Goal: Information Seeking & Learning: Learn about a topic

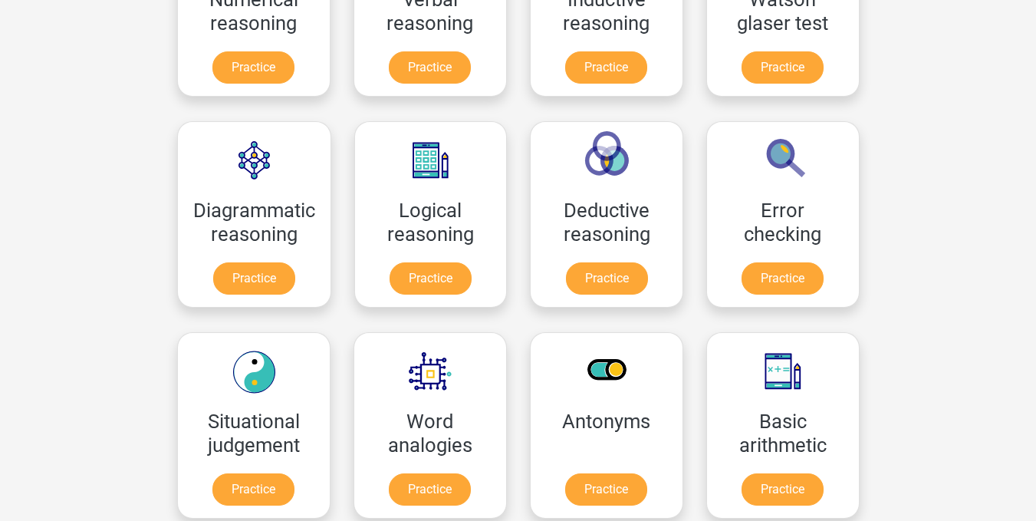
scroll to position [383, 0]
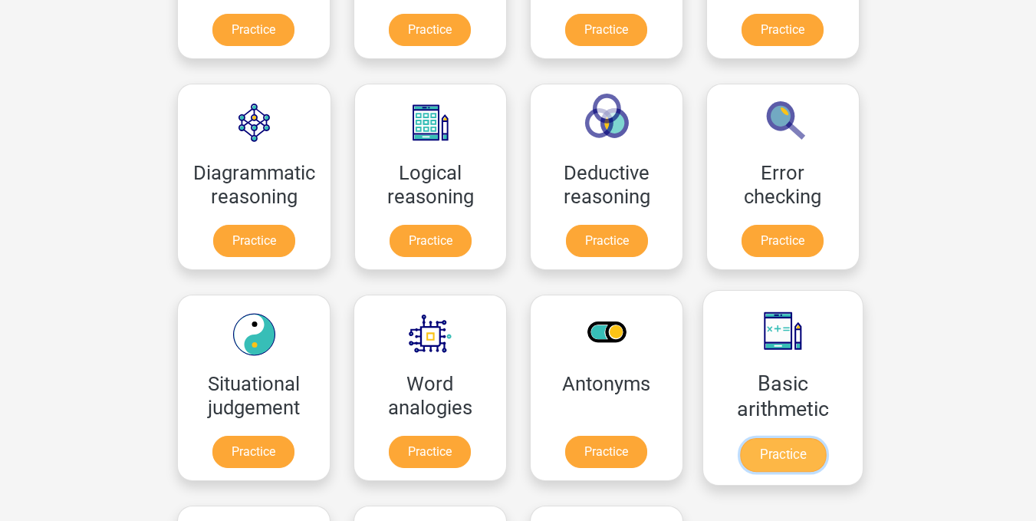
click at [789, 451] on link "Practice" at bounding box center [782, 455] width 86 height 34
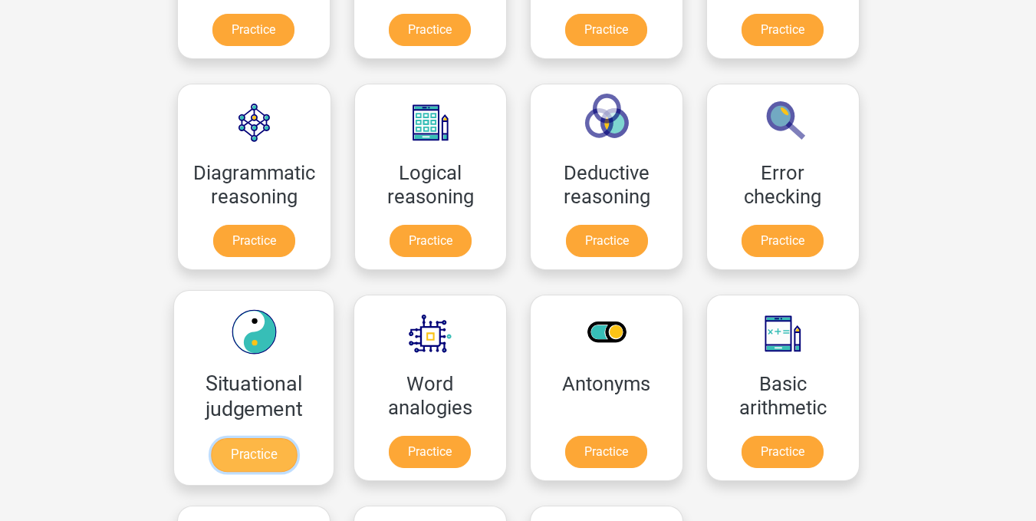
click at [249, 457] on link "Practice" at bounding box center [253, 455] width 86 height 34
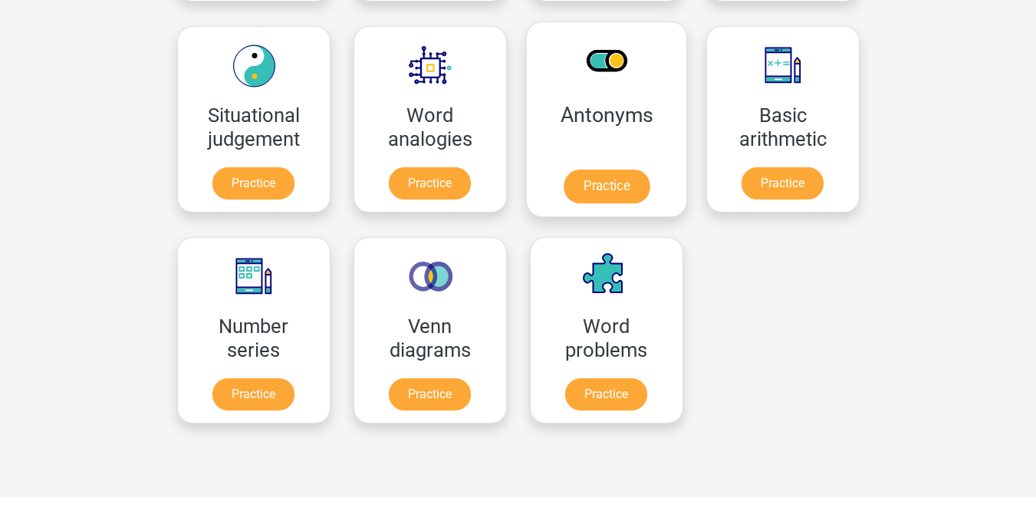
scroll to position [690, 0]
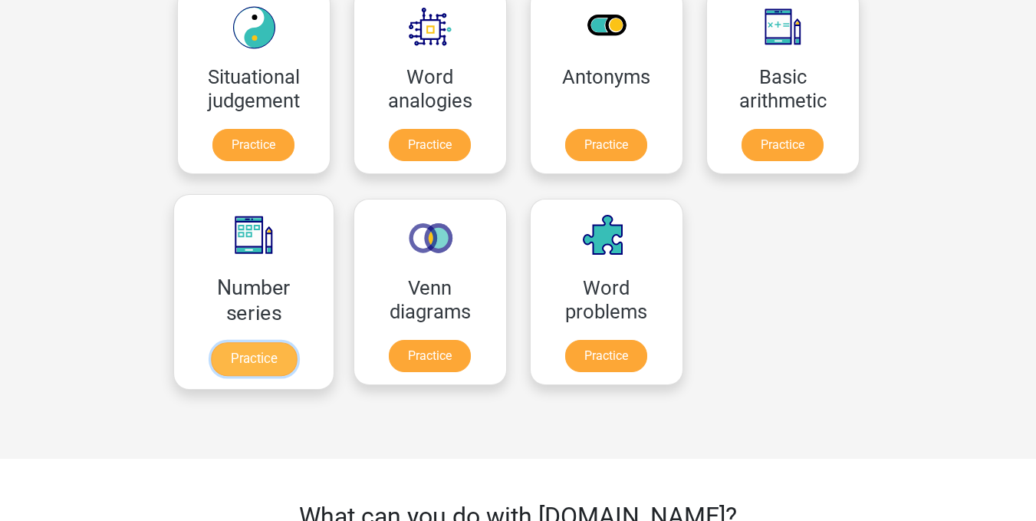
click at [248, 361] on link "Practice" at bounding box center [253, 359] width 86 height 34
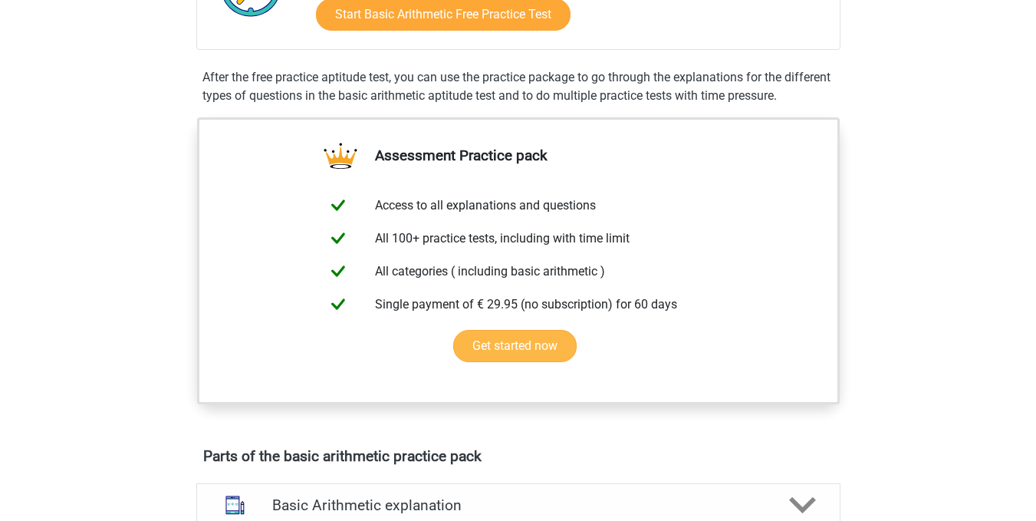
scroll to position [153, 0]
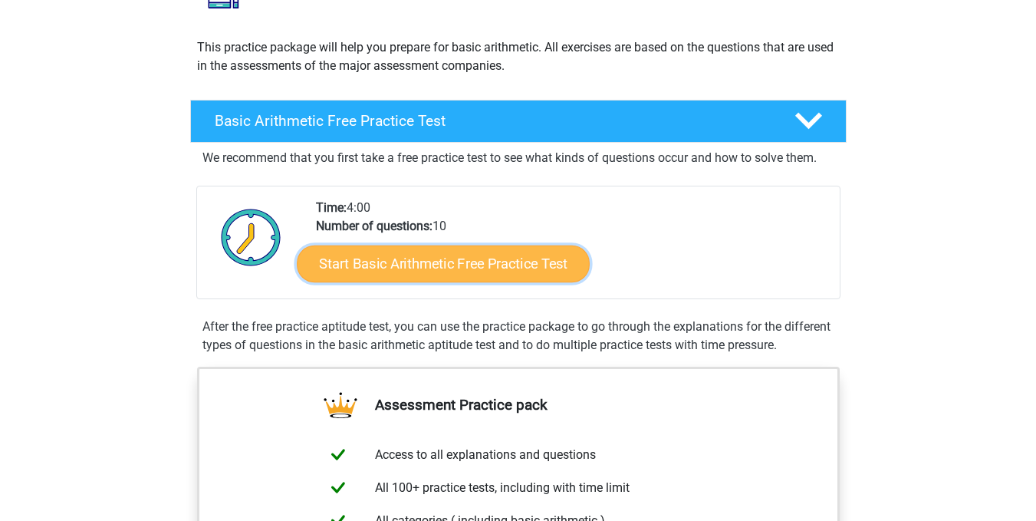
click at [460, 268] on link "Start Basic Arithmetic Free Practice Test" at bounding box center [443, 263] width 293 height 37
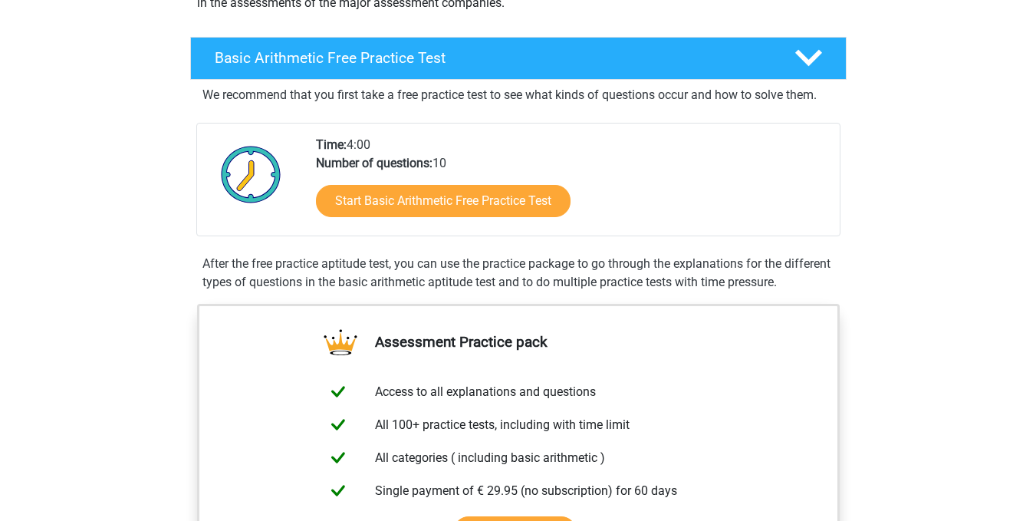
scroll to position [230, 0]
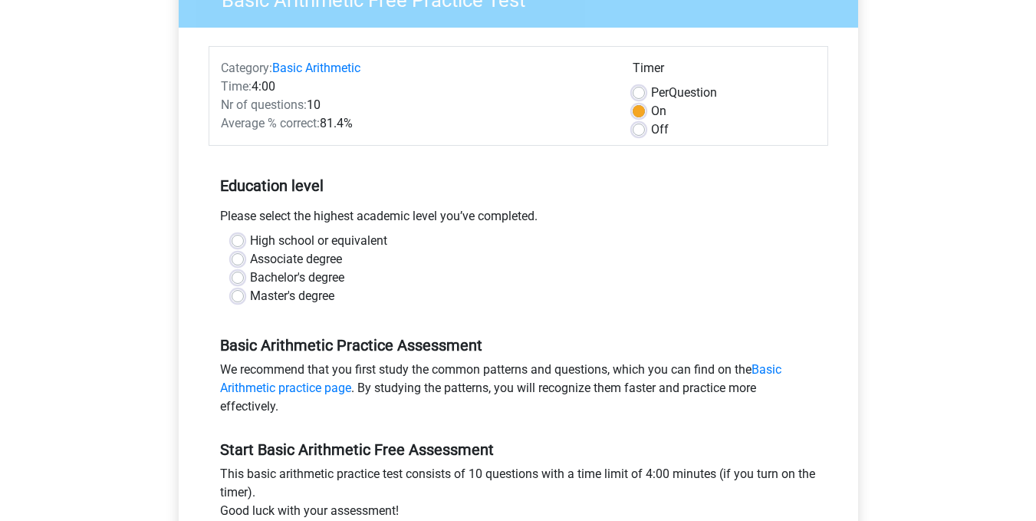
scroll to position [230, 0]
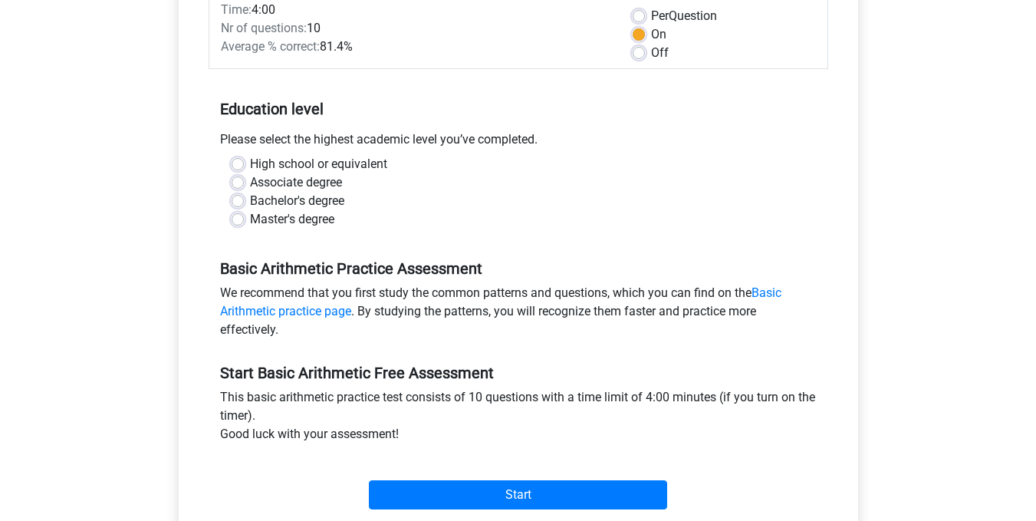
click at [250, 203] on label "Bachelor's degree" at bounding box center [297, 201] width 94 height 18
click at [238, 203] on input "Bachelor's degree" at bounding box center [238, 199] width 12 height 15
radio input "true"
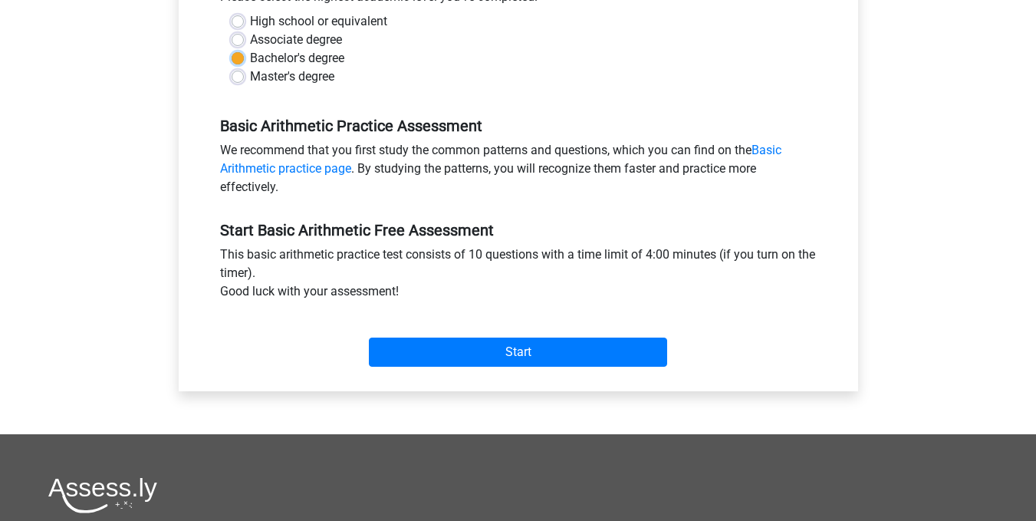
scroll to position [383, 0]
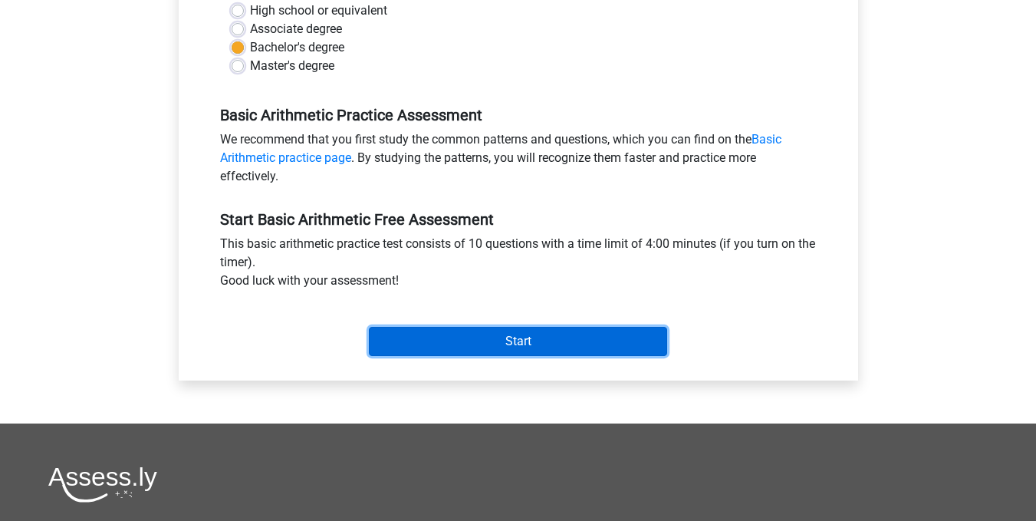
click at [455, 338] on input "Start" at bounding box center [518, 341] width 298 height 29
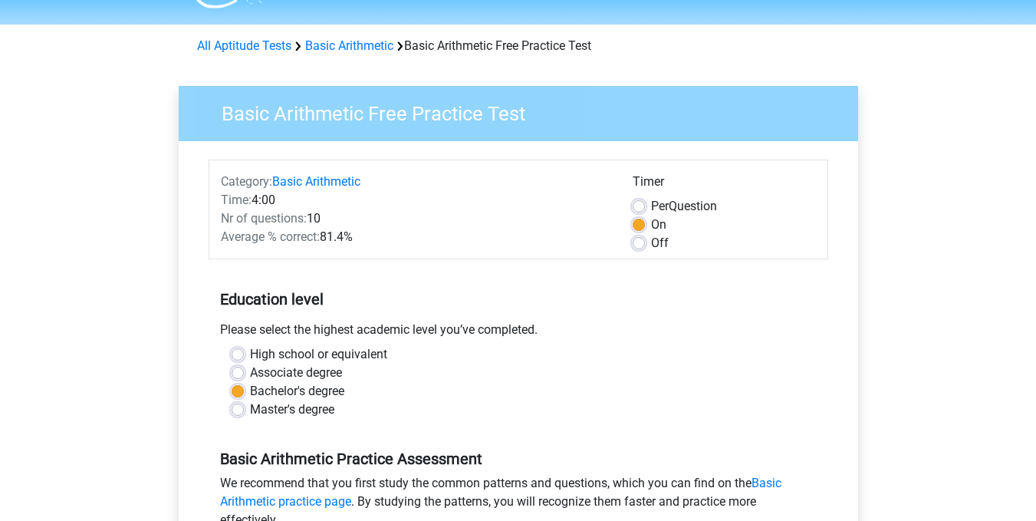
scroll to position [0, 0]
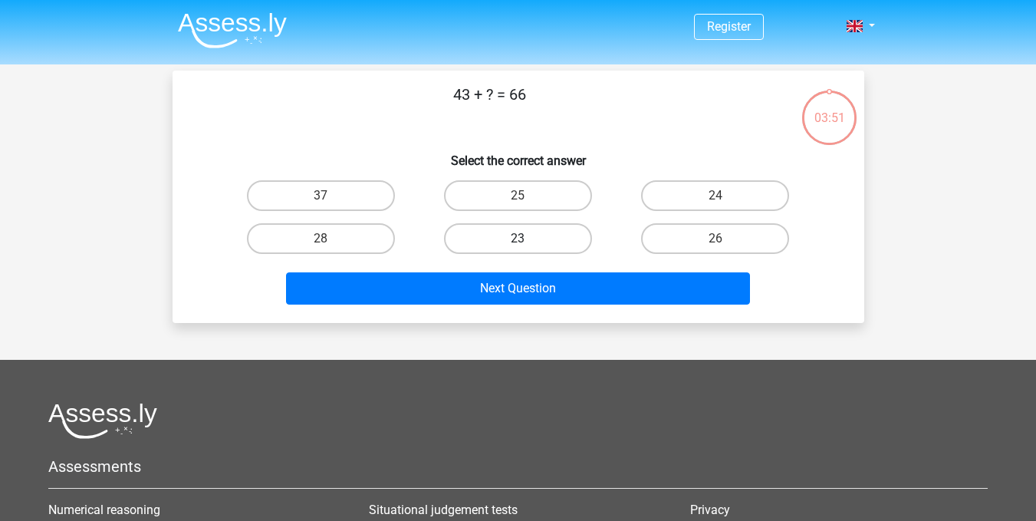
click at [512, 231] on label "23" at bounding box center [518, 238] width 148 height 31
click at [518, 239] on input "23" at bounding box center [523, 244] width 10 height 10
radio input "true"
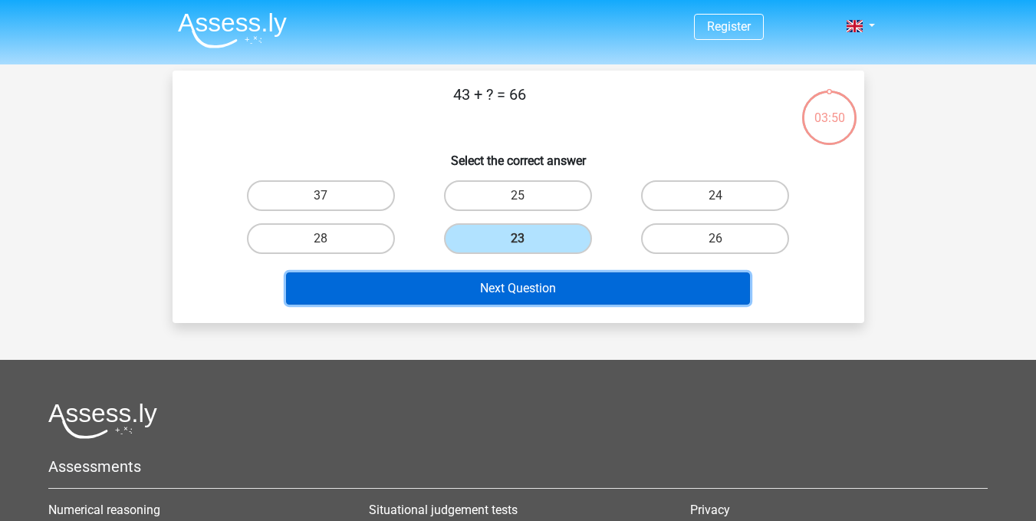
click at [532, 295] on button "Next Question" at bounding box center [518, 288] width 464 height 32
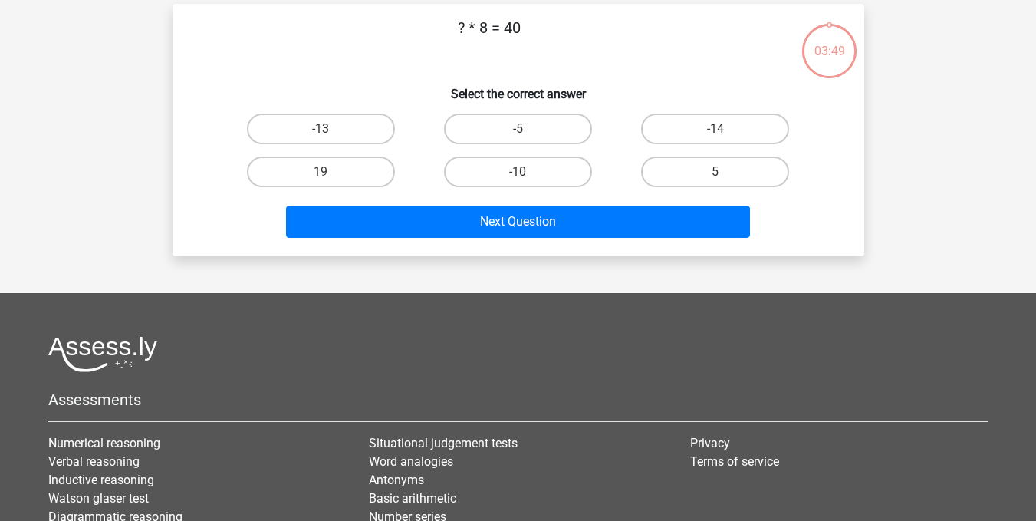
scroll to position [71, 0]
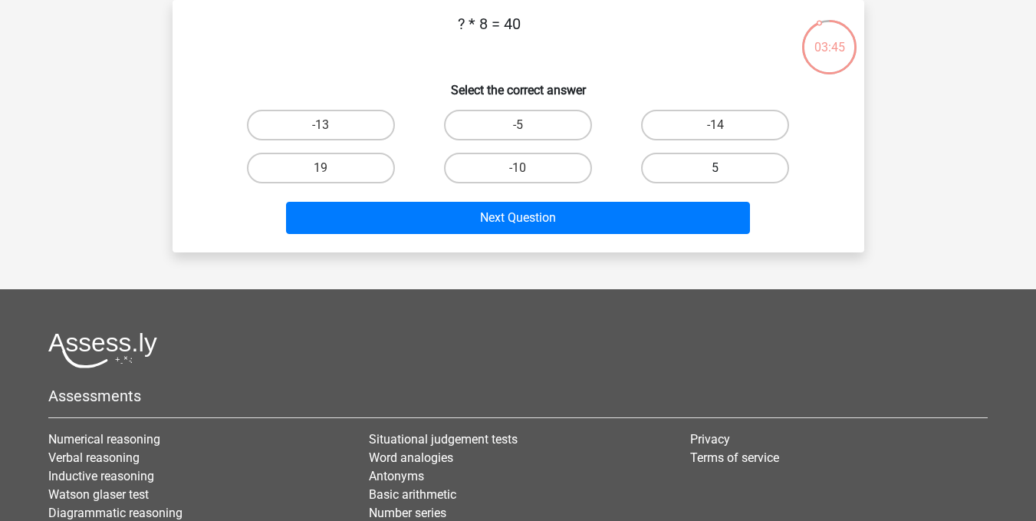
click at [682, 163] on label "5" at bounding box center [715, 168] width 148 height 31
click at [716, 168] on input "5" at bounding box center [721, 173] width 10 height 10
radio input "true"
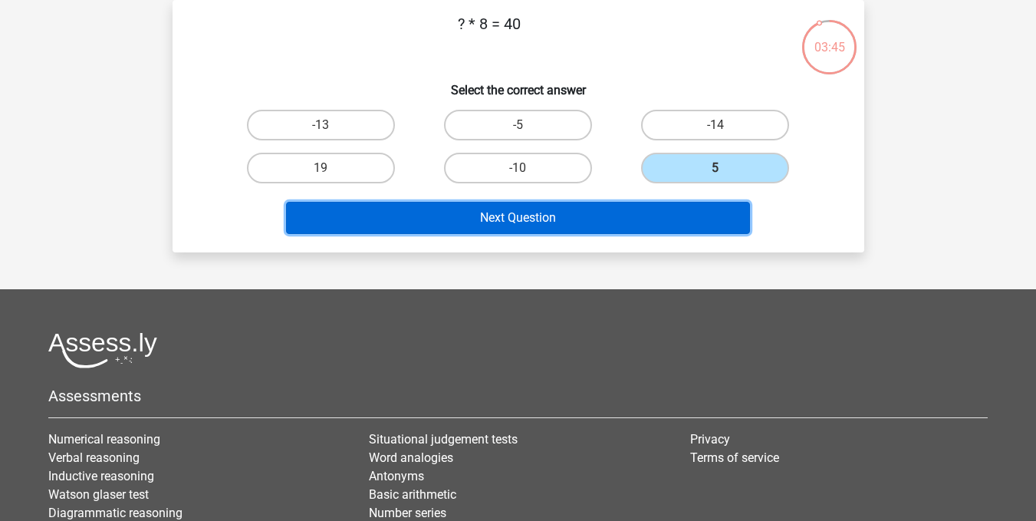
click at [573, 209] on button "Next Question" at bounding box center [518, 218] width 464 height 32
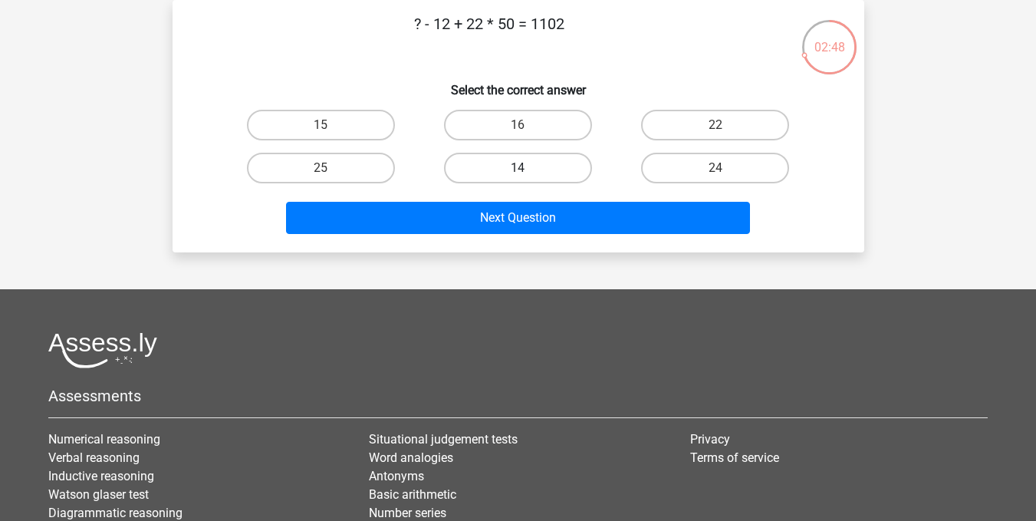
click at [504, 175] on label "14" at bounding box center [518, 168] width 148 height 31
click at [518, 175] on input "14" at bounding box center [523, 173] width 10 height 10
radio input "true"
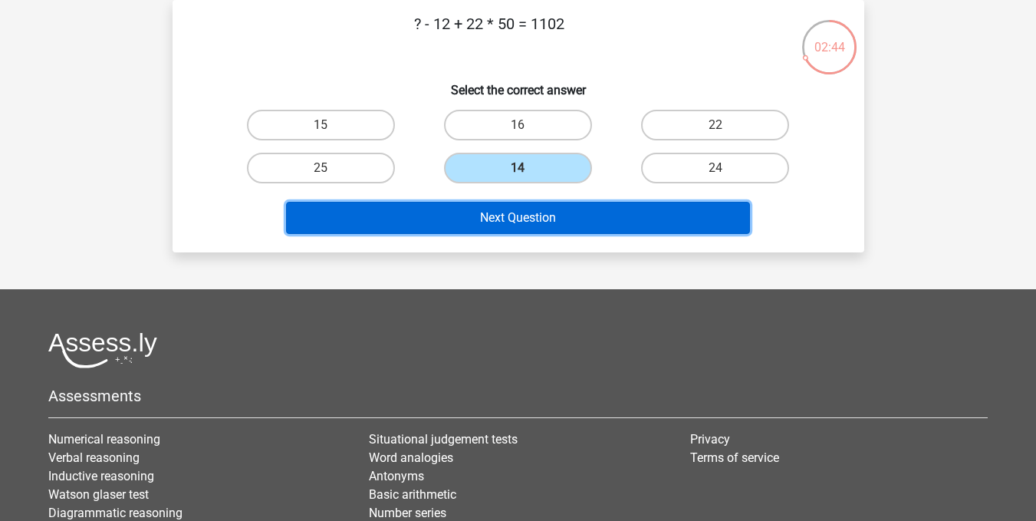
click at [597, 214] on button "Next Question" at bounding box center [518, 218] width 464 height 32
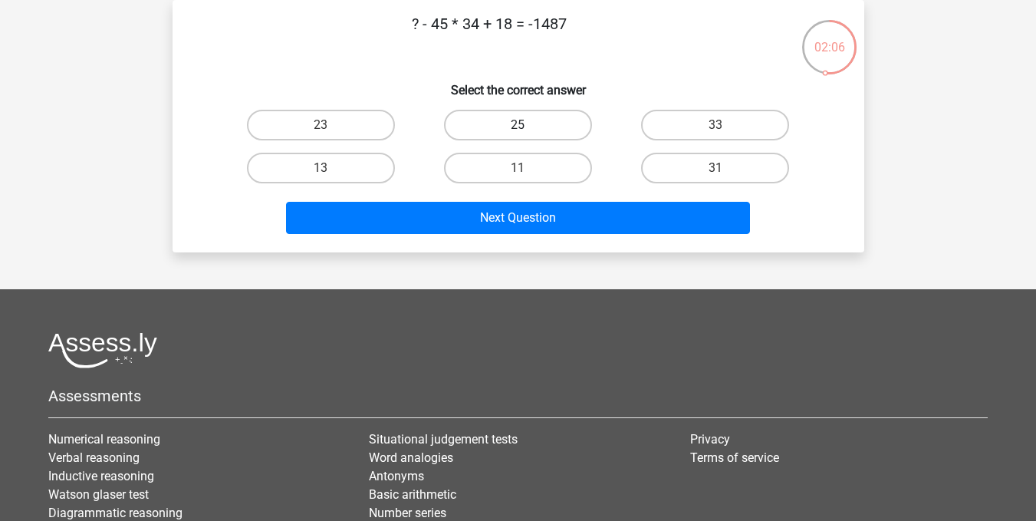
click at [462, 120] on label "25" at bounding box center [518, 125] width 148 height 31
click at [518, 125] on input "25" at bounding box center [523, 130] width 10 height 10
radio input "true"
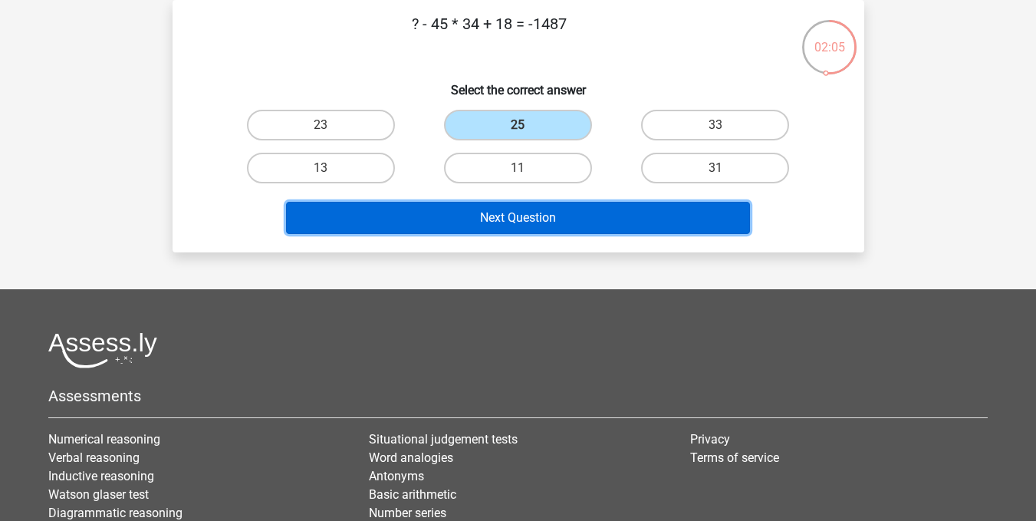
click at [471, 220] on button "Next Question" at bounding box center [518, 218] width 464 height 32
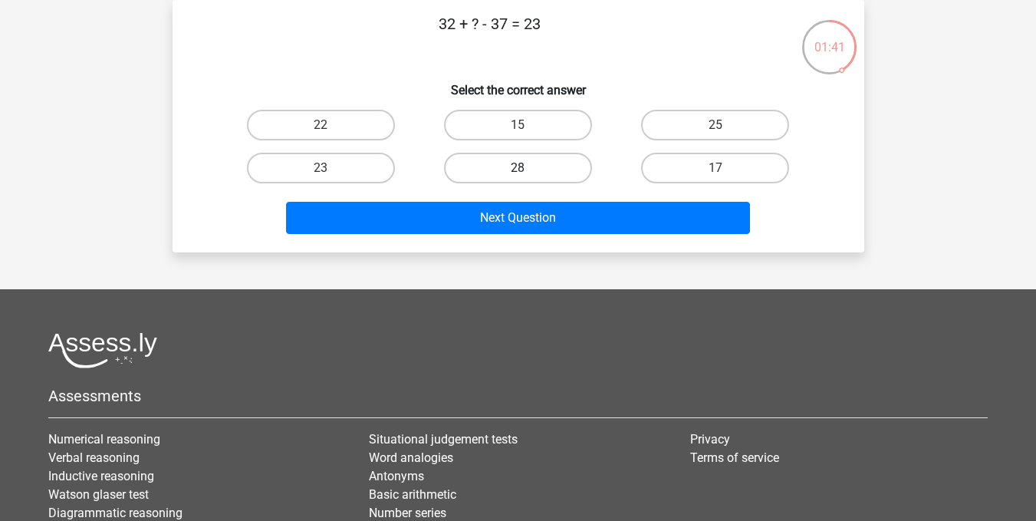
click at [533, 165] on label "28" at bounding box center [518, 168] width 148 height 31
click at [528, 168] on input "28" at bounding box center [523, 173] width 10 height 10
radio input "true"
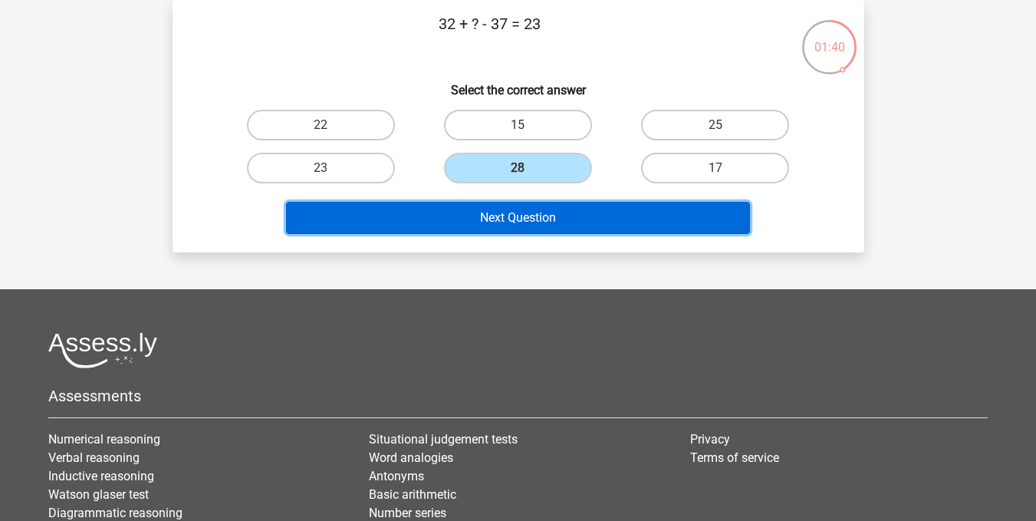
click at [542, 221] on button "Next Question" at bounding box center [518, 218] width 464 height 32
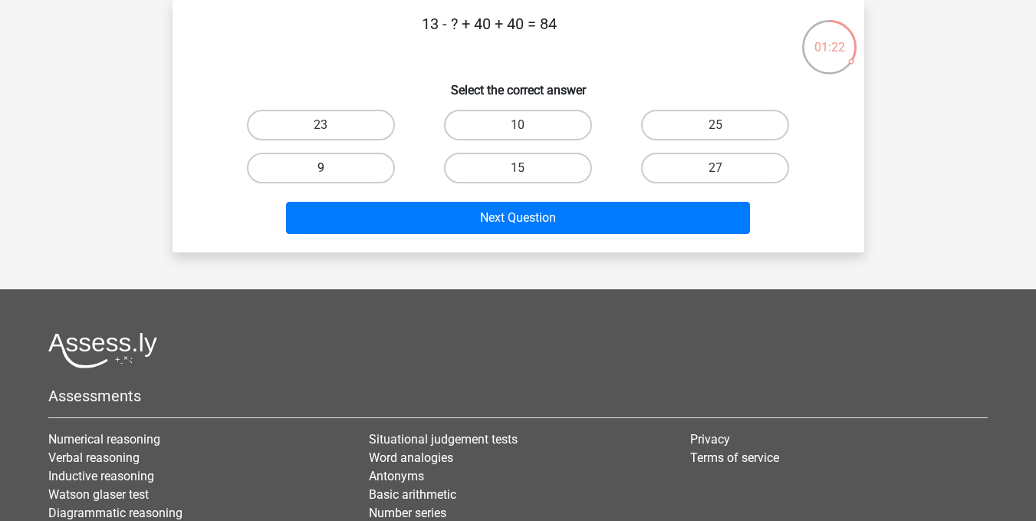
click at [354, 172] on label "9" at bounding box center [321, 168] width 148 height 31
click at [331, 172] on input "9" at bounding box center [326, 173] width 10 height 10
radio input "true"
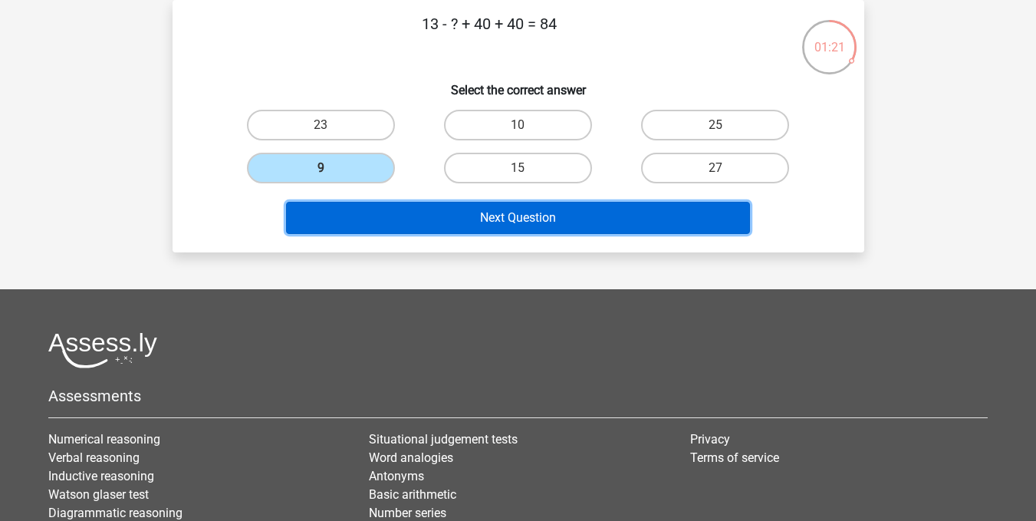
click at [461, 224] on button "Next Question" at bounding box center [518, 218] width 464 height 32
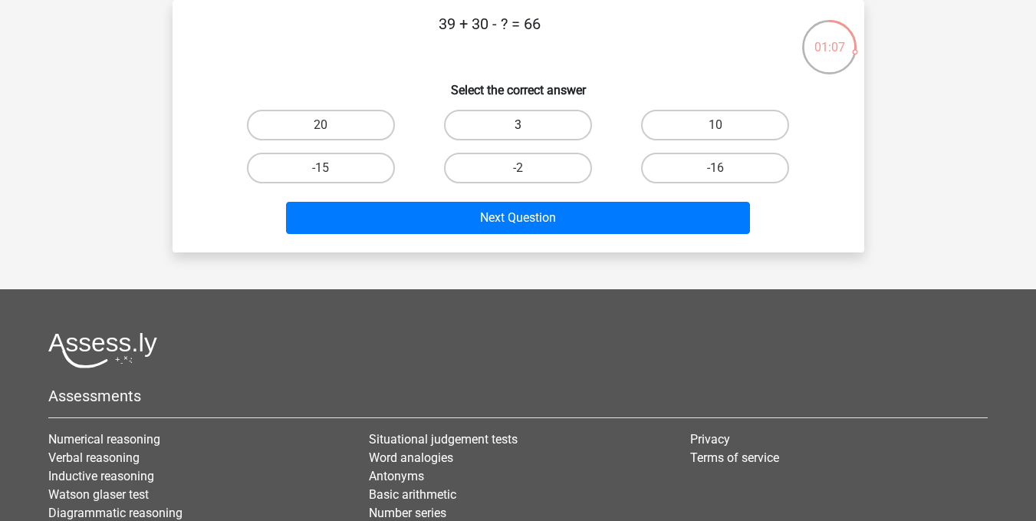
click at [508, 118] on label "3" at bounding box center [518, 125] width 148 height 31
click at [518, 125] on input "3" at bounding box center [523, 130] width 10 height 10
radio input "true"
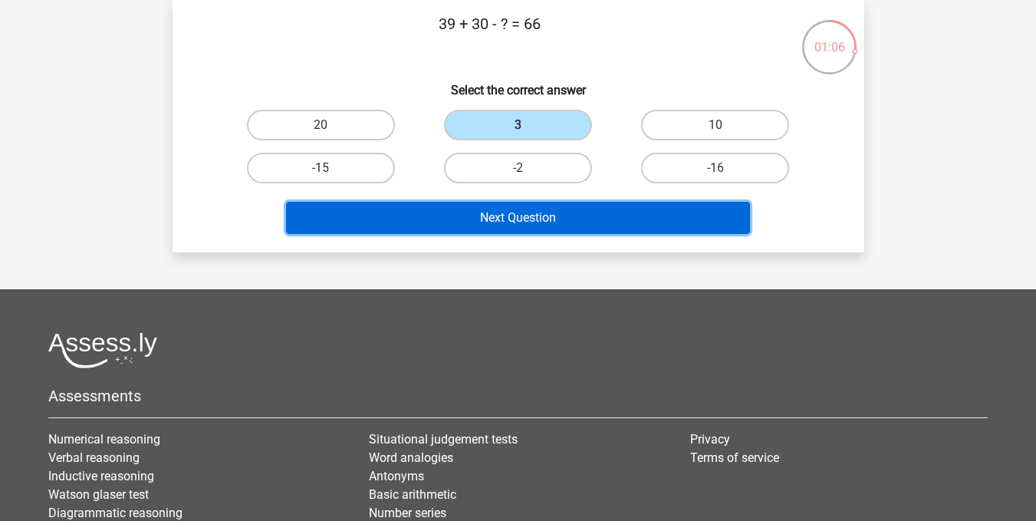
click at [514, 229] on button "Next Question" at bounding box center [518, 218] width 464 height 32
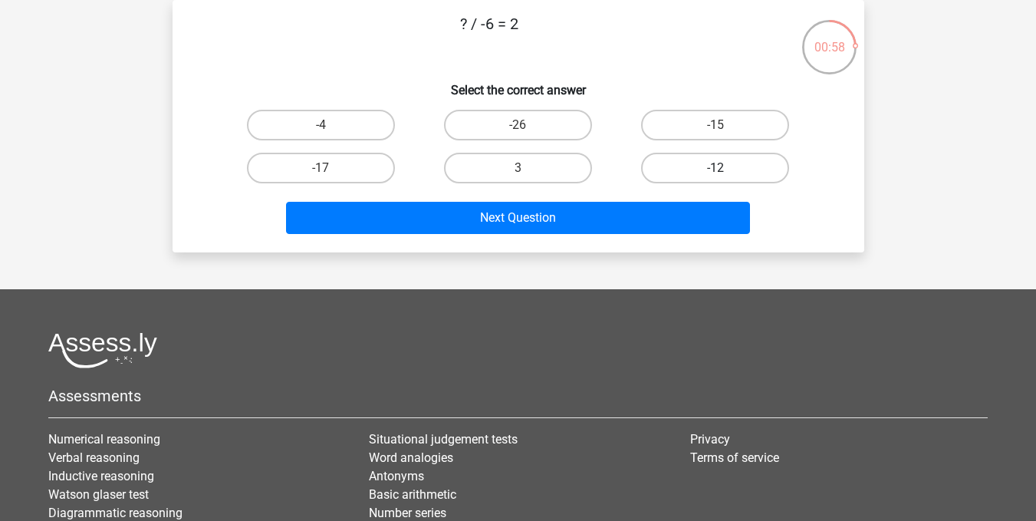
click at [683, 162] on label "-12" at bounding box center [715, 168] width 148 height 31
click at [716, 168] on input "-12" at bounding box center [721, 173] width 10 height 10
radio input "true"
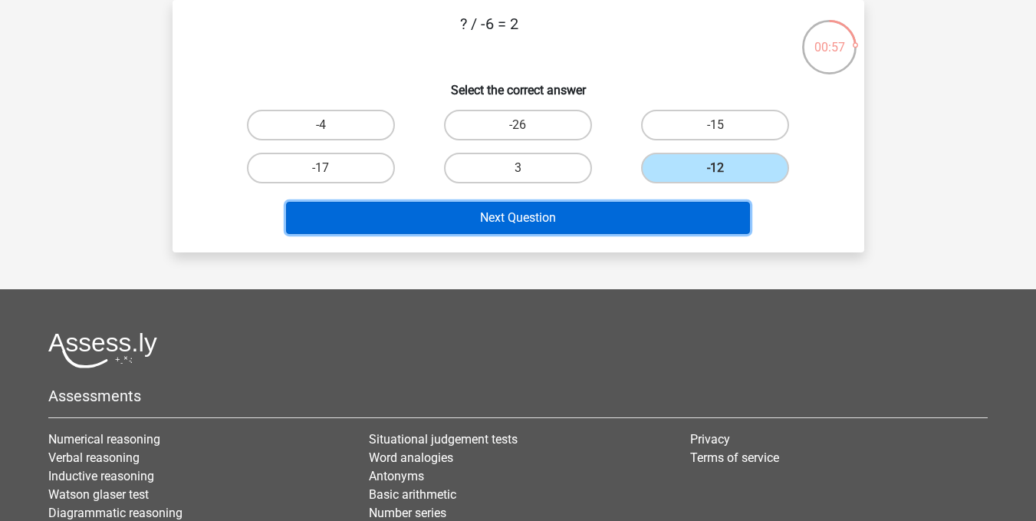
click at [645, 224] on button "Next Question" at bounding box center [518, 218] width 464 height 32
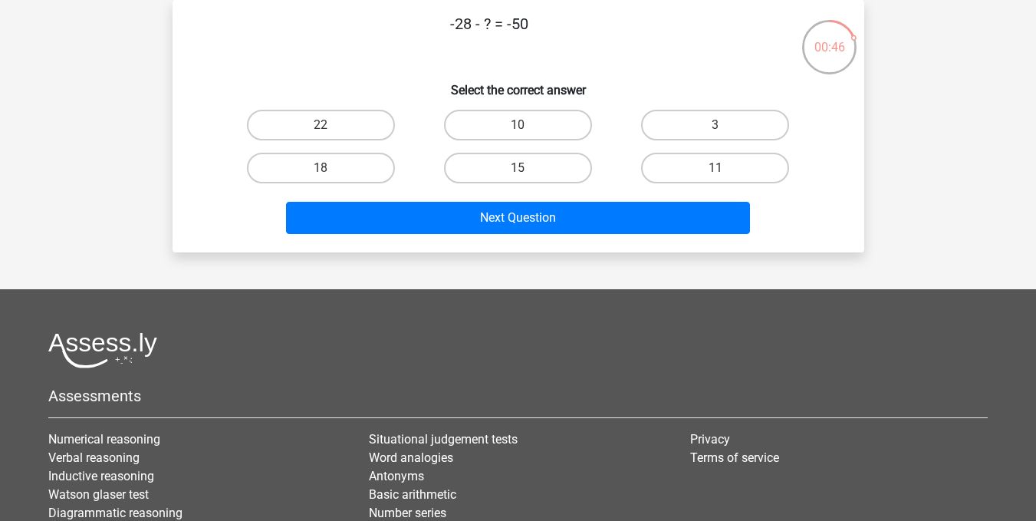
click at [328, 127] on input "22" at bounding box center [326, 130] width 10 height 10
radio input "true"
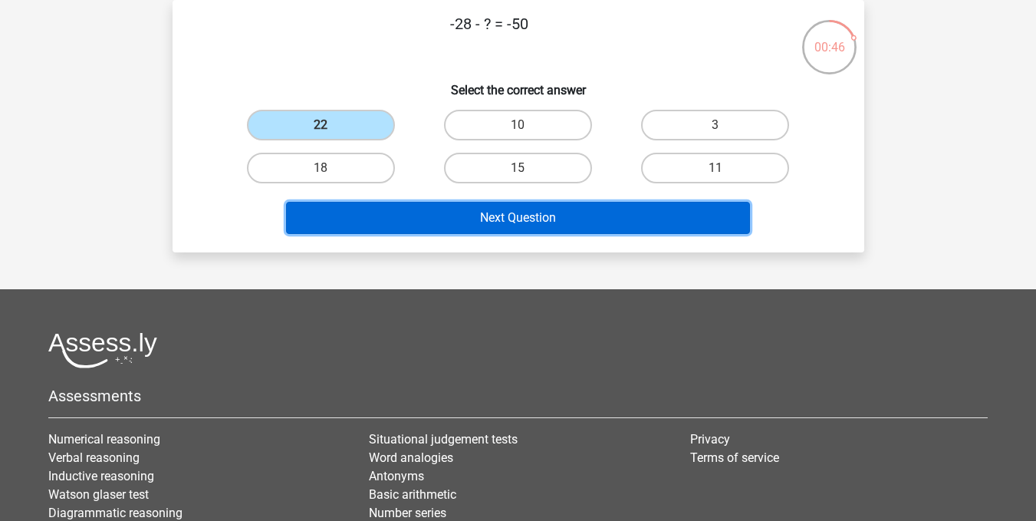
click at [434, 216] on button "Next Question" at bounding box center [518, 218] width 464 height 32
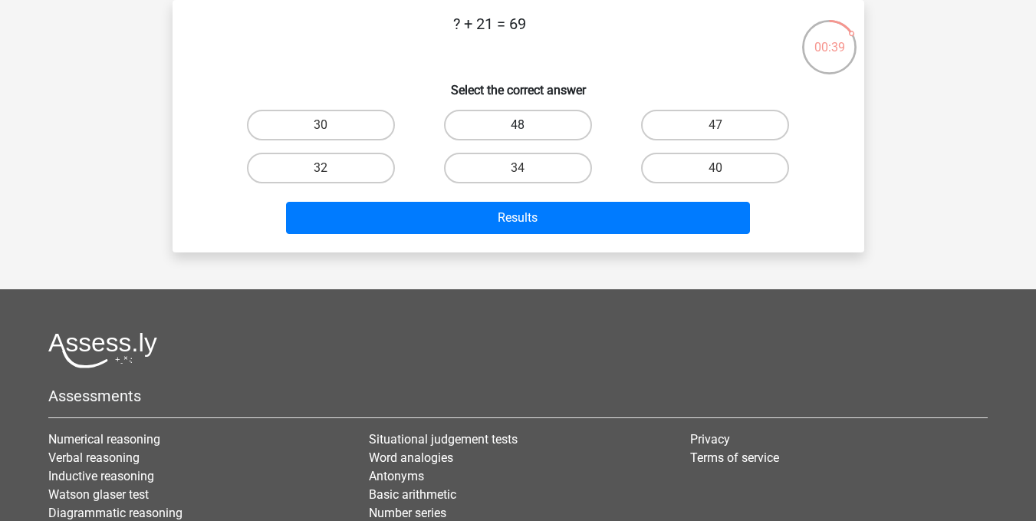
click at [504, 126] on label "48" at bounding box center [518, 125] width 148 height 31
click at [518, 126] on input "48" at bounding box center [523, 130] width 10 height 10
radio input "true"
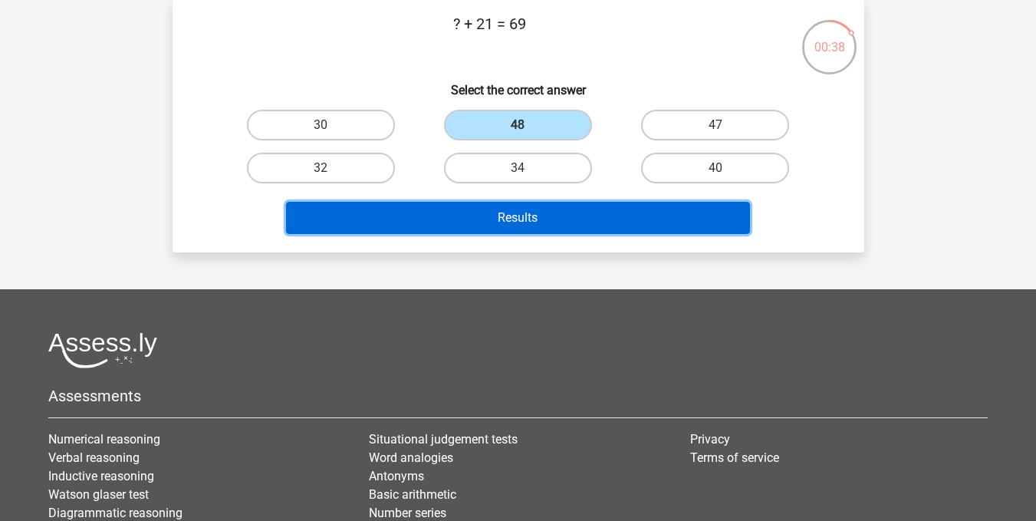
click at [490, 219] on button "Results" at bounding box center [518, 218] width 464 height 32
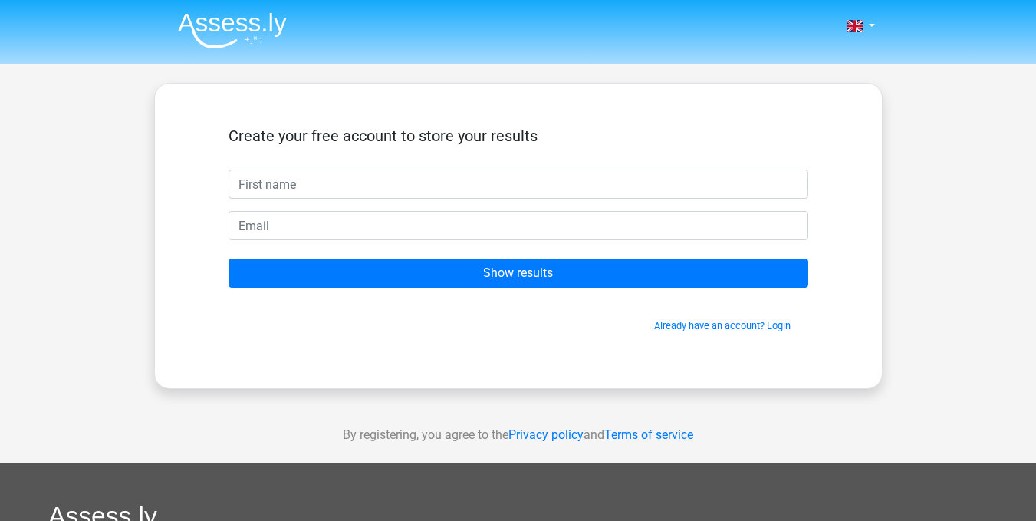
click at [370, 185] on input "text" at bounding box center [519, 183] width 580 height 29
type input "[PERSON_NAME]"
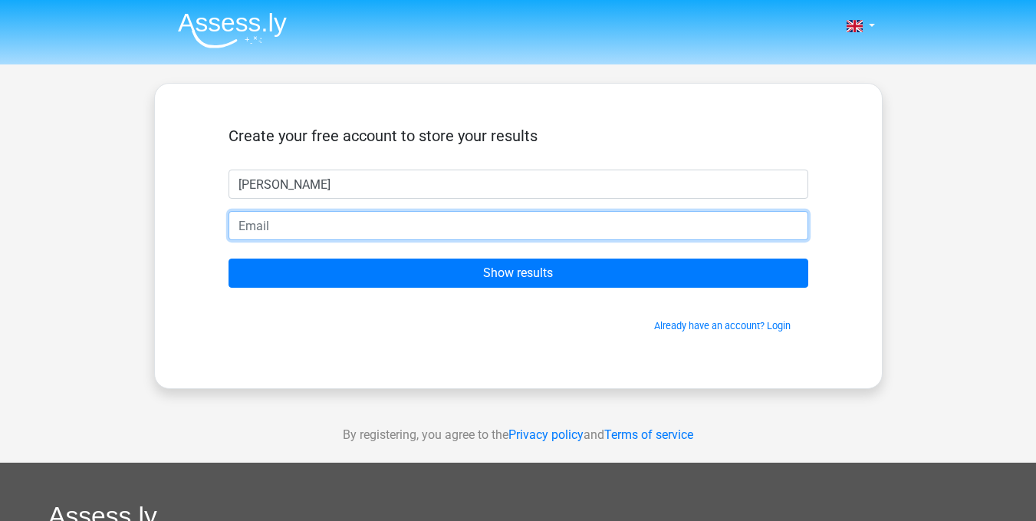
click at [285, 238] on input "email" at bounding box center [519, 225] width 580 height 29
type input "[EMAIL_ADDRESS][DOMAIN_NAME]"
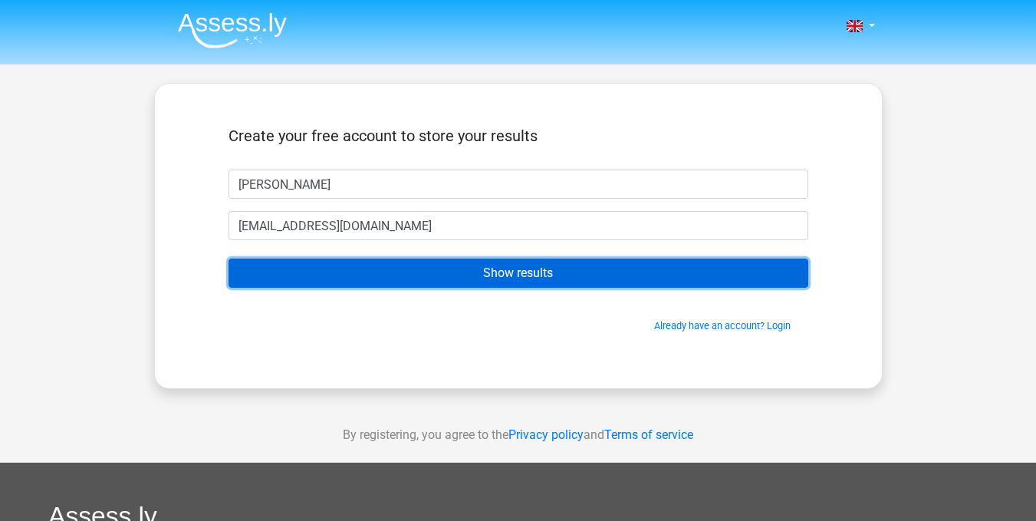
click at [396, 271] on input "Show results" at bounding box center [519, 272] width 580 height 29
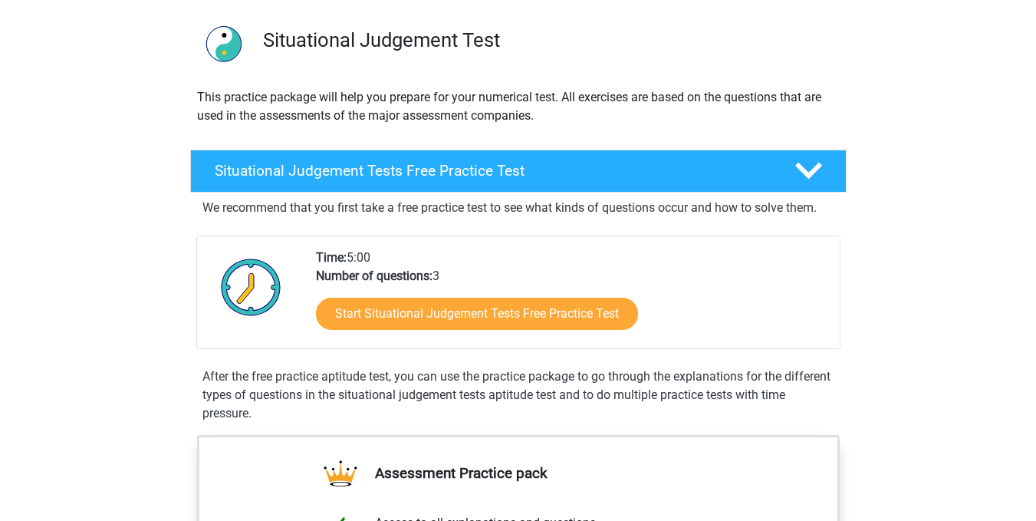
scroll to position [77, 0]
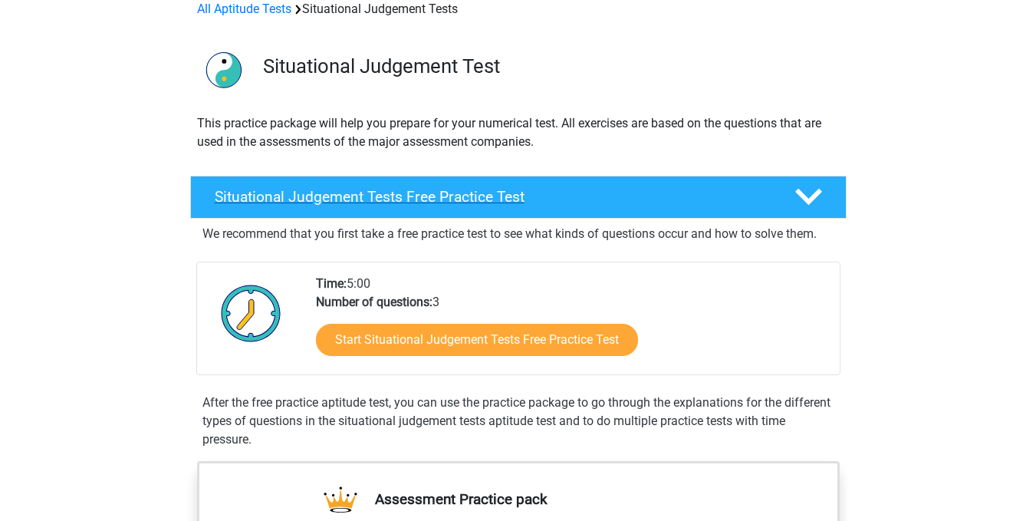
click at [452, 192] on h4 "Situational Judgement Tests Free Practice Test" at bounding box center [492, 197] width 555 height 18
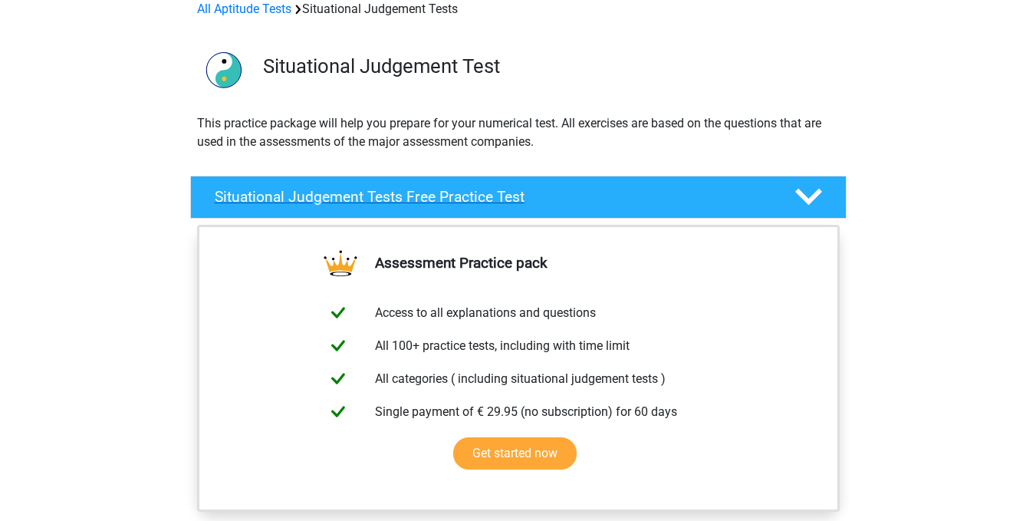
click at [452, 192] on h4 "Situational Judgement Tests Free Practice Test" at bounding box center [492, 197] width 555 height 18
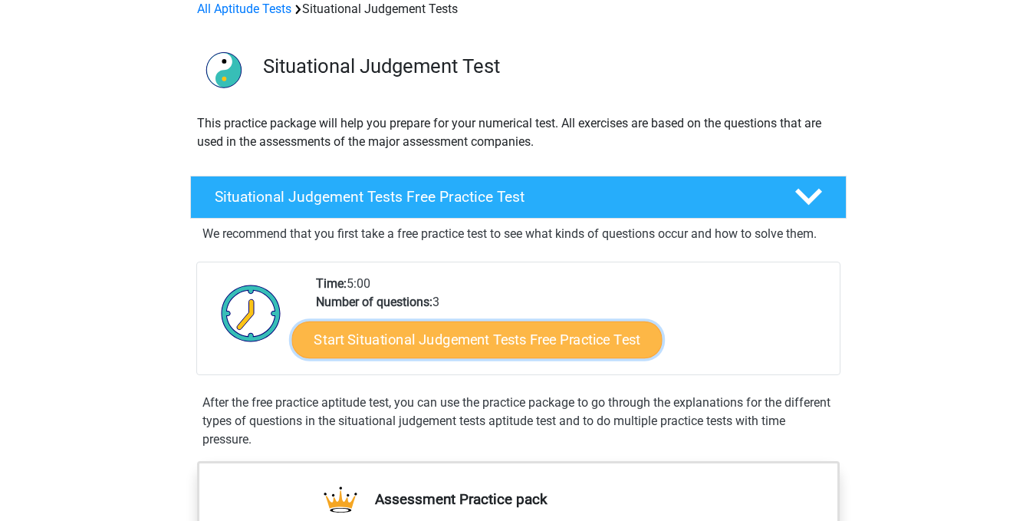
click at [512, 347] on link "Start Situational Judgement Tests Free Practice Test" at bounding box center [476, 339] width 370 height 37
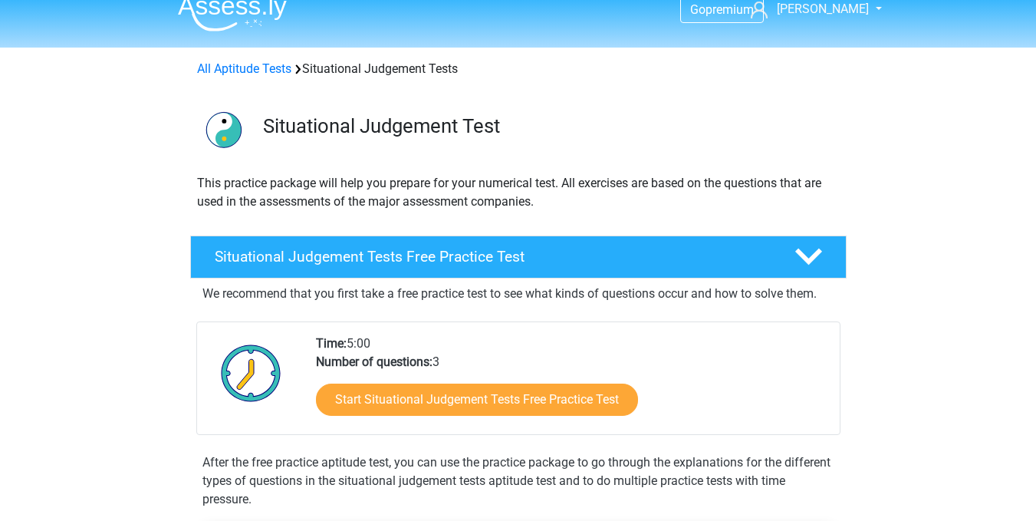
scroll to position [0, 0]
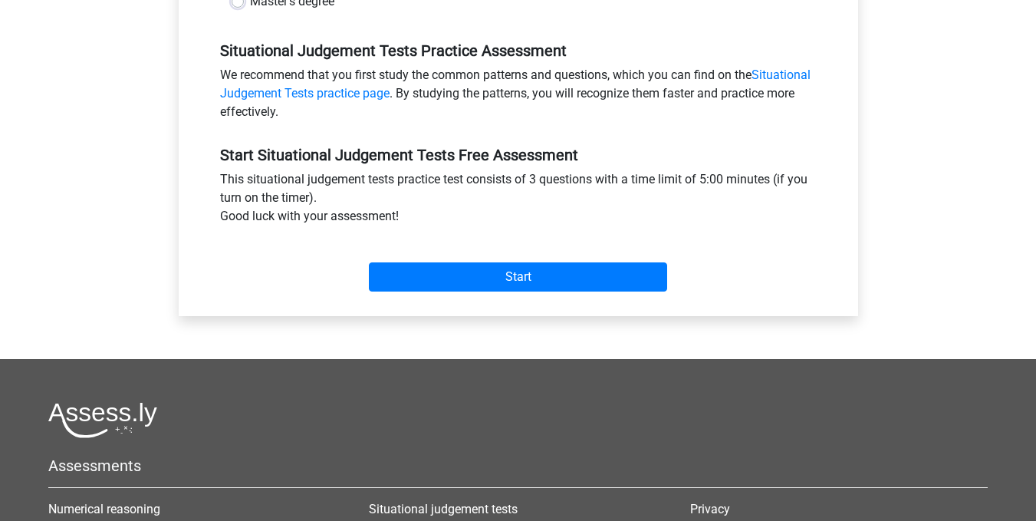
scroll to position [460, 0]
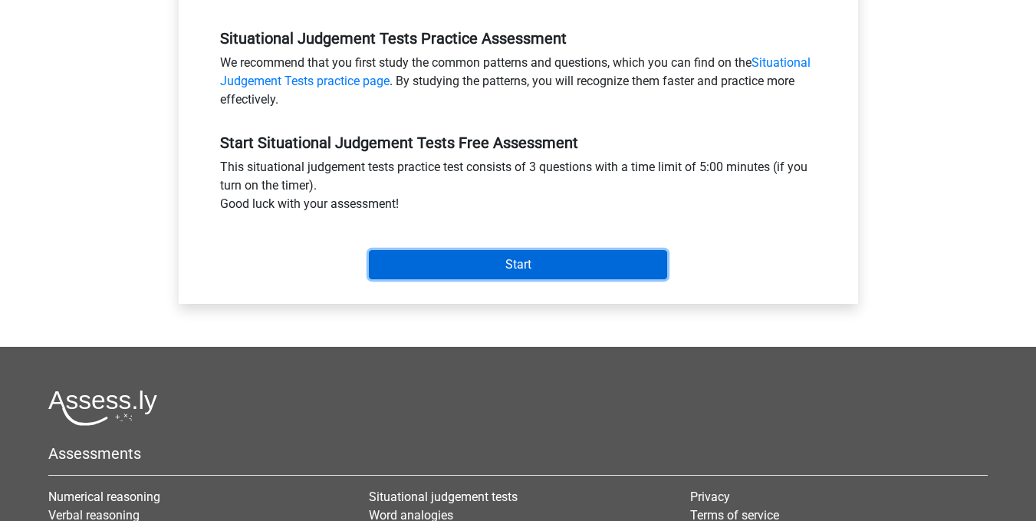
click at [513, 261] on input "Start" at bounding box center [518, 264] width 298 height 29
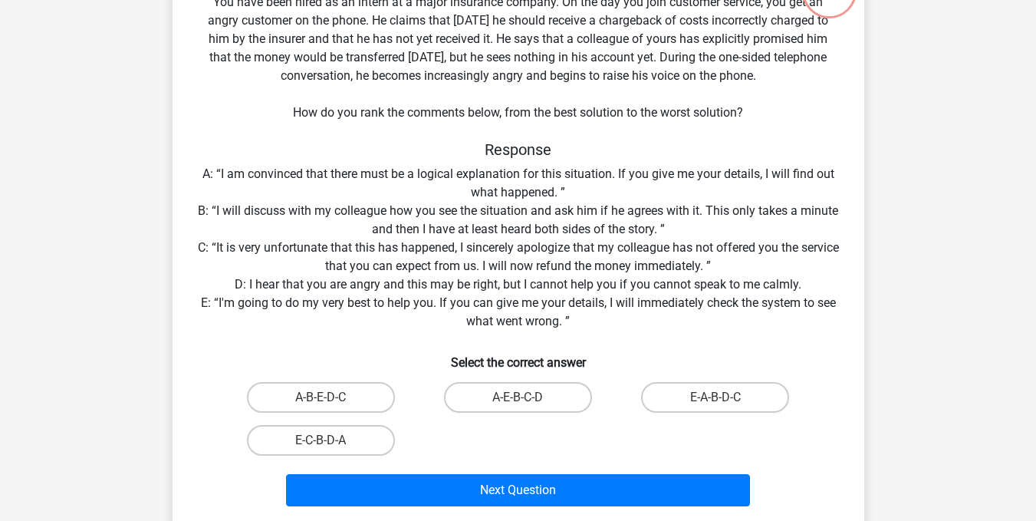
scroll to position [153, 0]
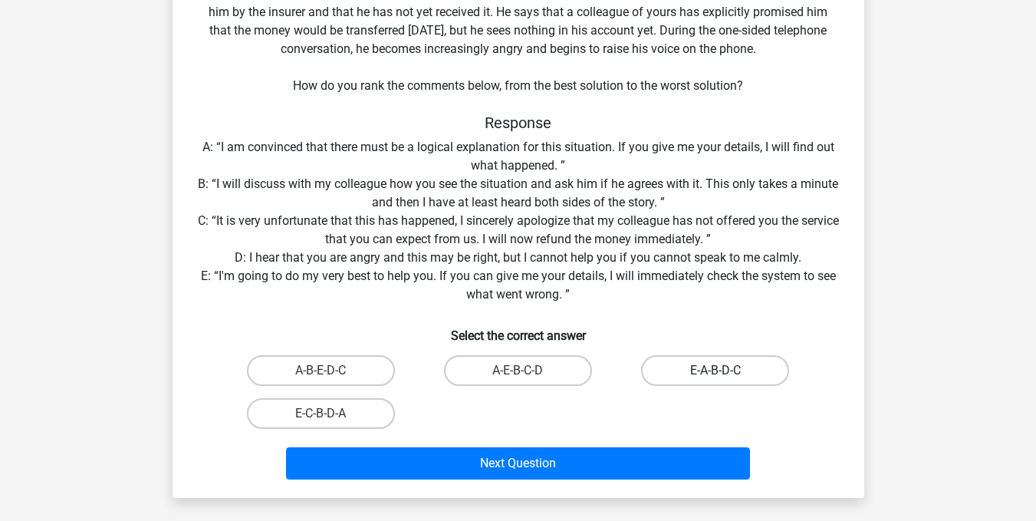
click at [723, 367] on label "E-A-B-D-C" at bounding box center [715, 370] width 148 height 31
click at [723, 370] on input "E-A-B-D-C" at bounding box center [721, 375] width 10 height 10
radio input "true"
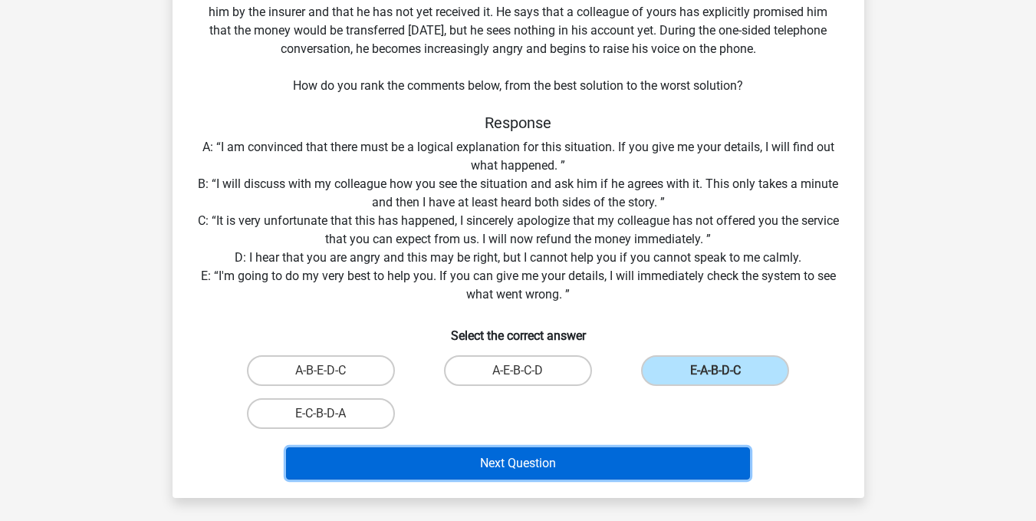
click at [527, 469] on button "Next Question" at bounding box center [518, 463] width 464 height 32
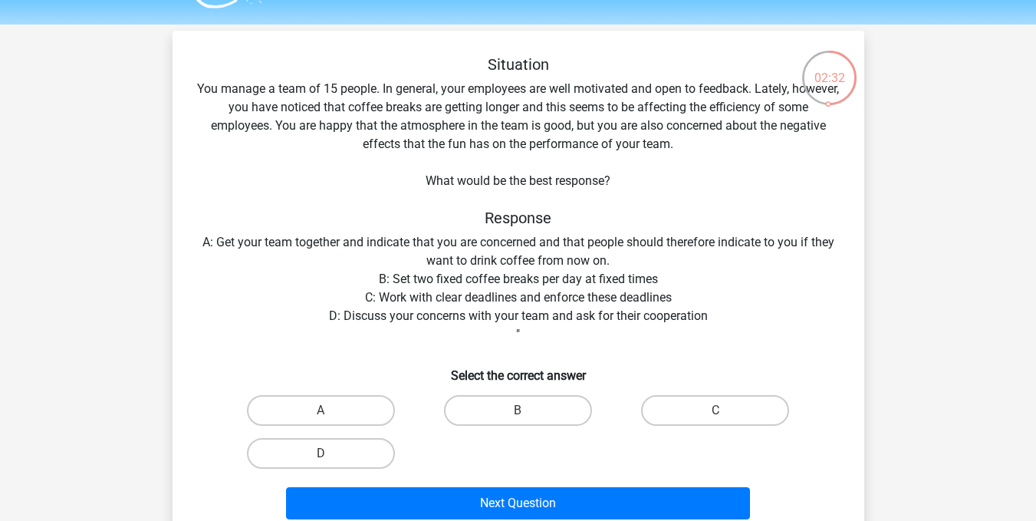
scroll to position [77, 0]
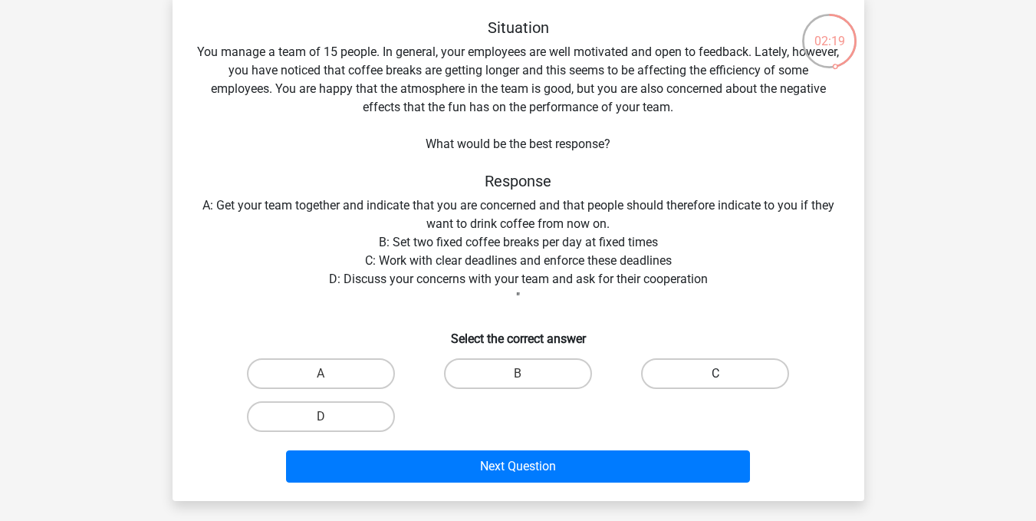
click at [726, 371] on label "C" at bounding box center [715, 373] width 148 height 31
click at [726, 373] on input "C" at bounding box center [721, 378] width 10 height 10
radio input "true"
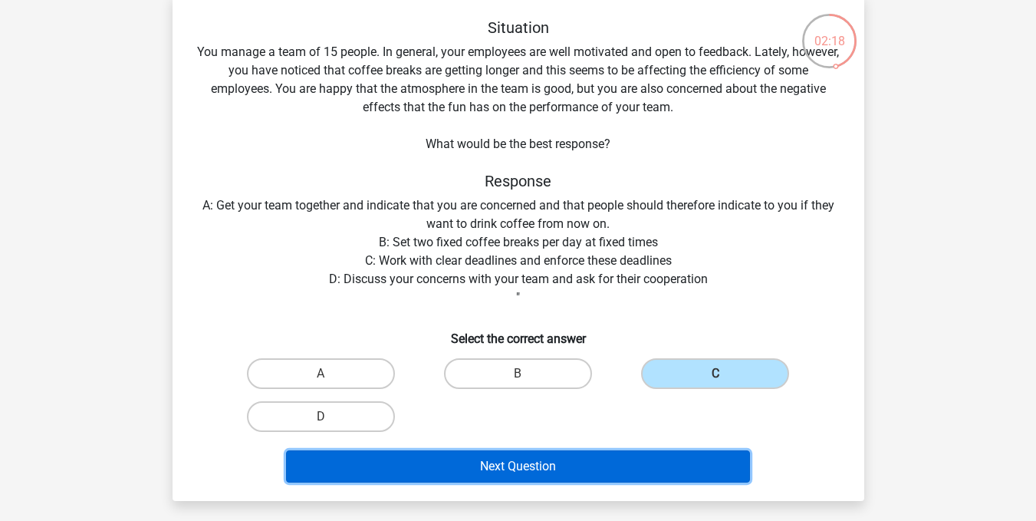
click at [548, 458] on button "Next Question" at bounding box center [518, 466] width 464 height 32
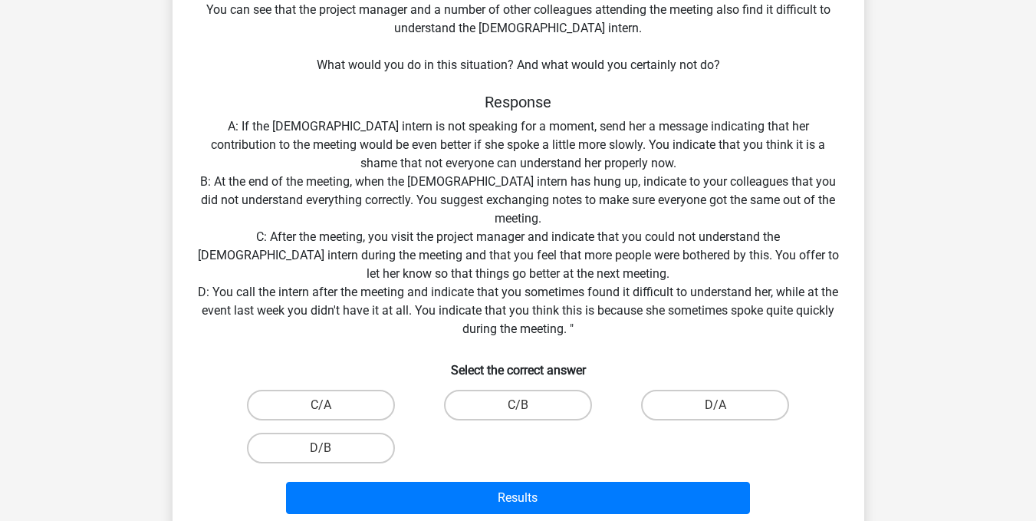
scroll to position [230, 0]
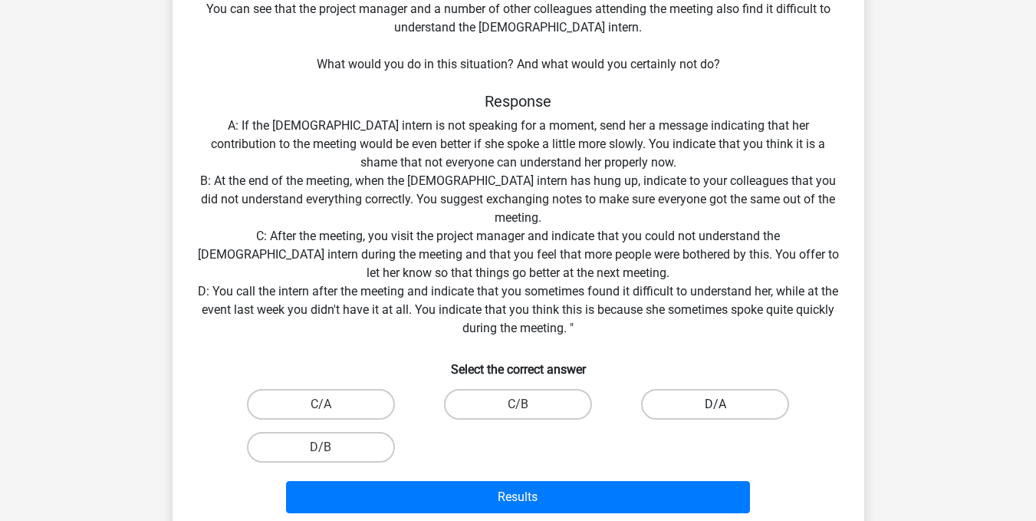
click at [686, 403] on label "D/A" at bounding box center [715, 404] width 148 height 31
click at [716, 404] on input "D/A" at bounding box center [721, 409] width 10 height 10
radio input "true"
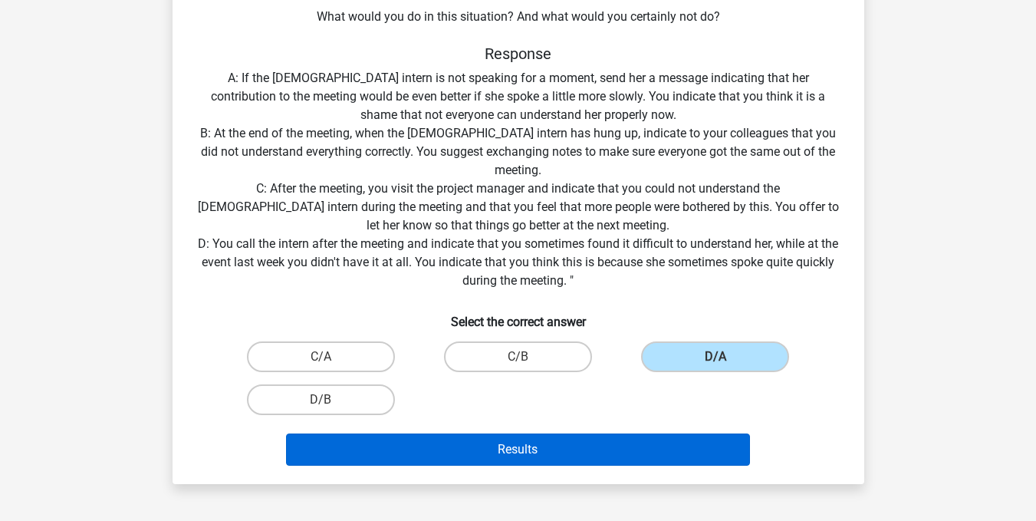
scroll to position [307, 0]
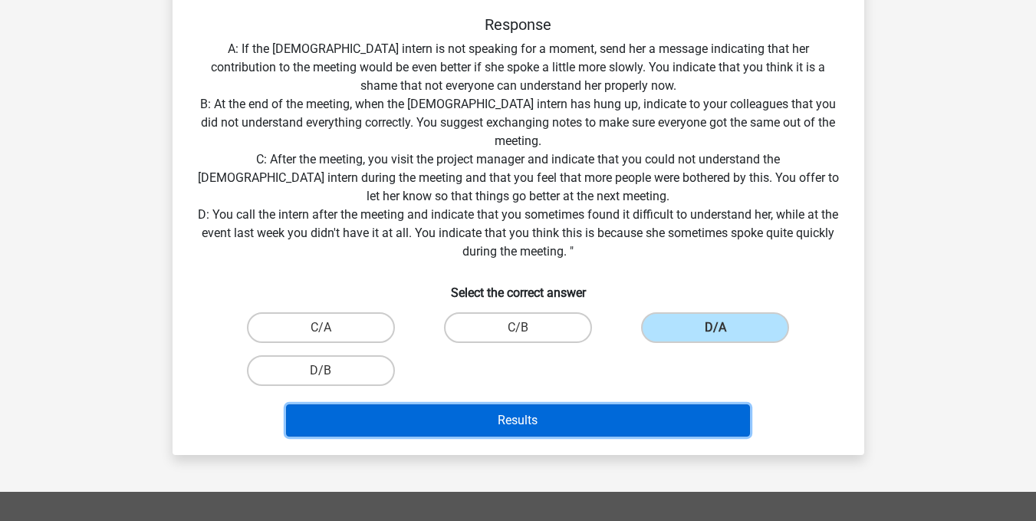
click at [580, 421] on button "Results" at bounding box center [518, 420] width 464 height 32
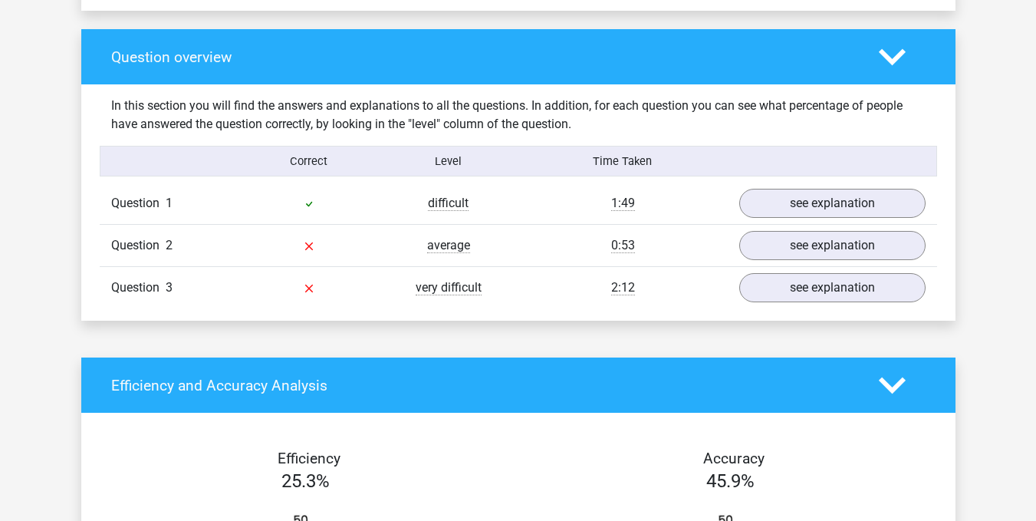
scroll to position [1074, 0]
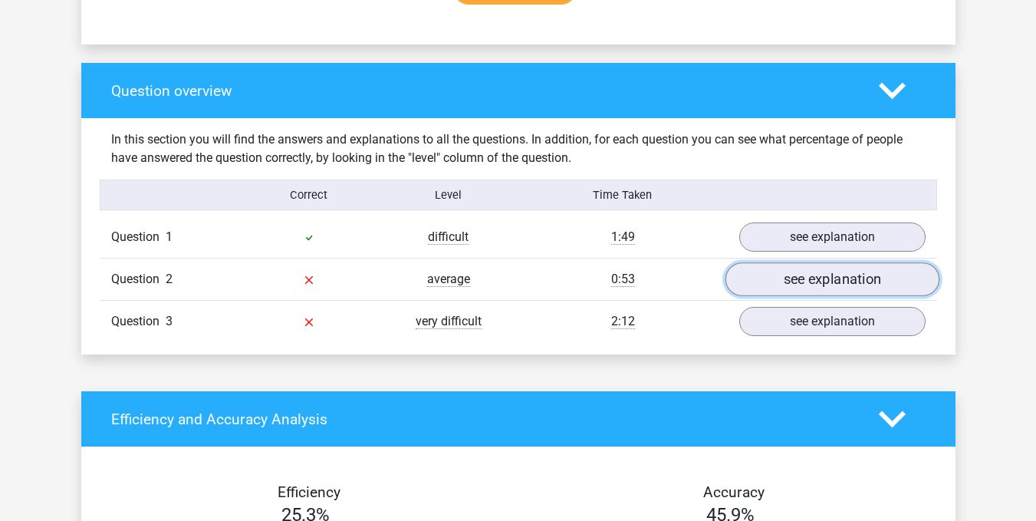
click at [828, 283] on link "see explanation" at bounding box center [832, 279] width 214 height 34
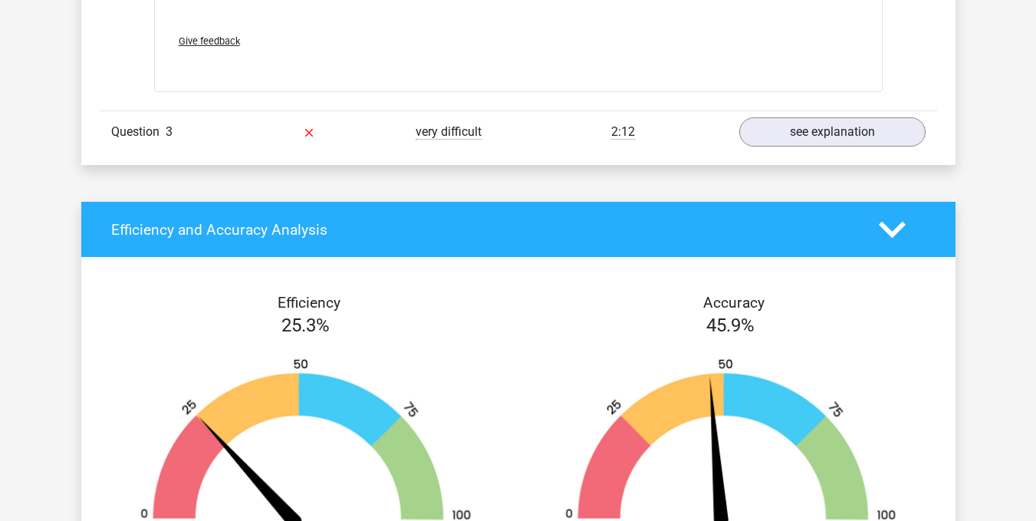
scroll to position [1917, 0]
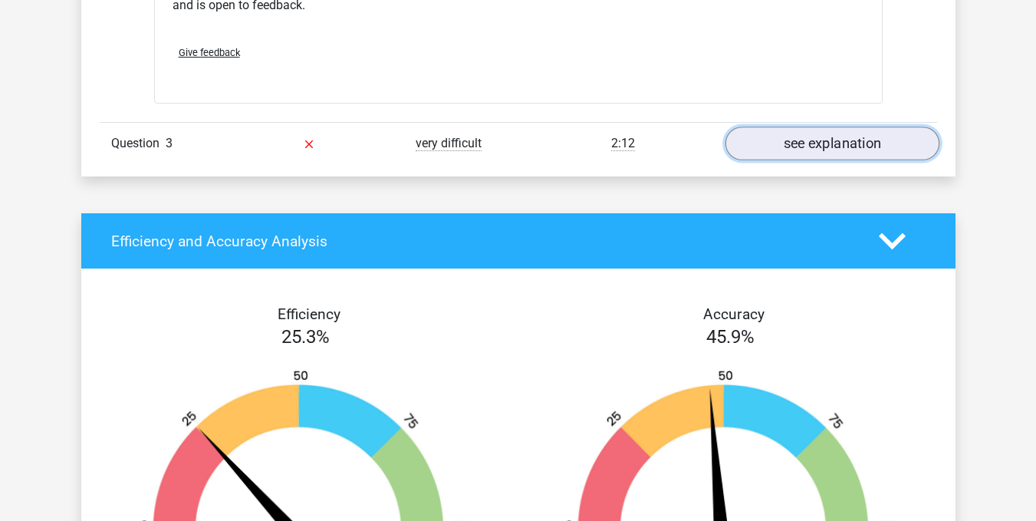
click at [807, 148] on link "see explanation" at bounding box center [832, 144] width 214 height 34
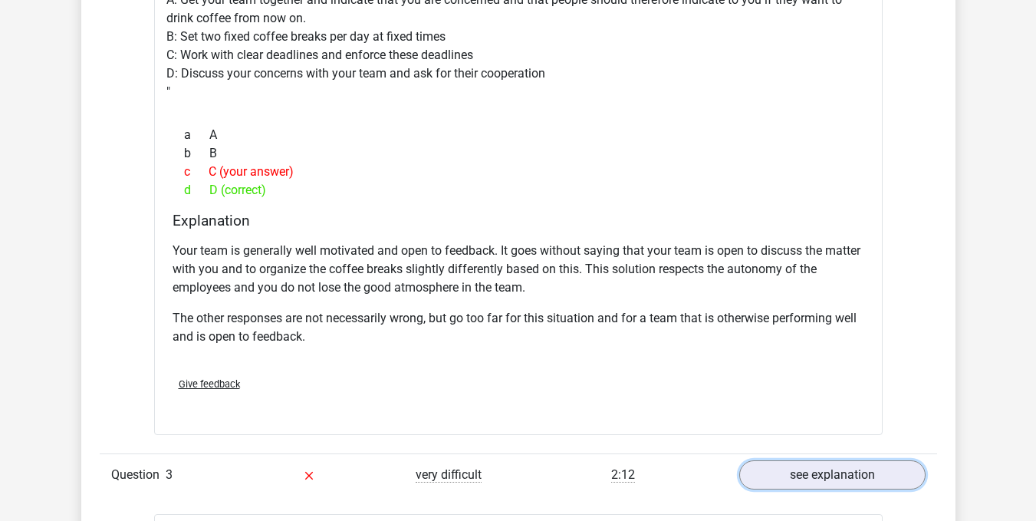
scroll to position [1457, 0]
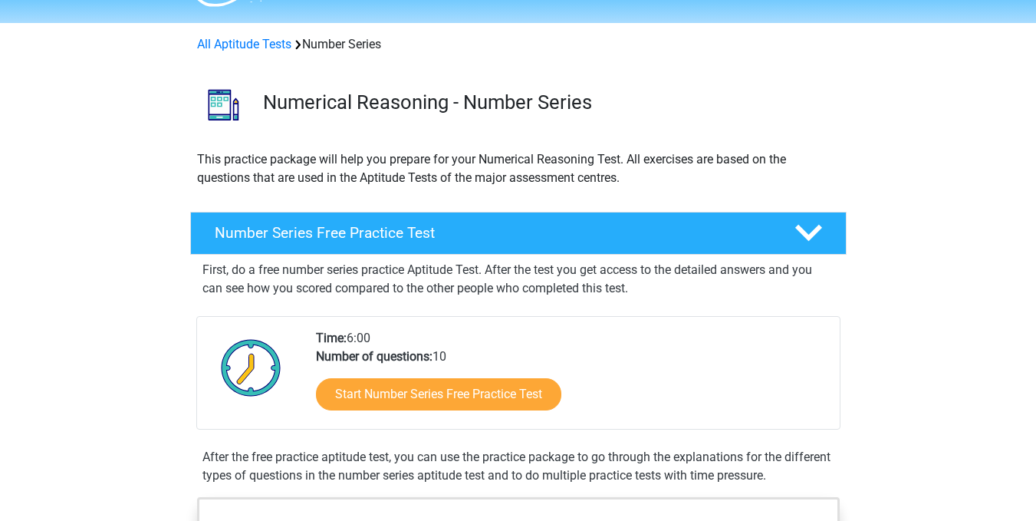
scroll to position [77, 0]
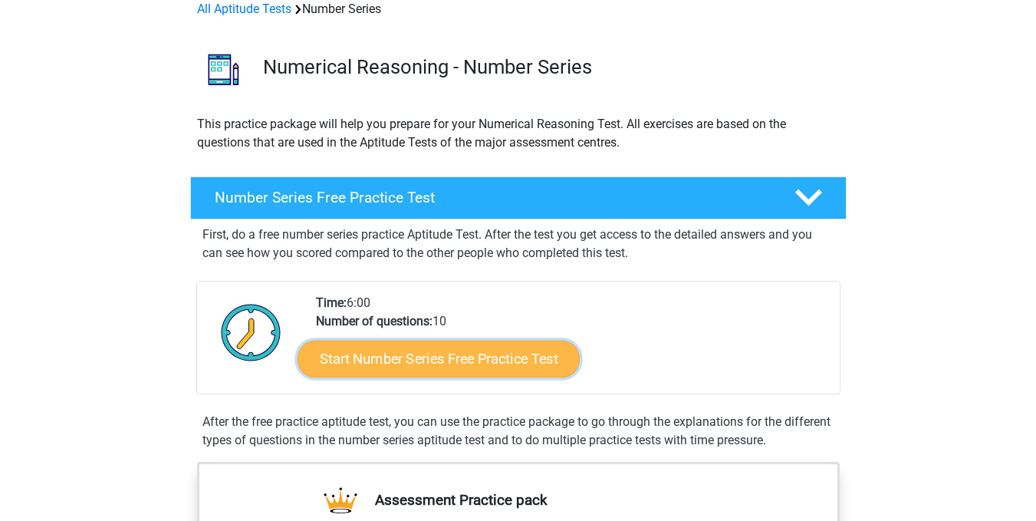
click at [435, 356] on link "Start Number Series Free Practice Test" at bounding box center [439, 358] width 282 height 37
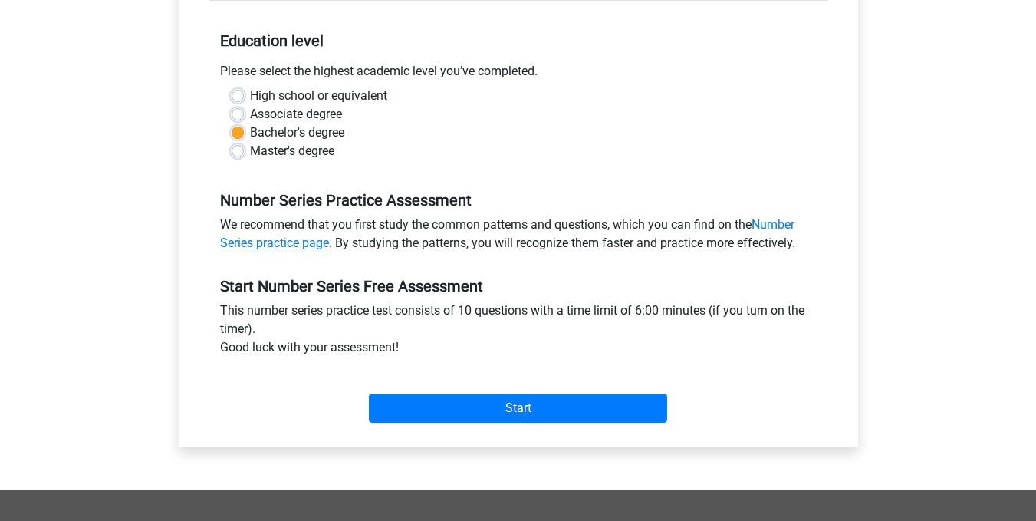
scroll to position [307, 0]
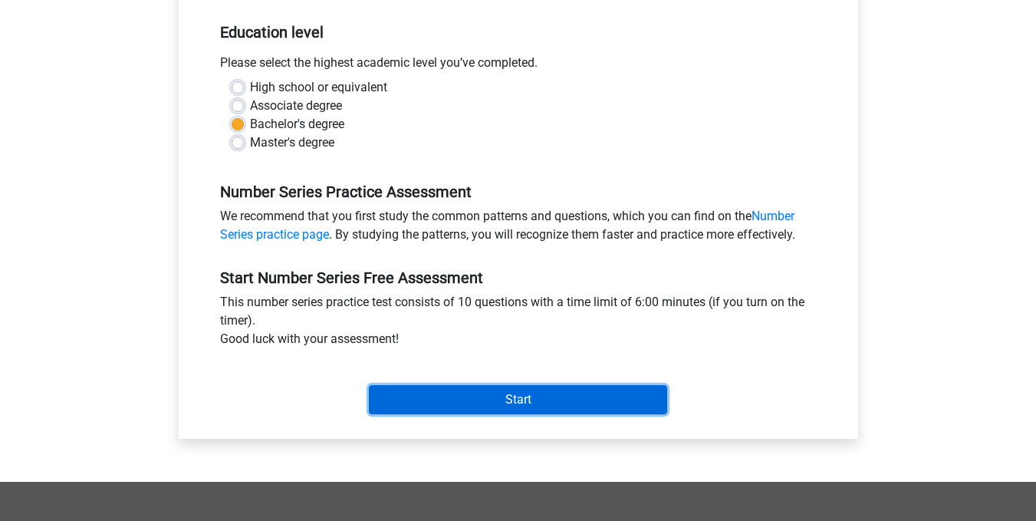
click at [456, 405] on input "Start" at bounding box center [518, 399] width 298 height 29
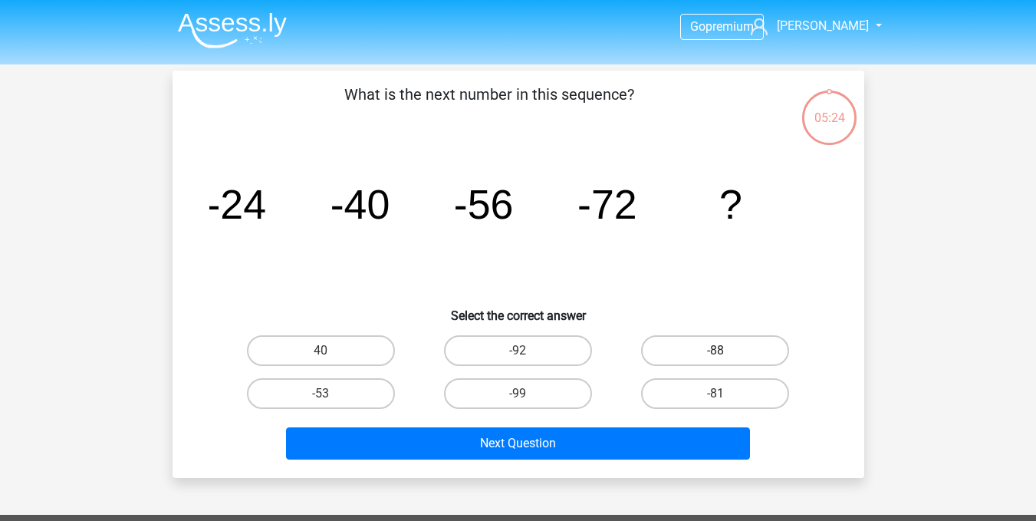
click at [712, 350] on label "-88" at bounding box center [715, 350] width 148 height 31
click at [716, 350] on input "-88" at bounding box center [721, 355] width 10 height 10
radio input "true"
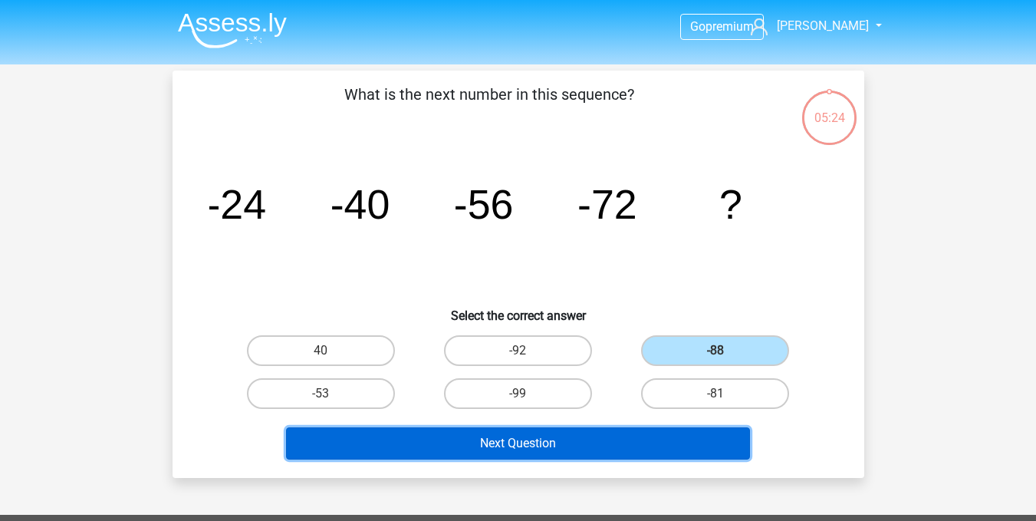
click at [571, 448] on button "Next Question" at bounding box center [518, 443] width 464 height 32
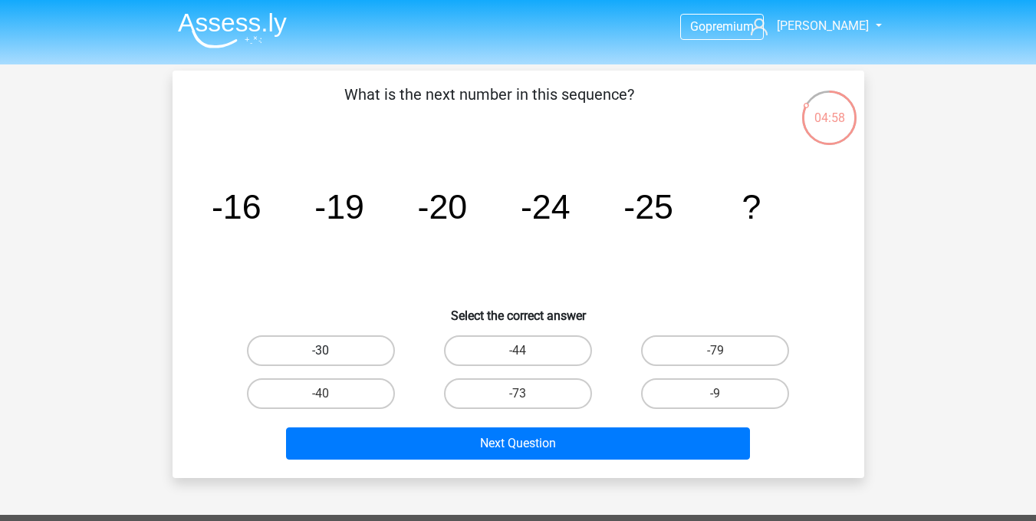
drag, startPoint x: 3, startPoint y: 142, endPoint x: 302, endPoint y: 344, distance: 361.2
click at [302, 344] on label "-30" at bounding box center [321, 350] width 148 height 31
click at [321, 350] on input "-30" at bounding box center [326, 355] width 10 height 10
radio input "true"
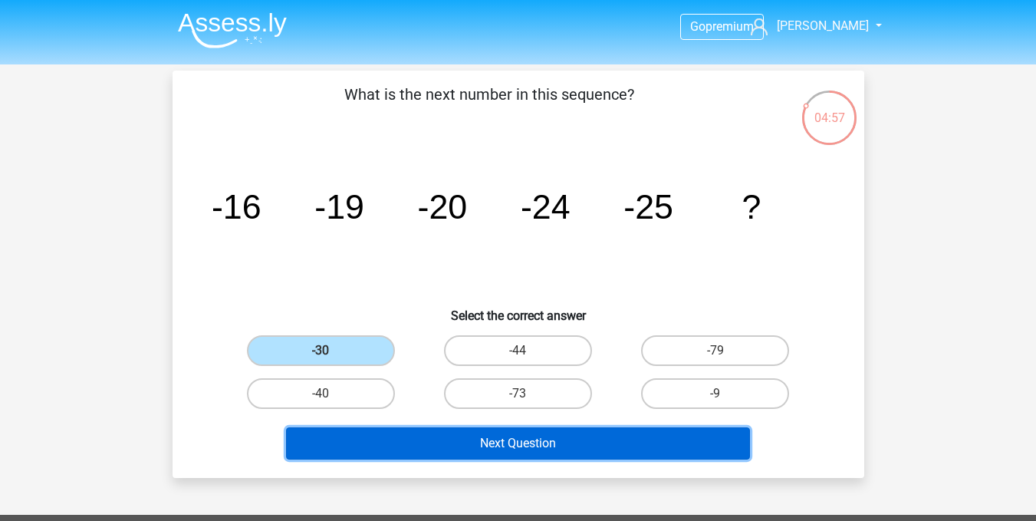
click at [445, 454] on button "Next Question" at bounding box center [518, 443] width 464 height 32
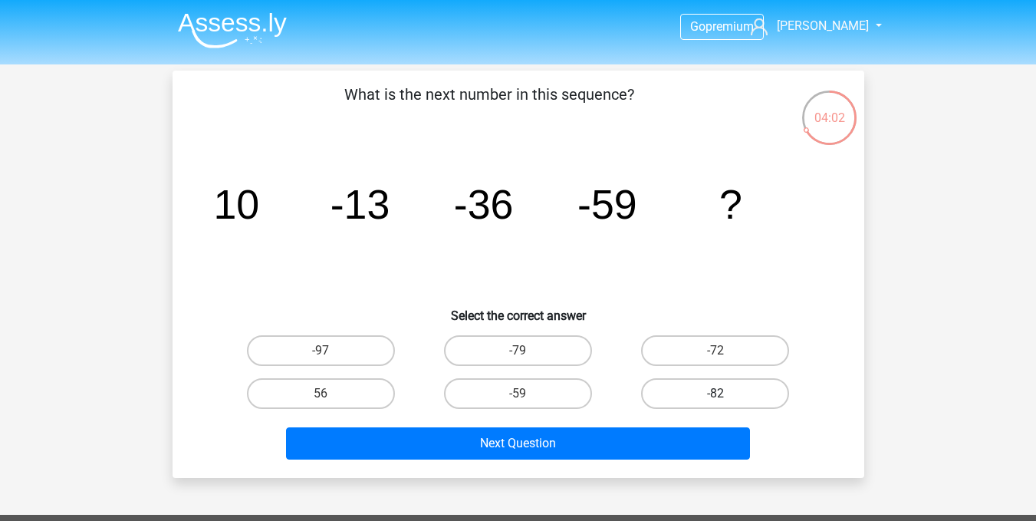
click at [684, 384] on label "-82" at bounding box center [715, 393] width 148 height 31
click at [716, 393] on input "-82" at bounding box center [721, 398] width 10 height 10
radio input "true"
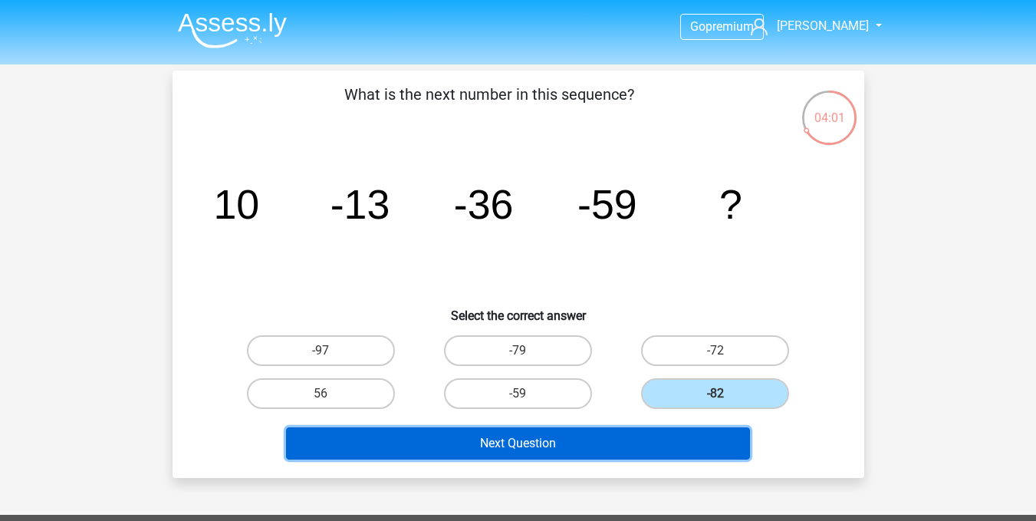
click at [557, 432] on button "Next Question" at bounding box center [518, 443] width 464 height 32
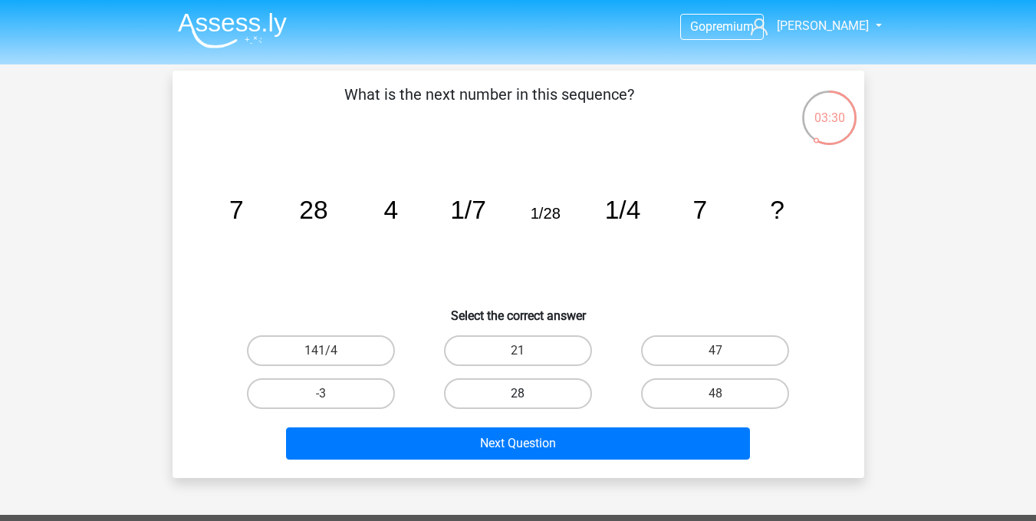
click at [492, 391] on label "28" at bounding box center [518, 393] width 148 height 31
click at [518, 393] on input "28" at bounding box center [523, 398] width 10 height 10
radio input "true"
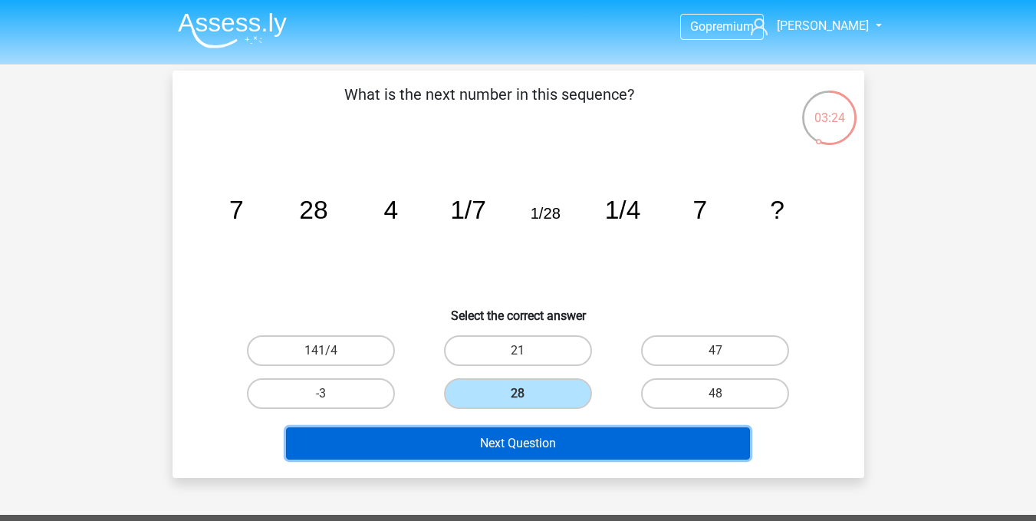
click at [466, 440] on button "Next Question" at bounding box center [518, 443] width 464 height 32
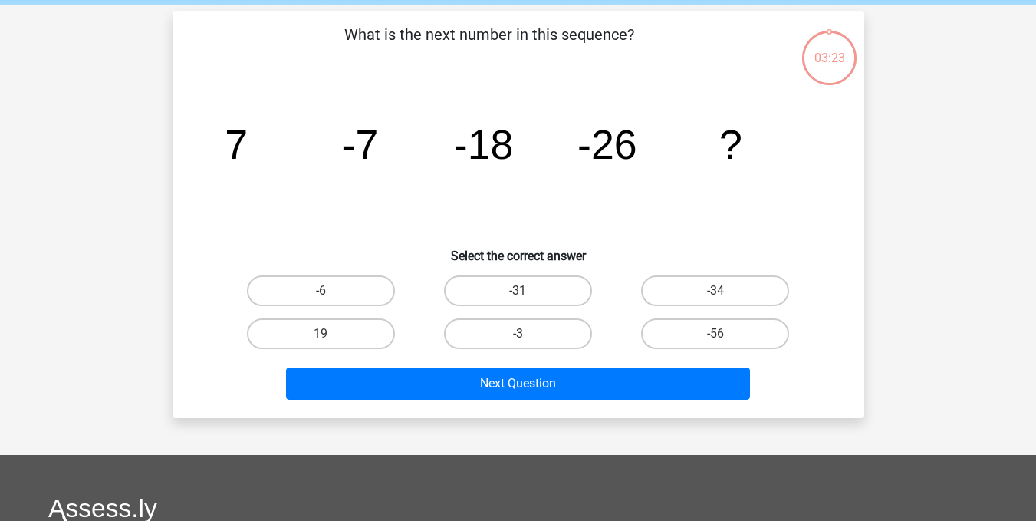
scroll to position [71, 0]
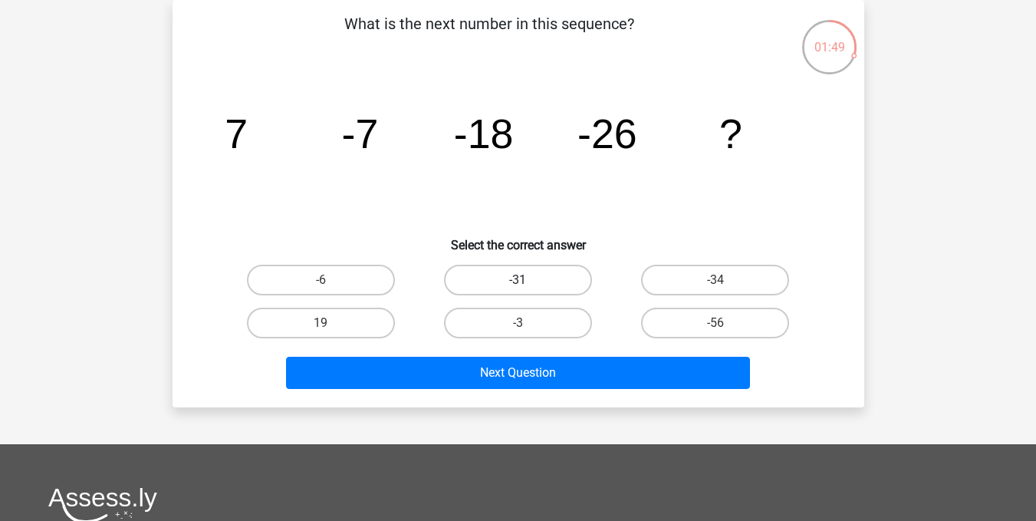
click at [553, 278] on label "-31" at bounding box center [518, 280] width 148 height 31
click at [528, 280] on input "-31" at bounding box center [523, 285] width 10 height 10
radio input "true"
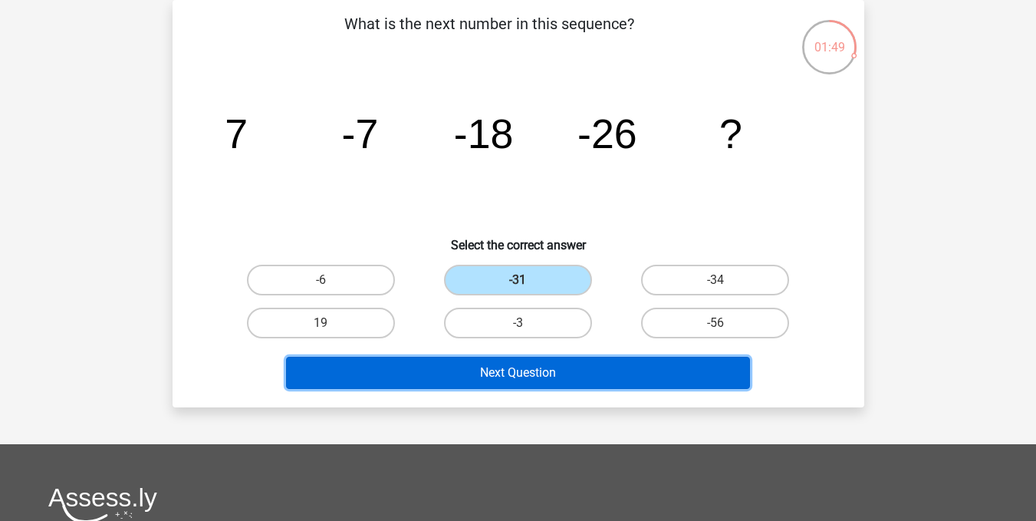
click at [552, 373] on button "Next Question" at bounding box center [518, 373] width 464 height 32
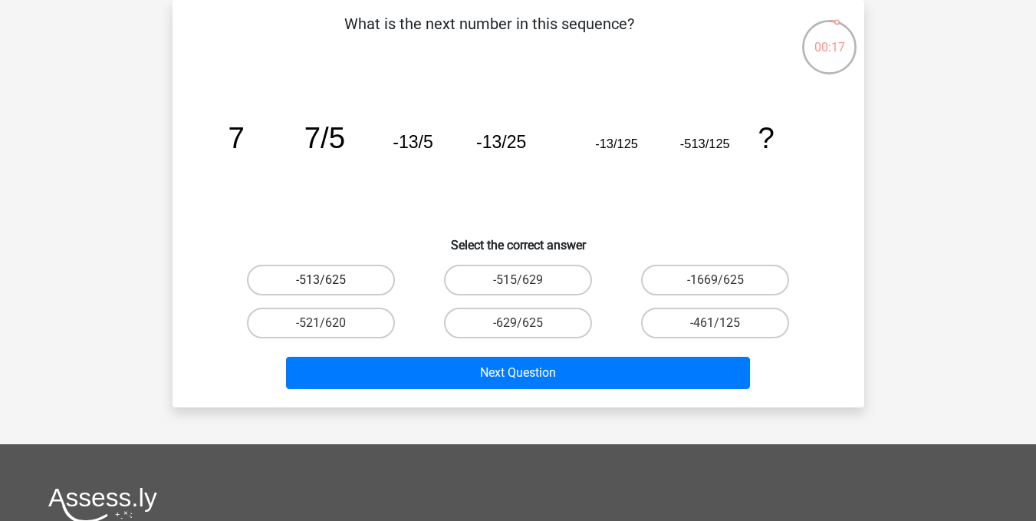
click at [338, 276] on label "-513/625" at bounding box center [321, 280] width 148 height 31
click at [331, 280] on input "-513/625" at bounding box center [326, 285] width 10 height 10
radio input "true"
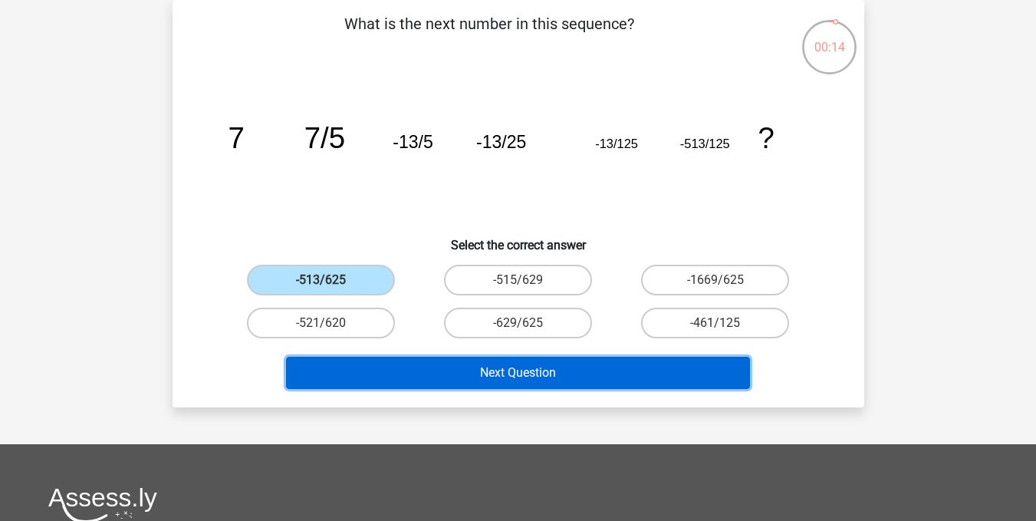
click at [442, 368] on button "Next Question" at bounding box center [518, 373] width 464 height 32
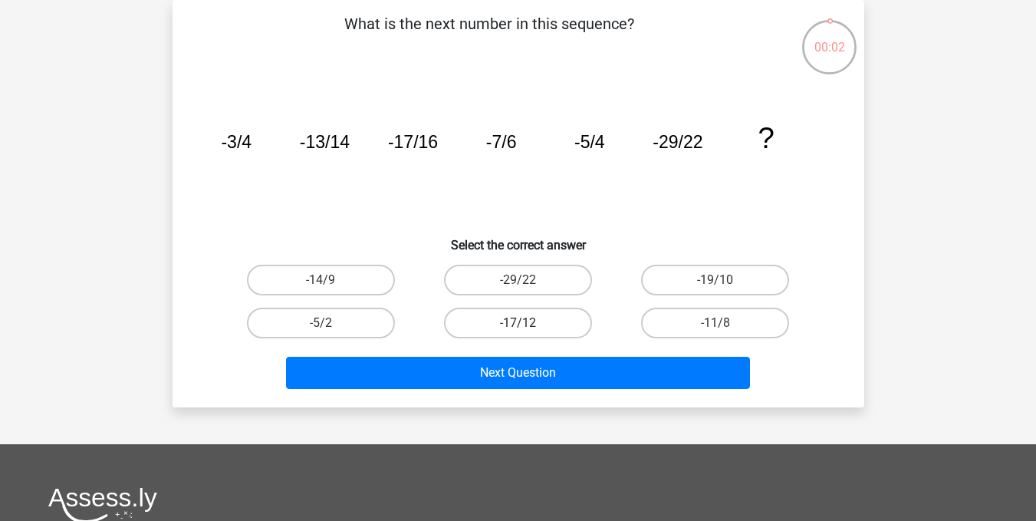
click at [549, 311] on label "-17/12" at bounding box center [518, 323] width 148 height 31
click at [528, 323] on input "-17/12" at bounding box center [523, 328] width 10 height 10
radio input "true"
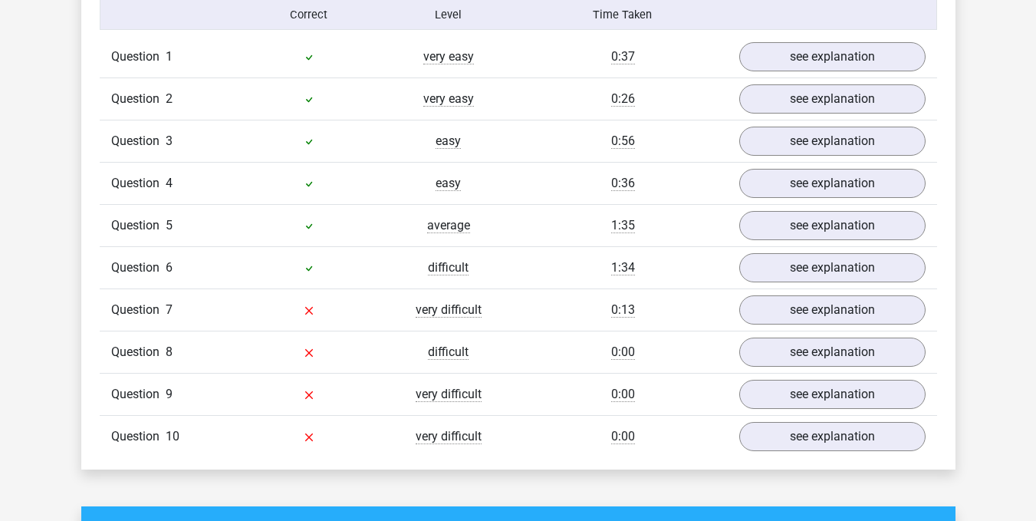
scroll to position [1227, 0]
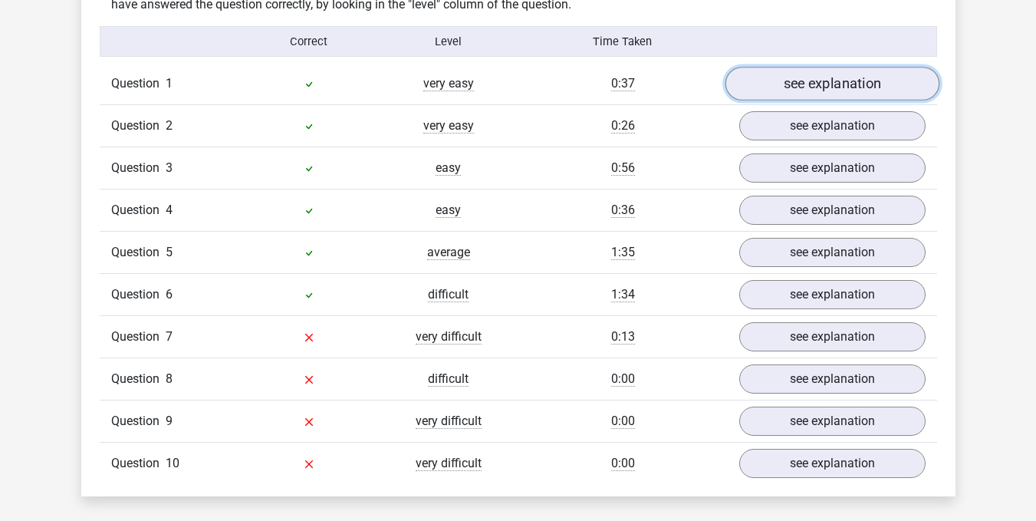
click at [785, 86] on link "see explanation" at bounding box center [832, 84] width 214 height 34
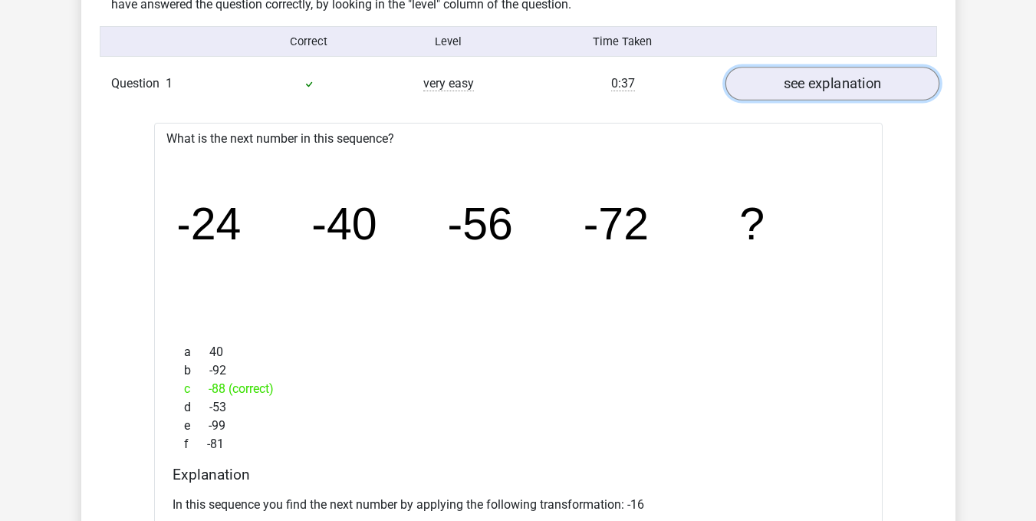
click at [789, 74] on link "see explanation" at bounding box center [832, 84] width 214 height 34
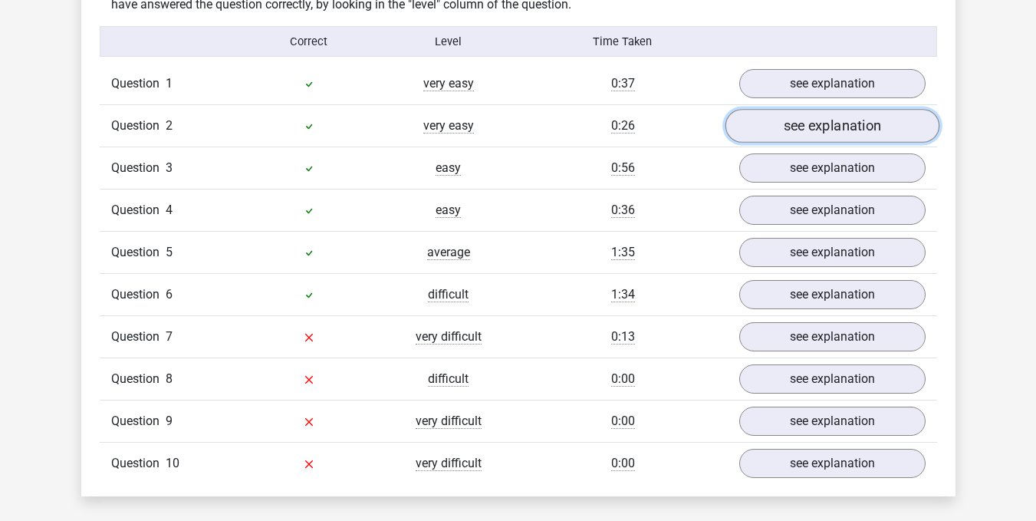
click at [808, 117] on link "see explanation" at bounding box center [832, 126] width 214 height 34
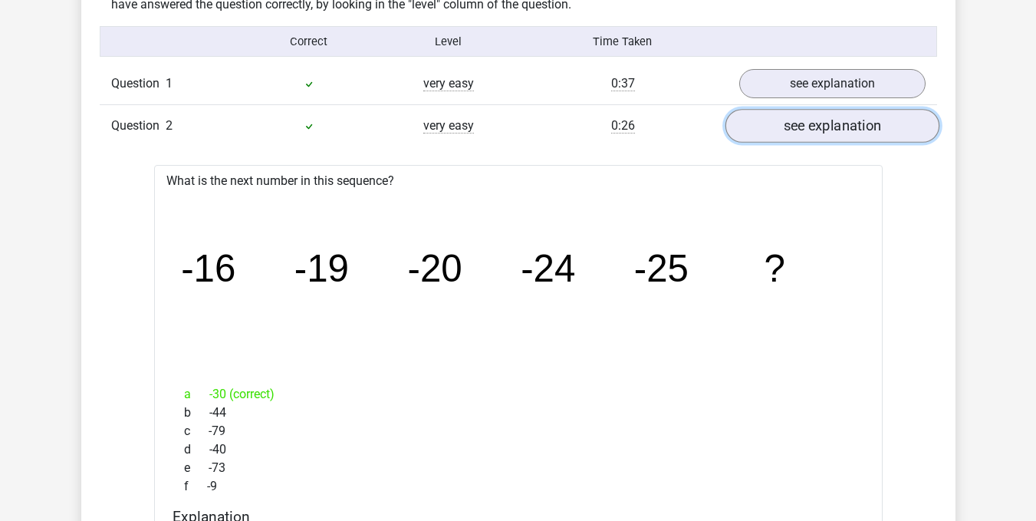
click at [808, 124] on link "see explanation" at bounding box center [832, 126] width 214 height 34
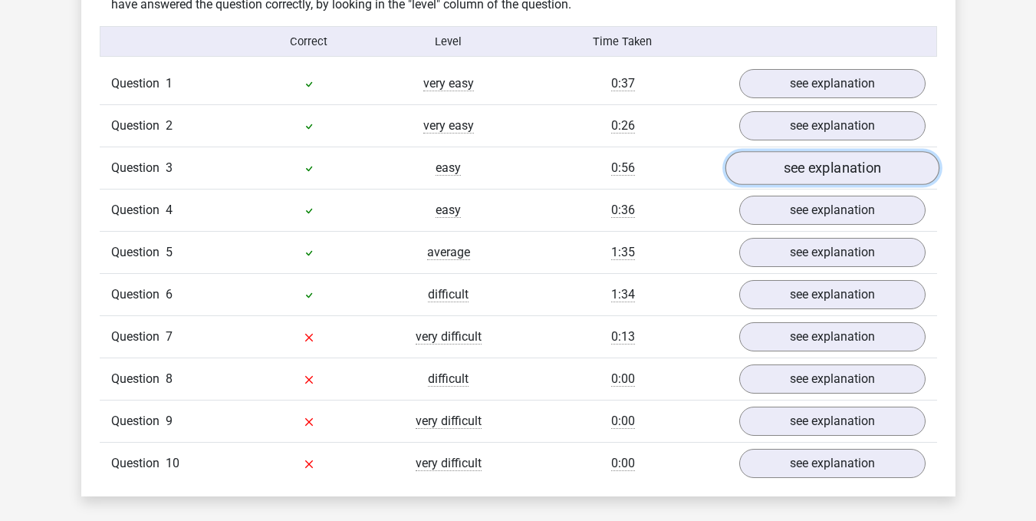
click at [805, 170] on link "see explanation" at bounding box center [832, 168] width 214 height 34
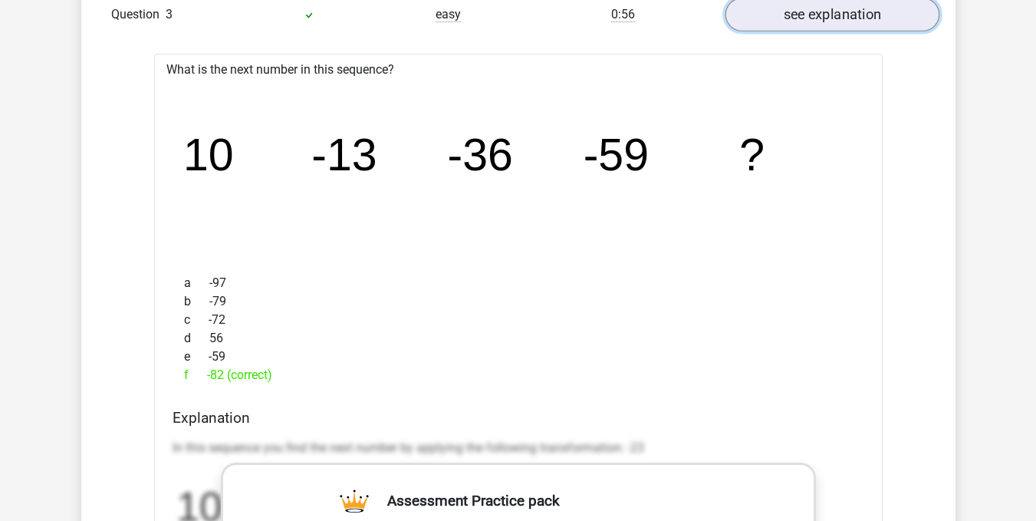
scroll to position [1304, 0]
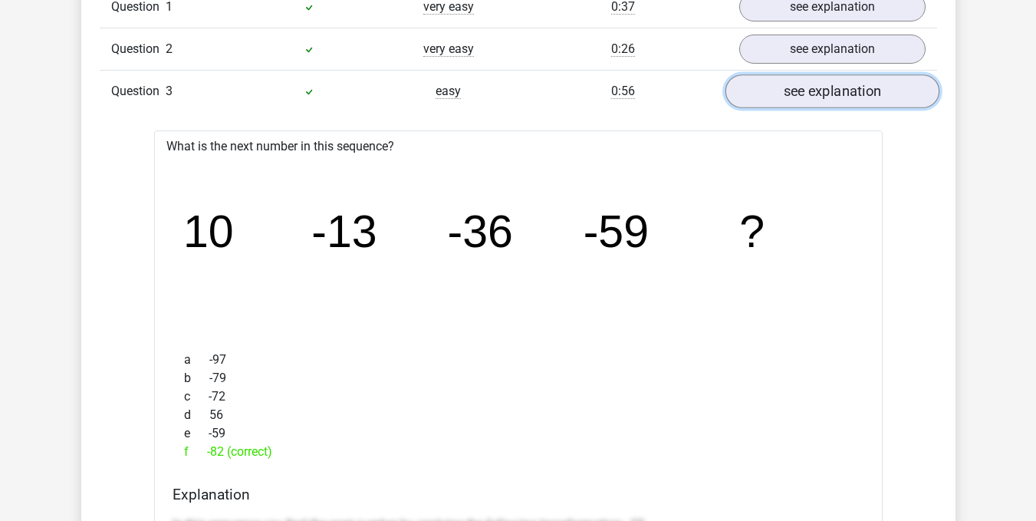
click at [821, 93] on link "see explanation" at bounding box center [832, 91] width 214 height 34
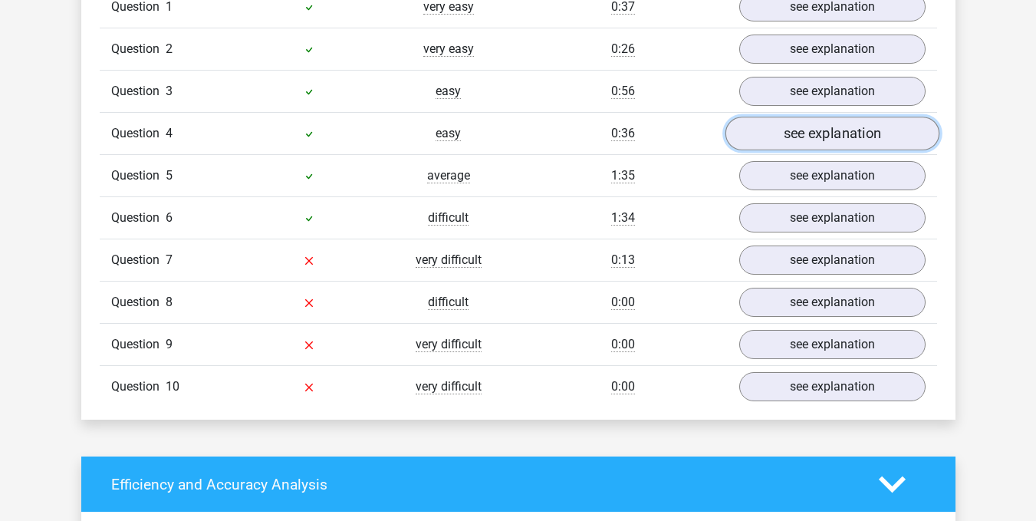
click at [813, 131] on link "see explanation" at bounding box center [832, 134] width 214 height 34
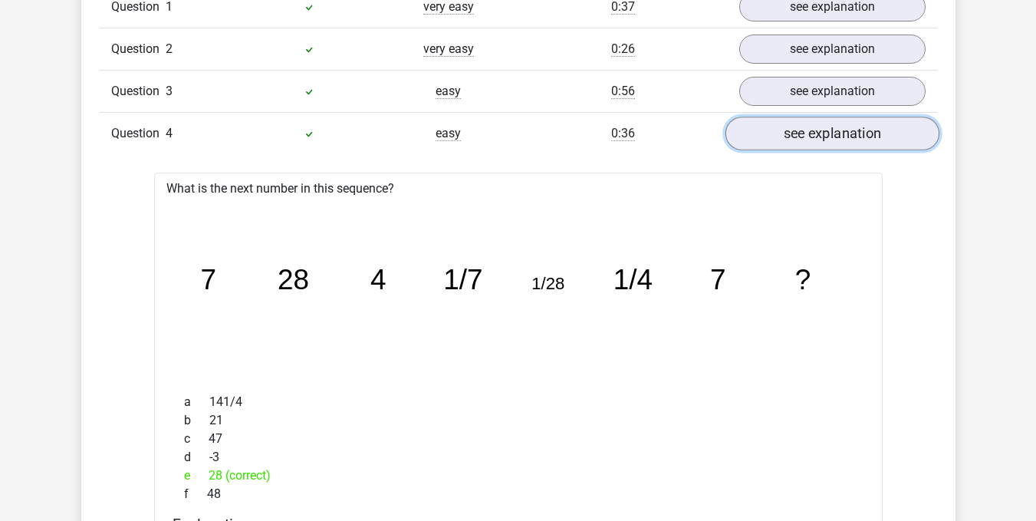
click at [800, 123] on link "see explanation" at bounding box center [832, 134] width 214 height 34
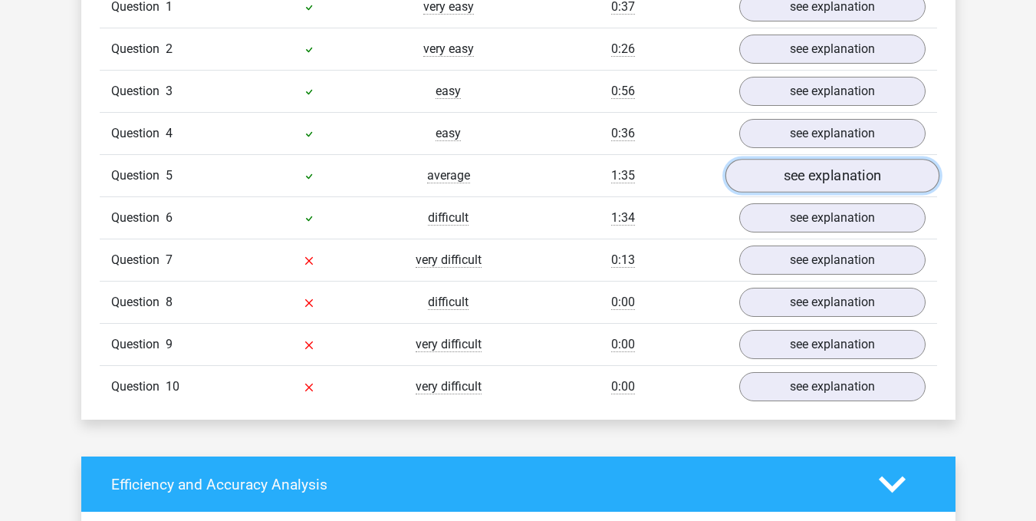
click at [803, 179] on link "see explanation" at bounding box center [832, 176] width 214 height 34
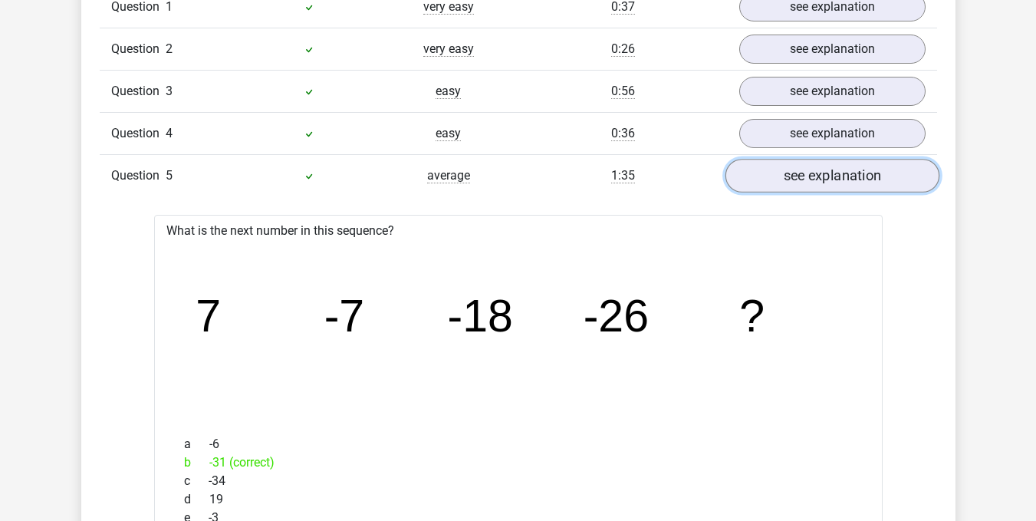
click at [803, 179] on link "see explanation" at bounding box center [832, 176] width 214 height 34
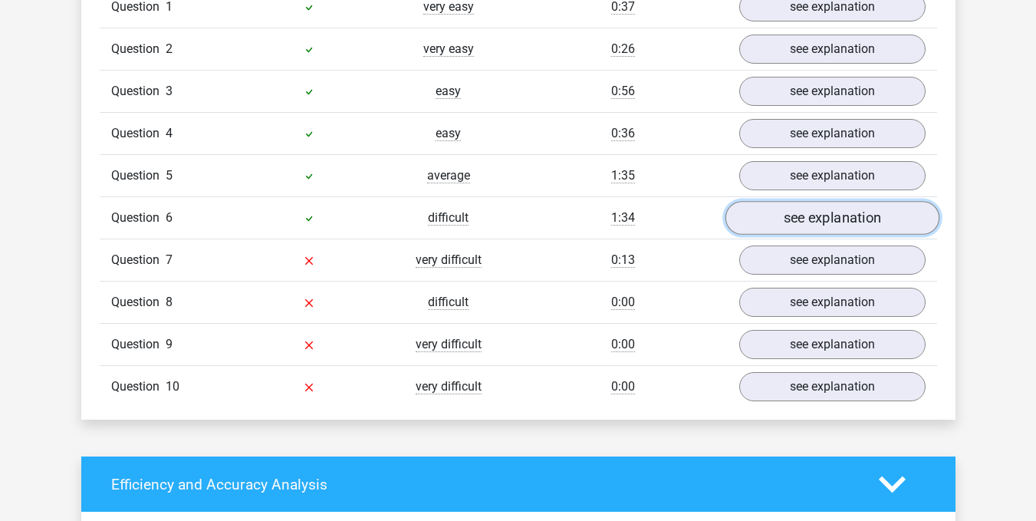
click at [794, 206] on link "see explanation" at bounding box center [832, 218] width 214 height 34
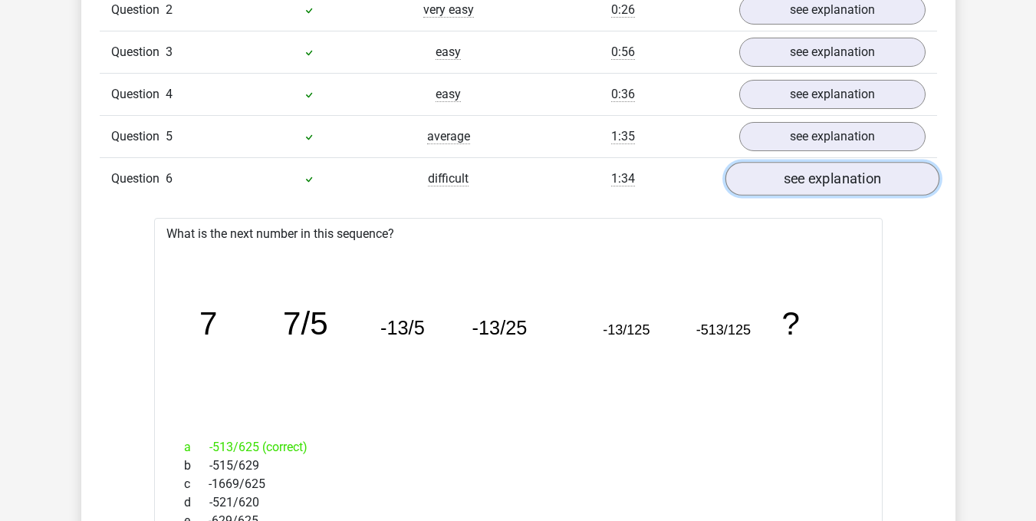
scroll to position [1380, 0]
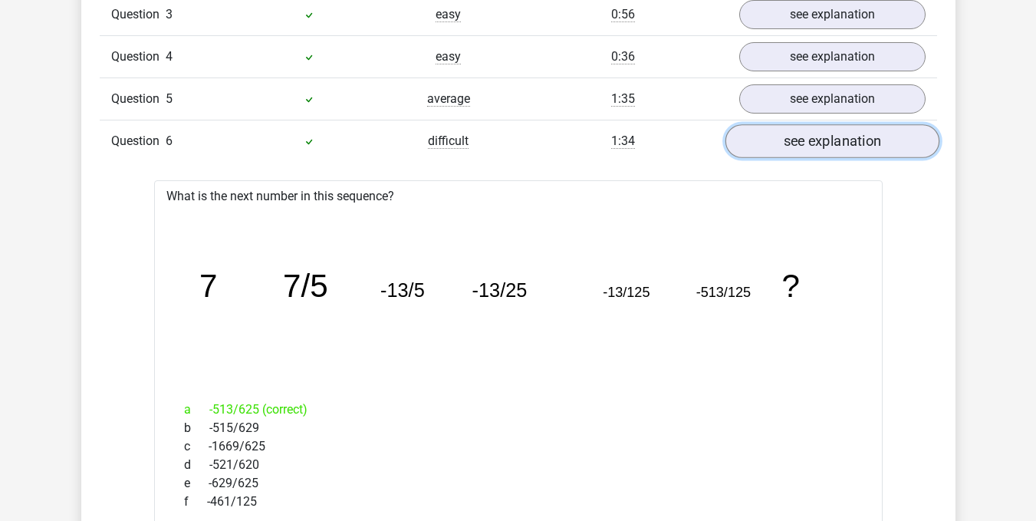
click at [821, 143] on link "see explanation" at bounding box center [832, 141] width 214 height 34
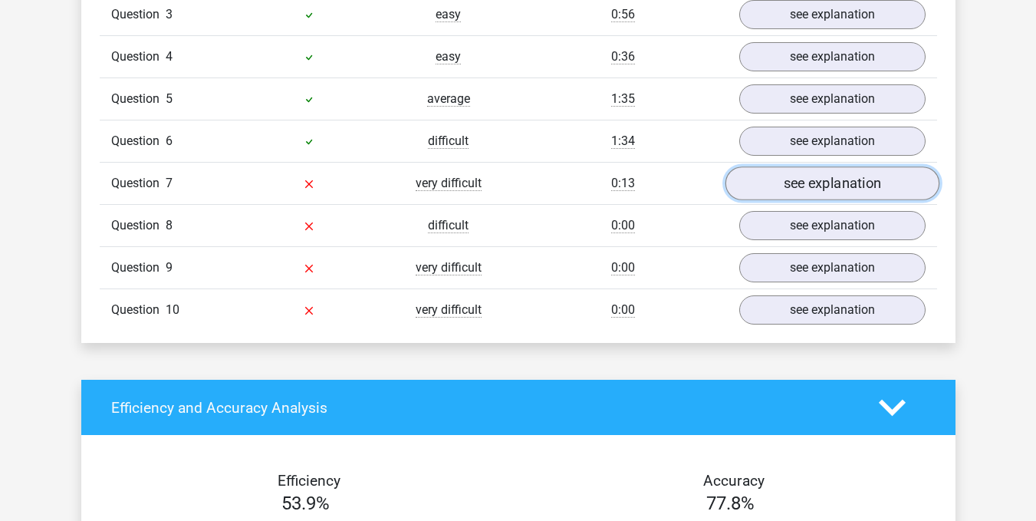
click at [834, 182] on link "see explanation" at bounding box center [832, 183] width 214 height 34
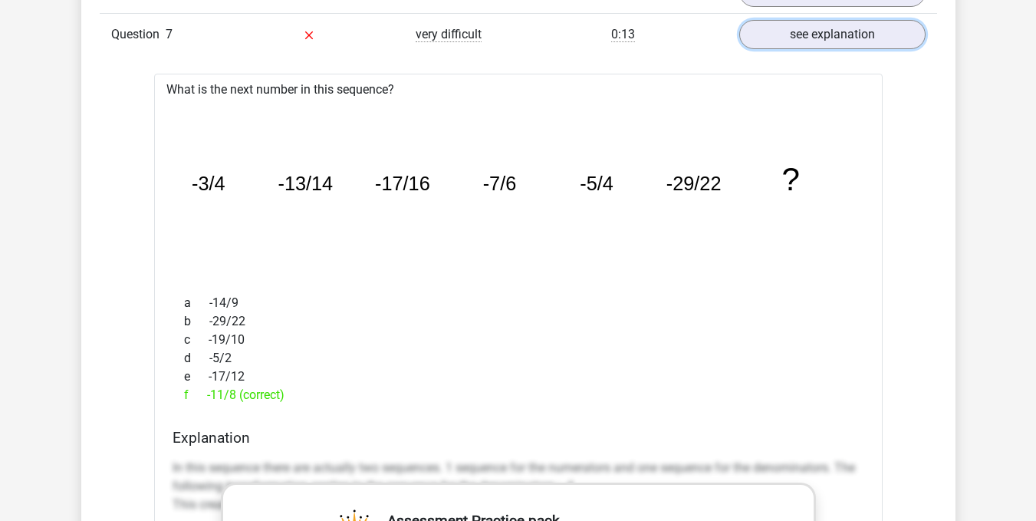
scroll to position [1457, 0]
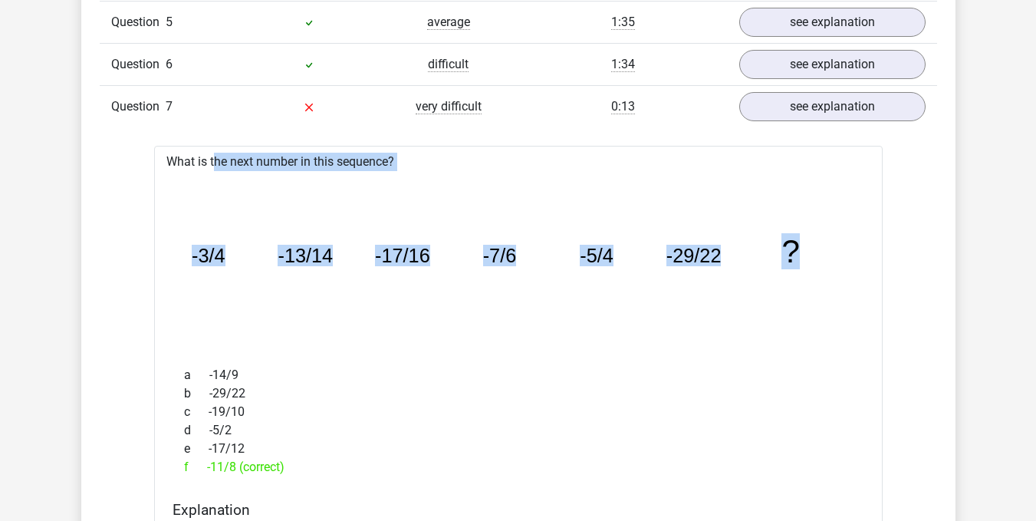
drag, startPoint x: 166, startPoint y: 156, endPoint x: 854, endPoint y: 258, distance: 695.6
click at [936, 258] on div "In this section you will find the answers and explanations to all the questions…" at bounding box center [518, 474] width 851 height 1478
copy div "What is the next number in this sequence? image/svg+xml -3/4 -13/14 -17/16 -7/6…"
click at [770, 340] on icon "image/svg+xml -3/4 -13/14 -17/16 -7/6 -5/4 -29/22 ?" at bounding box center [519, 262] width 680 height 170
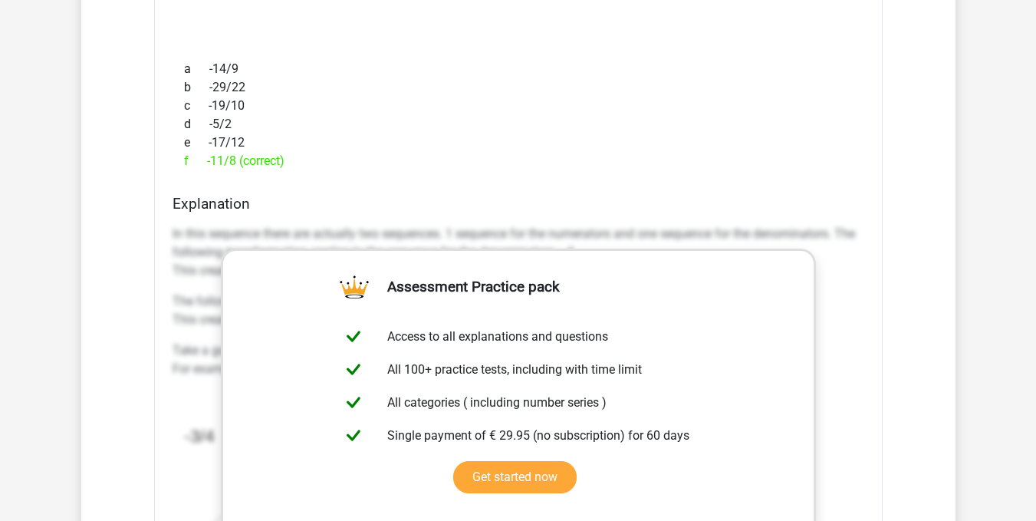
scroll to position [1764, 0]
click at [577, 460] on link "Get started now" at bounding box center [514, 476] width 123 height 32
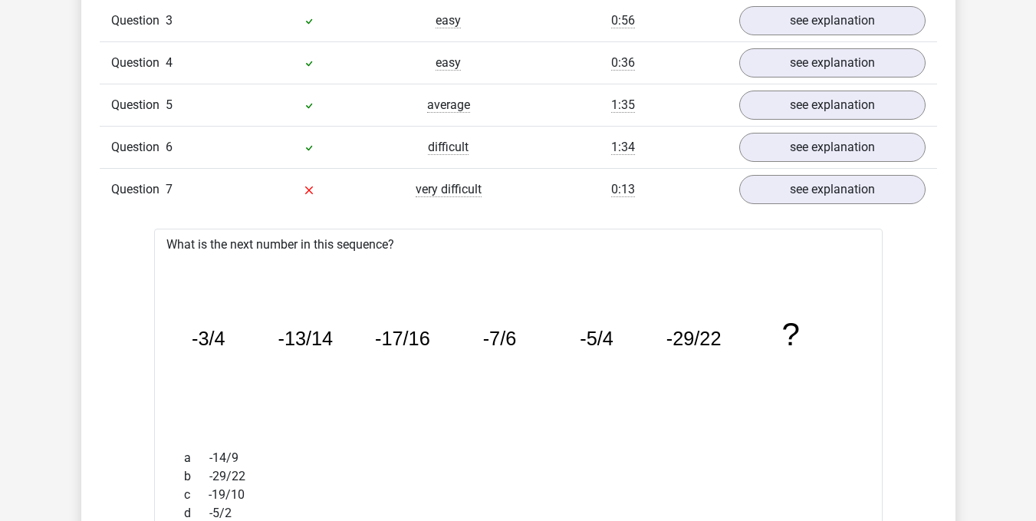
scroll to position [1380, 0]
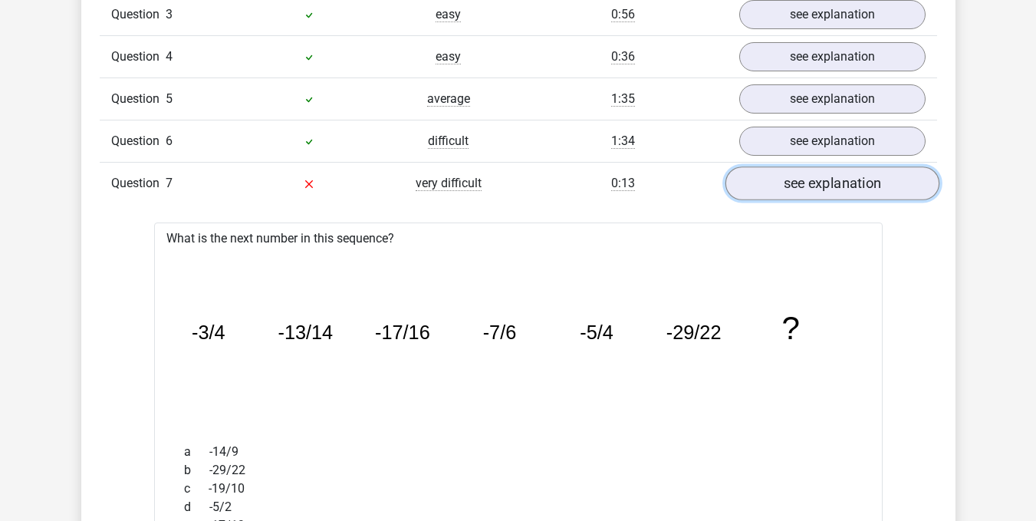
click at [799, 184] on link "see explanation" at bounding box center [832, 183] width 214 height 34
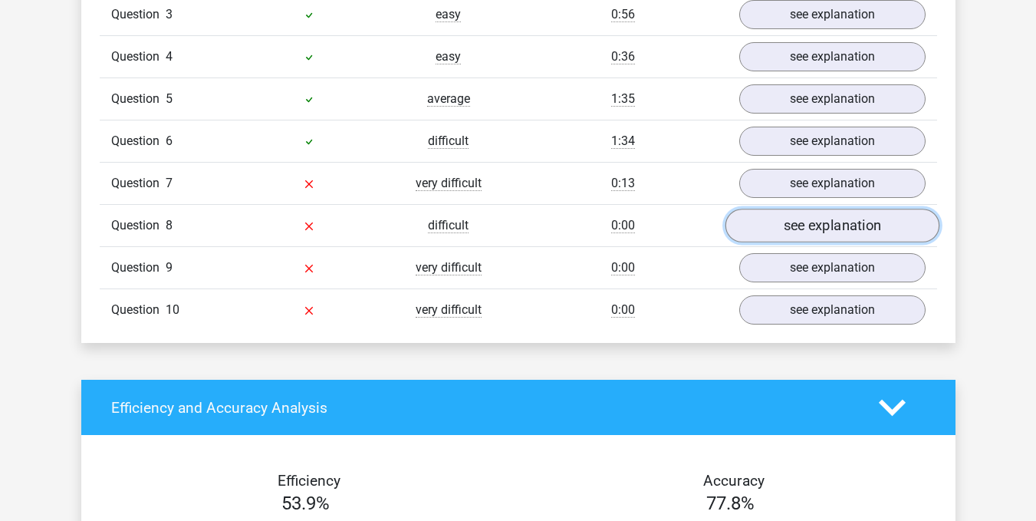
click at [812, 214] on link "see explanation" at bounding box center [832, 226] width 214 height 34
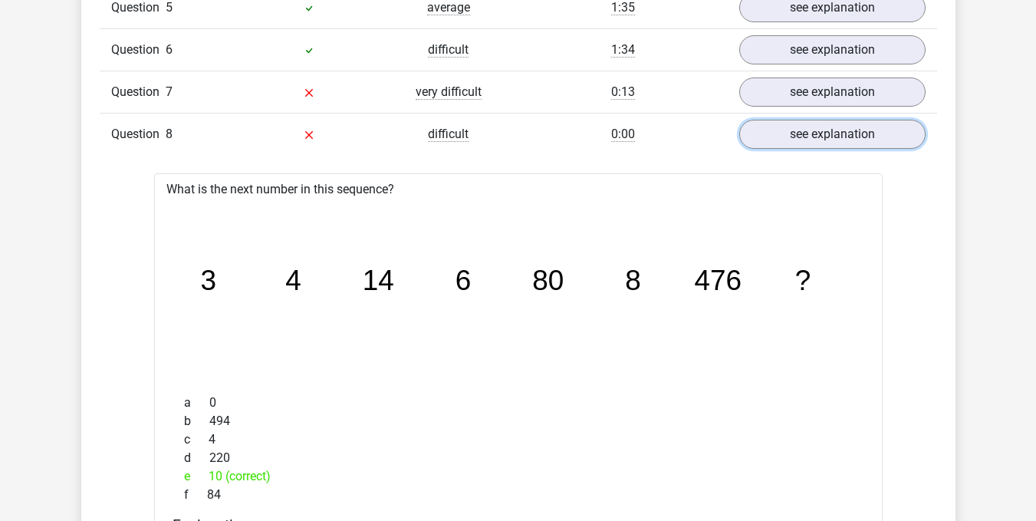
scroll to position [1457, 0]
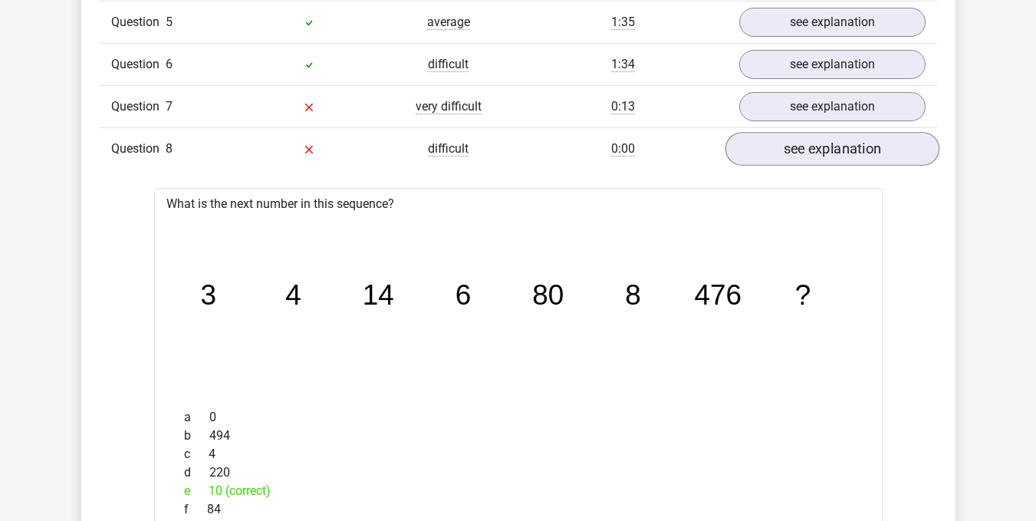
click at [768, 164] on div "Question 8 difficult 0:00 see explanation" at bounding box center [518, 148] width 837 height 42
click at [768, 152] on link "see explanation" at bounding box center [832, 149] width 214 height 34
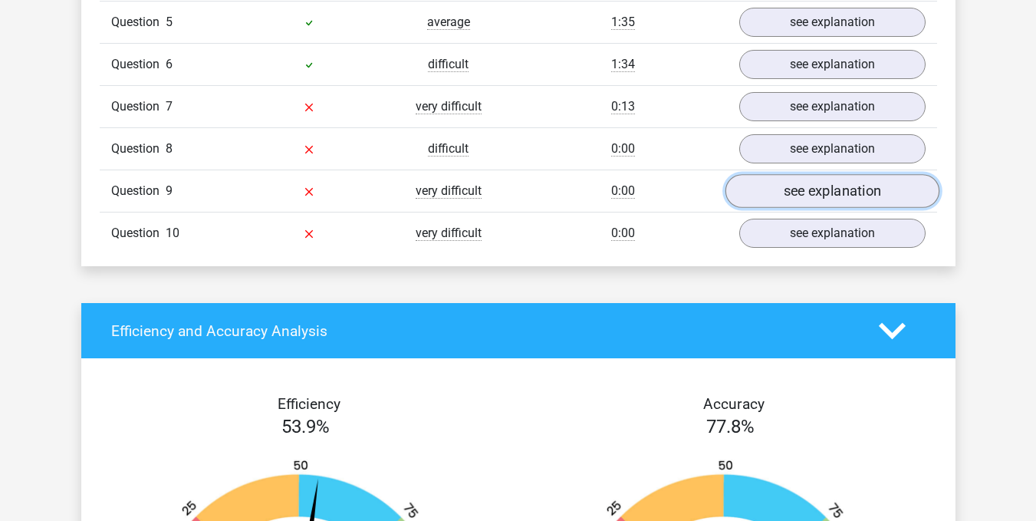
click at [778, 190] on link "see explanation" at bounding box center [832, 191] width 214 height 34
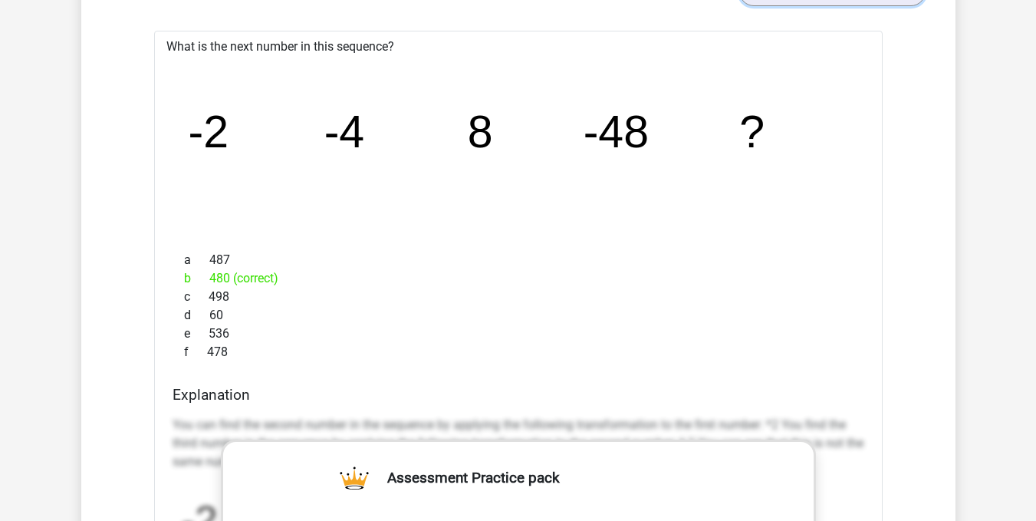
scroll to position [1611, 0]
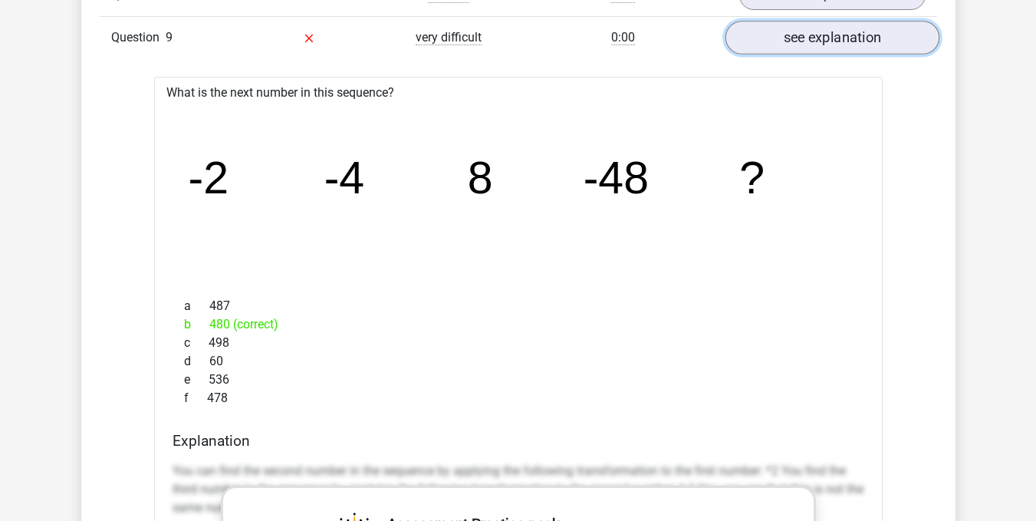
click at [852, 42] on link "see explanation" at bounding box center [832, 38] width 214 height 34
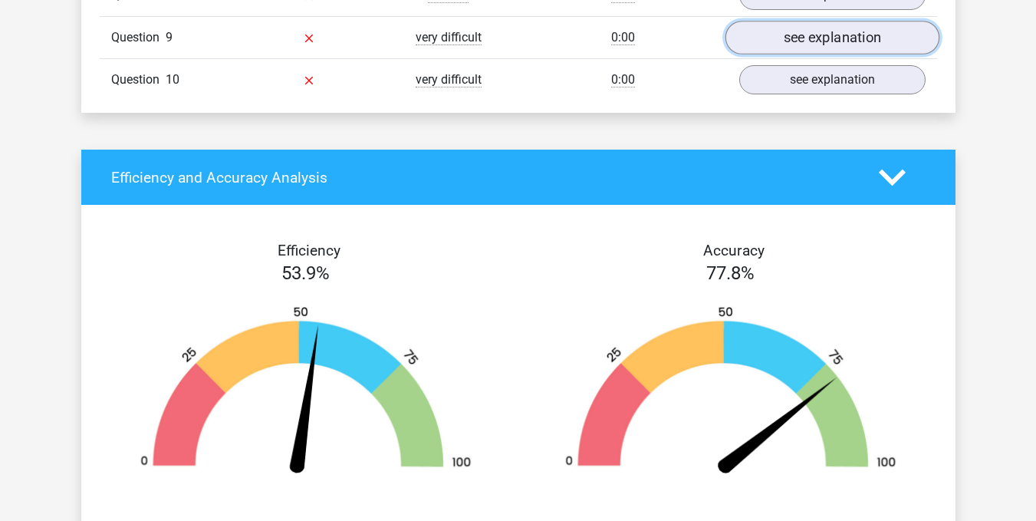
click at [837, 44] on link "see explanation" at bounding box center [832, 38] width 214 height 34
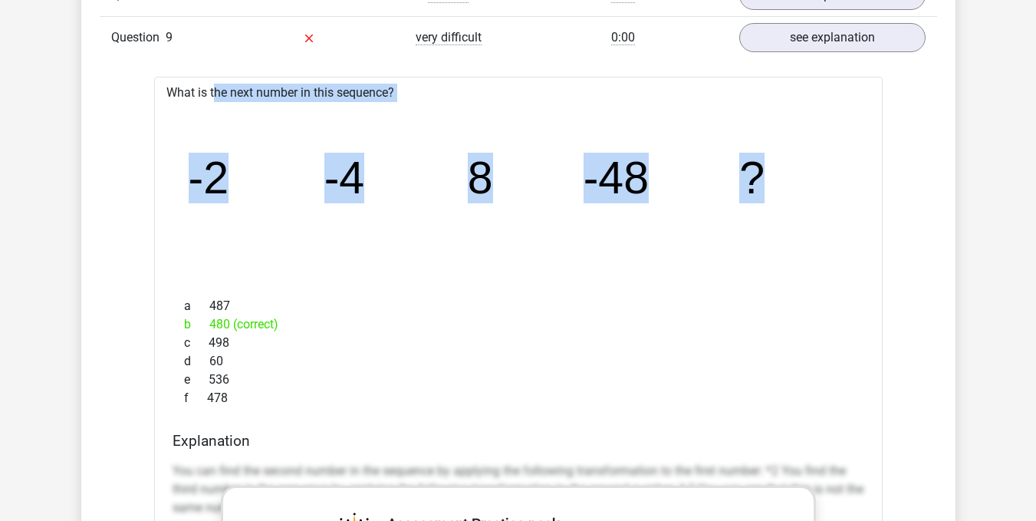
drag, startPoint x: 169, startPoint y: 89, endPoint x: 758, endPoint y: 182, distance: 596.3
click at [758, 182] on div "What is the next number in this sequence? image/svg+xml -2 -4 8 -48 ? a 487 b 4…" at bounding box center [518, 532] width 729 height 910
click at [797, 36] on link "see explanation" at bounding box center [832, 38] width 214 height 34
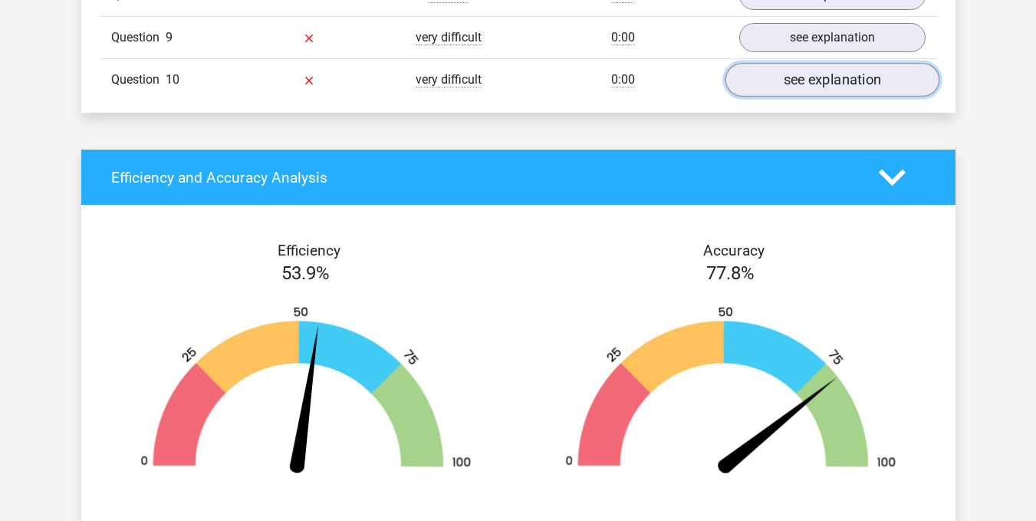
click at [815, 77] on link "see explanation" at bounding box center [832, 80] width 214 height 34
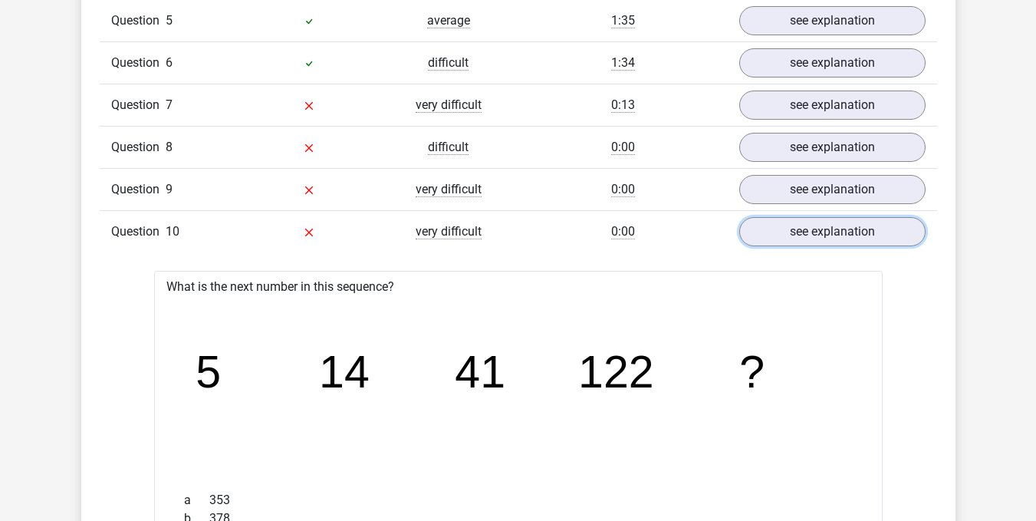
scroll to position [1457, 0]
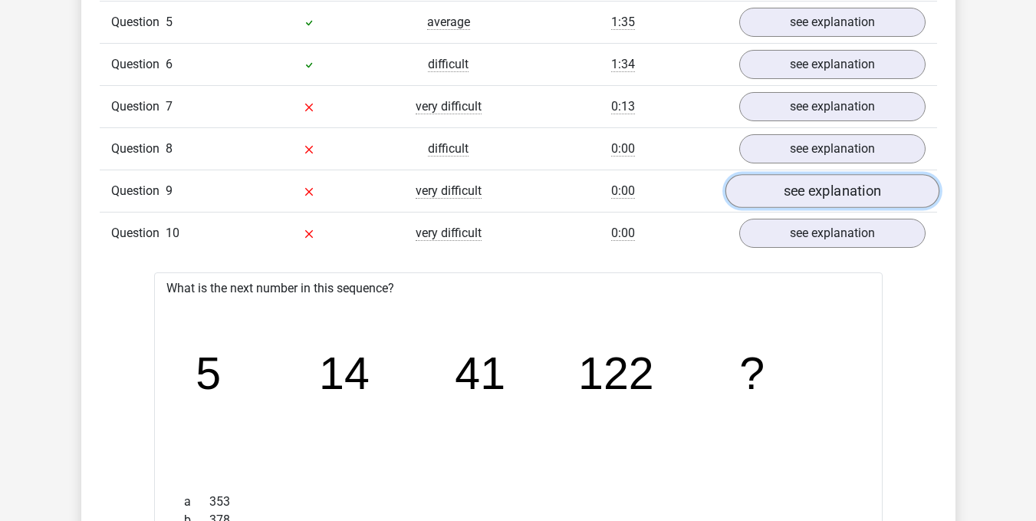
click at [853, 192] on link "see explanation" at bounding box center [832, 191] width 214 height 34
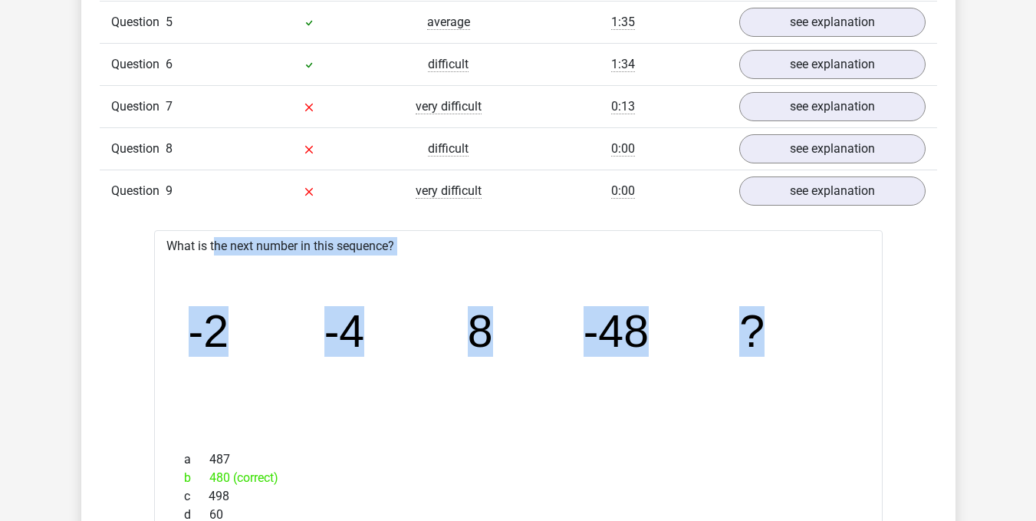
copy div "What is the next number in this sequence? image/svg+xml -2 -4 8 -48 ?"
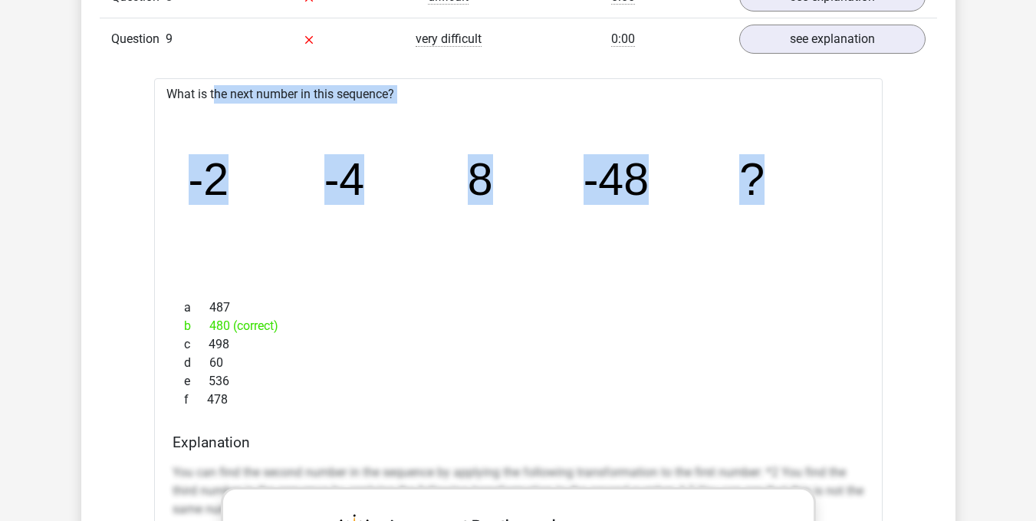
scroll to position [1611, 0]
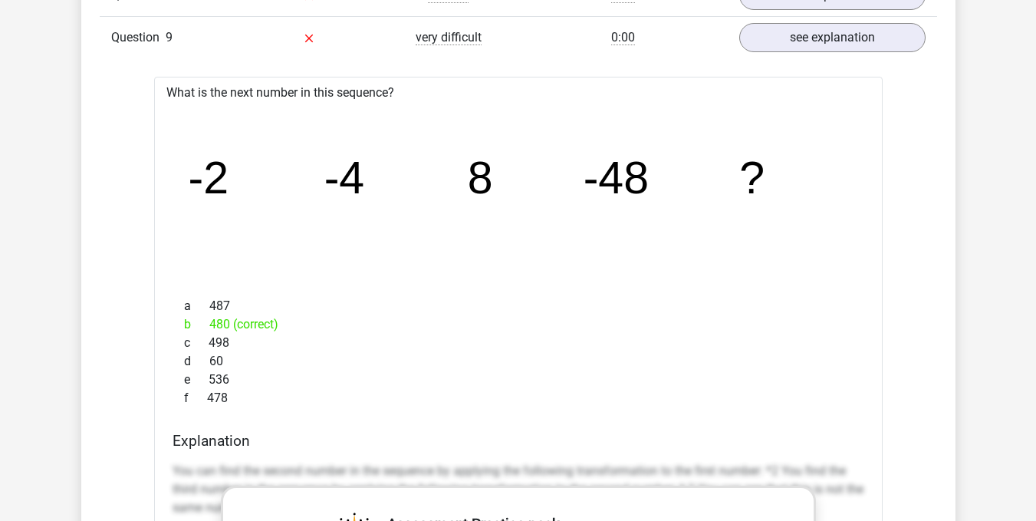
click at [716, 309] on div "a 487" at bounding box center [519, 306] width 692 height 18
click at [176, 94] on div "What is the next number in this sequence? image/svg+xml -2 -4 8 -48 ? a 487 b 4…" at bounding box center [518, 532] width 729 height 910
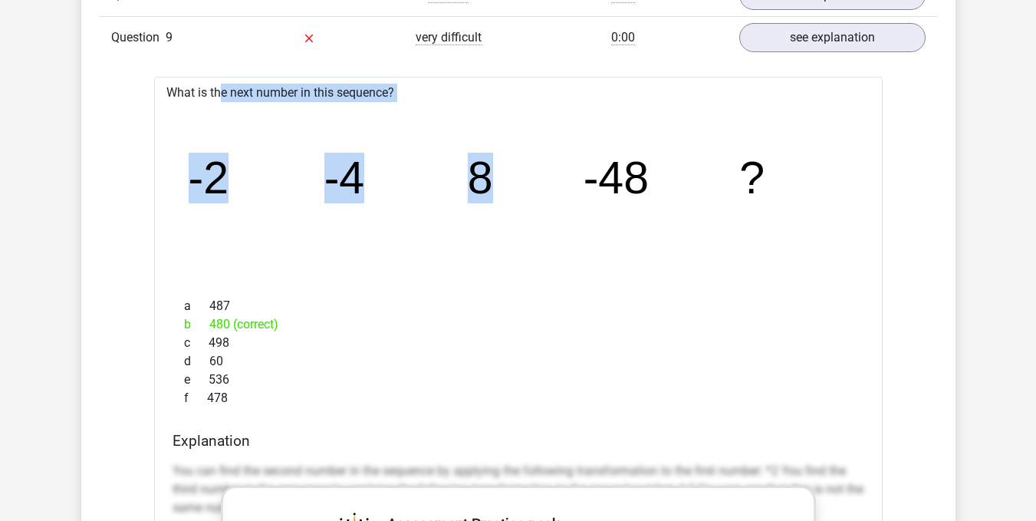
drag, startPoint x: 173, startPoint y: 88, endPoint x: 523, endPoint y: 159, distance: 356.8
click at [523, 159] on div "What is the next number in this sequence? image/svg+xml -2 -4 8 -48 ? a 487 b 4…" at bounding box center [518, 532] width 729 height 910
drag, startPoint x: 169, startPoint y: 89, endPoint x: 826, endPoint y: 187, distance: 664.6
click at [826, 187] on div "What is the next number in this sequence? image/svg+xml -2 -4 8 -48 ? a 487 b 4…" at bounding box center [518, 532] width 729 height 910
copy div "What is the next number in this sequence? image/svg+xml -2 -4 8 -48 ?"
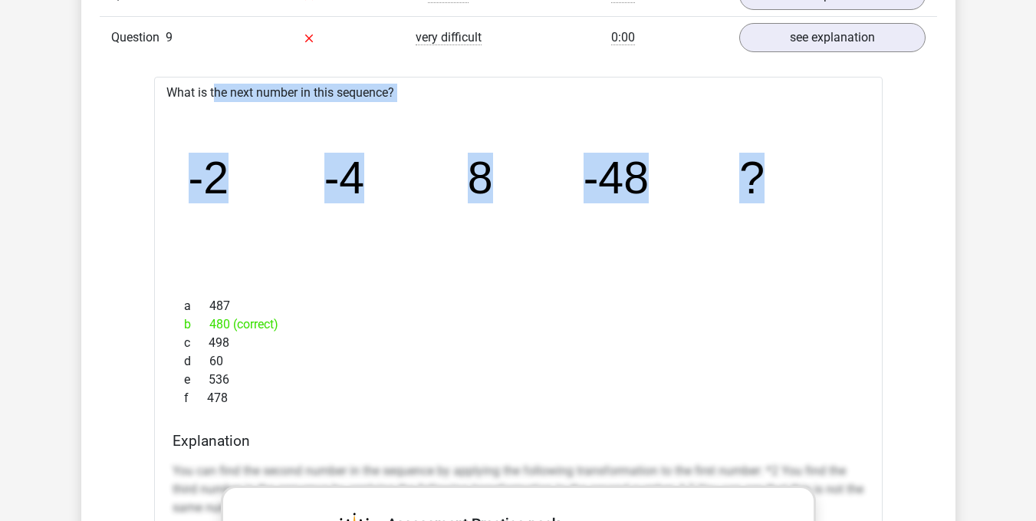
click at [708, 262] on icon "image/svg+xml -2 -4 8 -48 ?" at bounding box center [519, 193] width 680 height 170
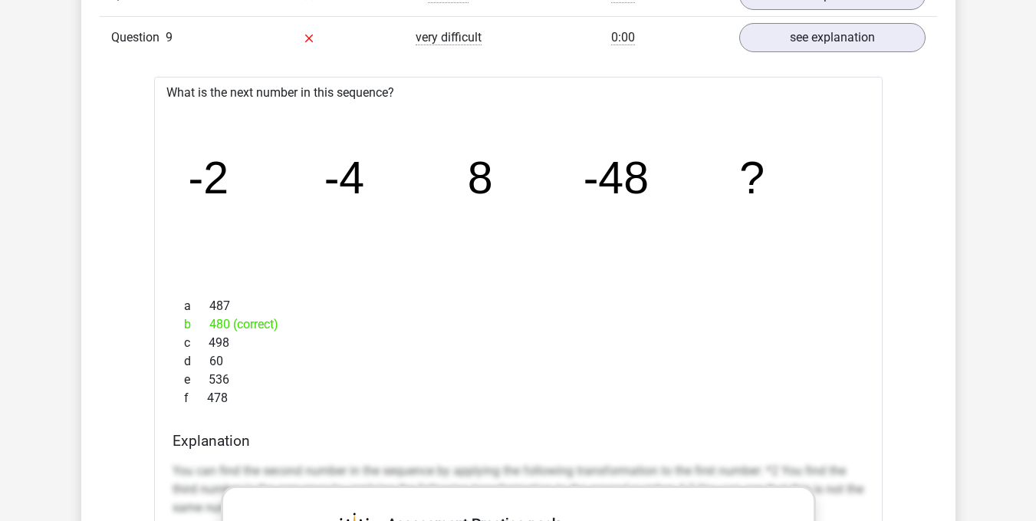
drag, startPoint x: 663, startPoint y: 243, endPoint x: 608, endPoint y: 257, distance: 56.9
click at [663, 248] on icon "image/svg+xml -2 -4 8 -48 ?" at bounding box center [519, 193] width 680 height 170
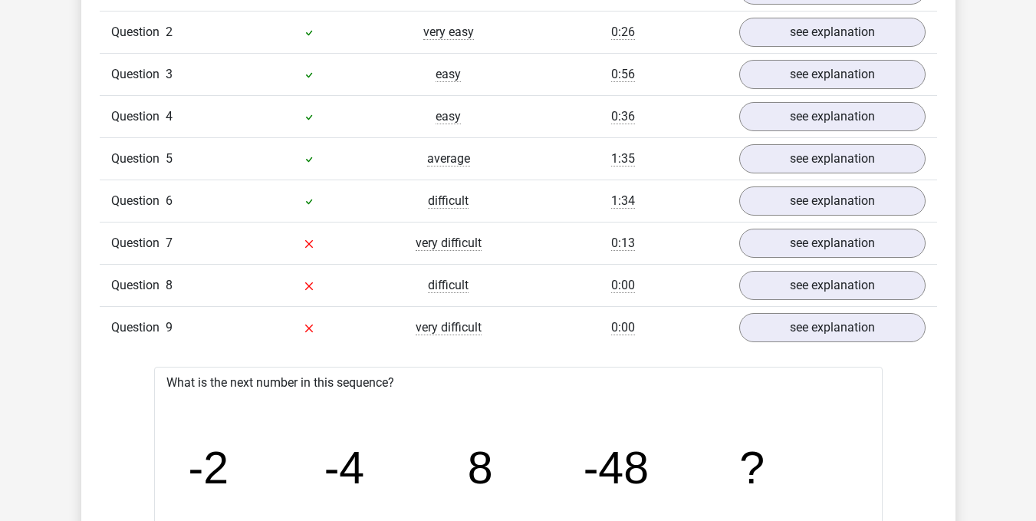
scroll to position [1304, 0]
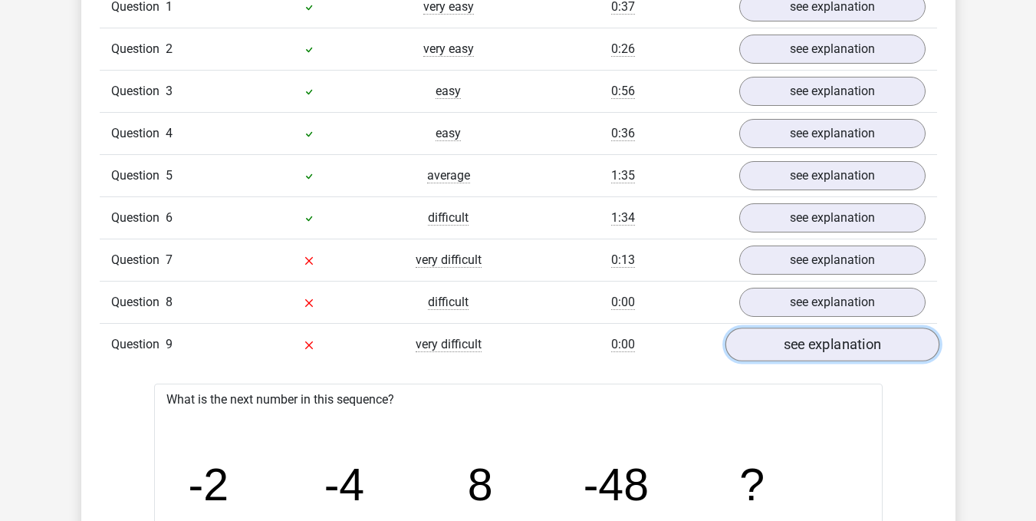
click at [797, 342] on link "see explanation" at bounding box center [832, 344] width 214 height 34
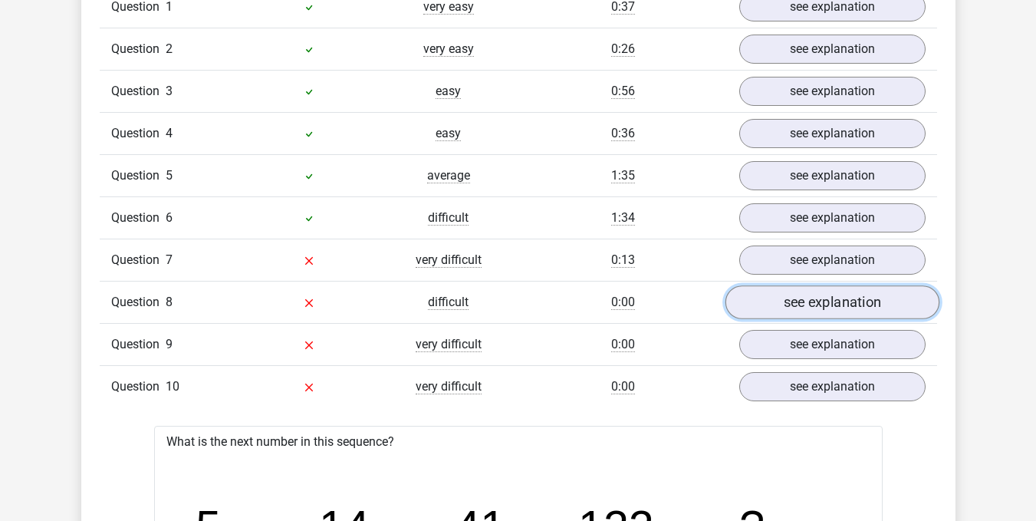
click at [806, 305] on link "see explanation" at bounding box center [832, 302] width 214 height 34
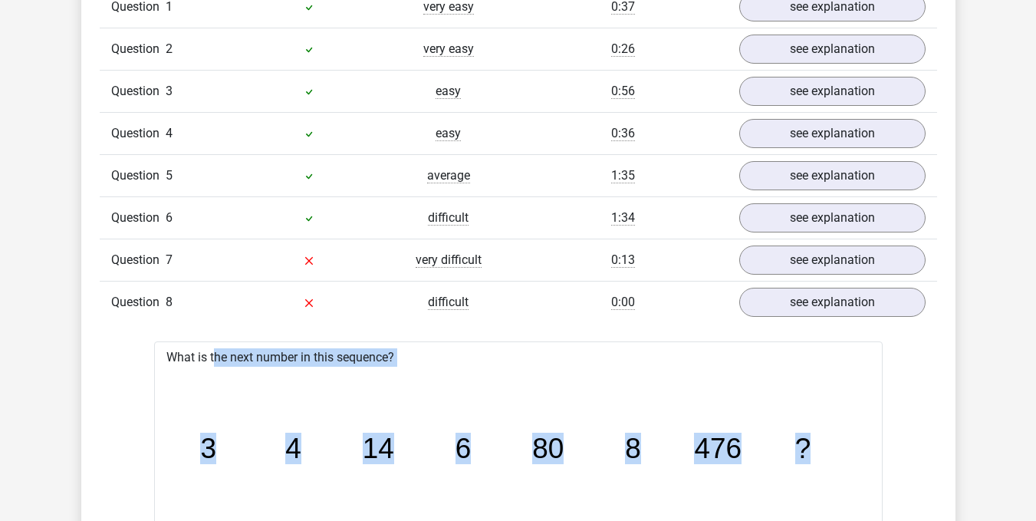
drag, startPoint x: 170, startPoint y: 351, endPoint x: 866, endPoint y: 468, distance: 705.3
copy div "What is the next number in this sequence? image/svg+xml 3 4 14 6 80 8 476 ?"
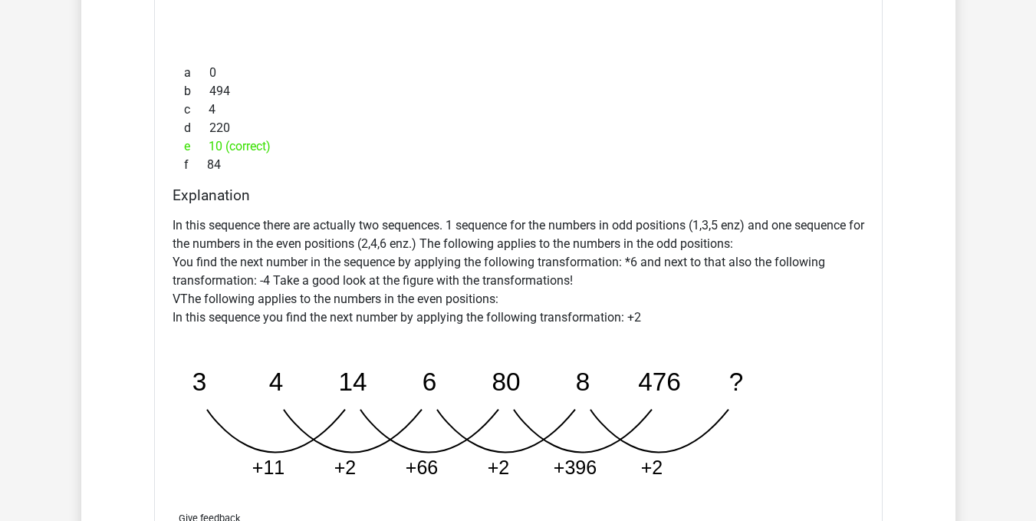
scroll to position [1764, 0]
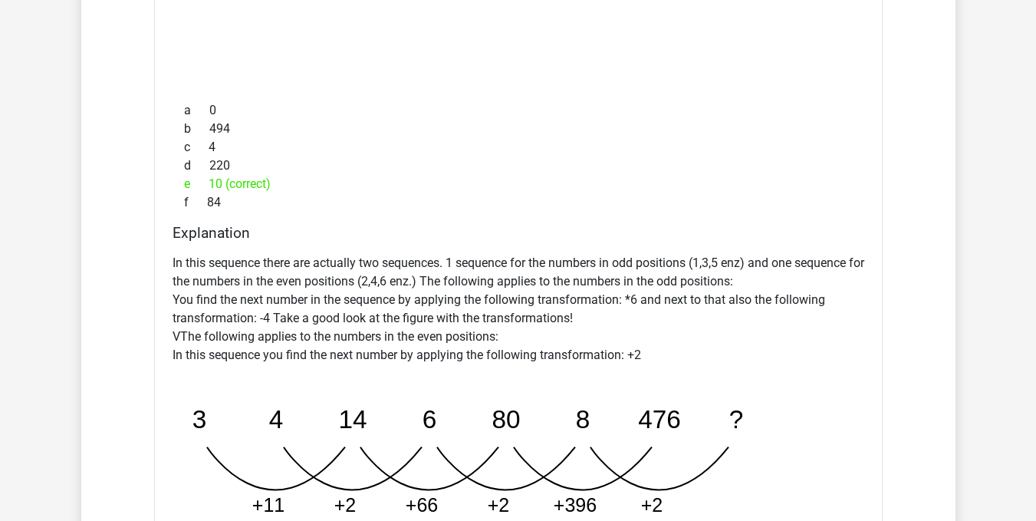
click at [696, 268] on p "In this sequence there are actually two sequences. 1 sequence for the numbers i…" at bounding box center [519, 309] width 692 height 110
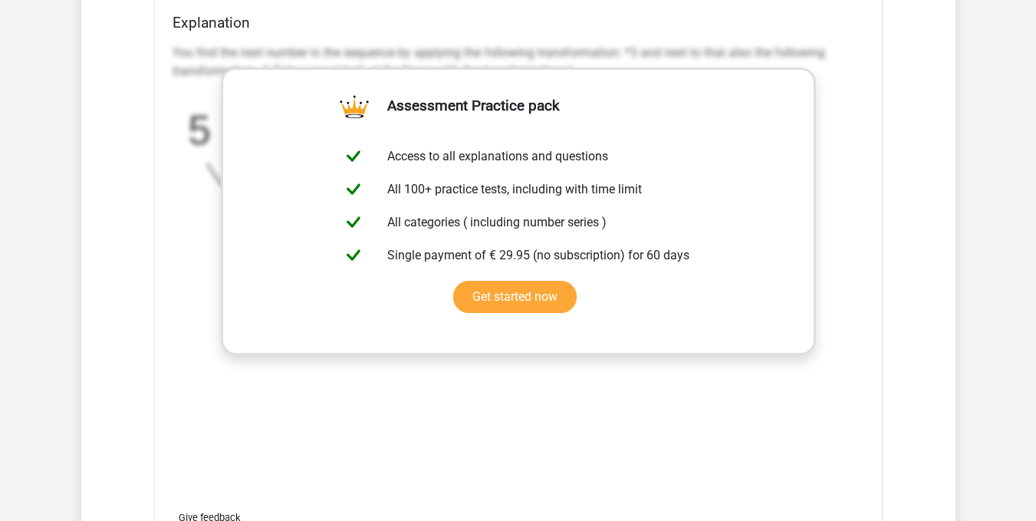
scroll to position [2838, 0]
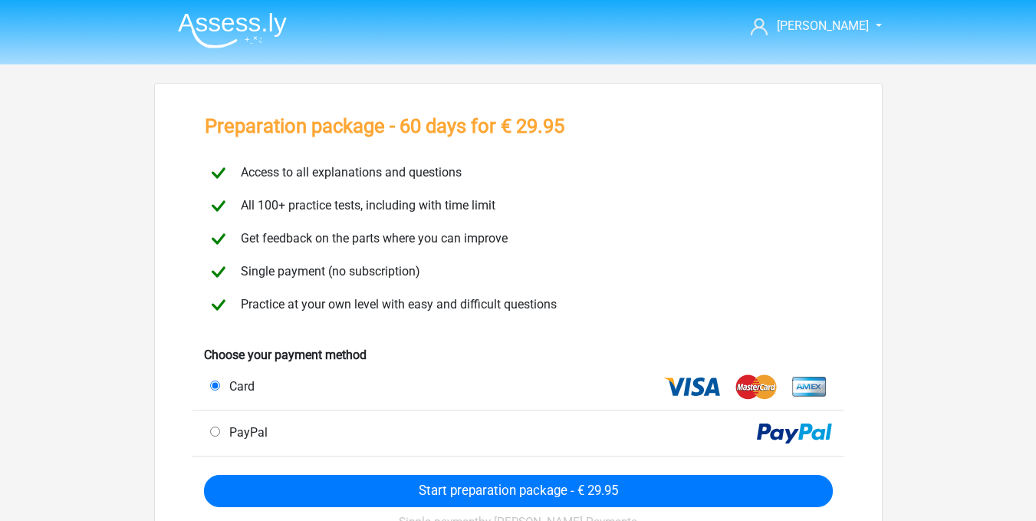
click at [729, 130] on div "Preparation package - 60 days for € 29.95" at bounding box center [518, 129] width 652 height 30
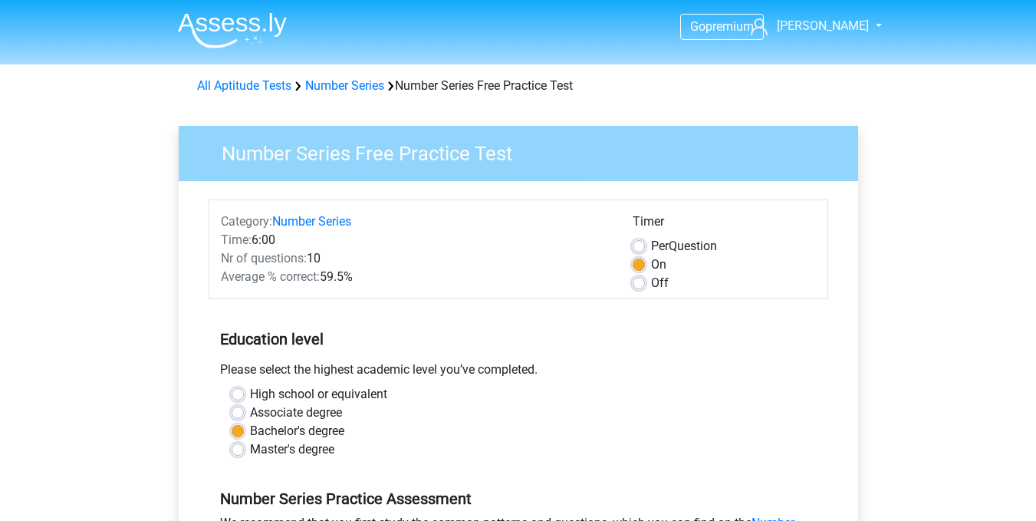
scroll to position [307, 0]
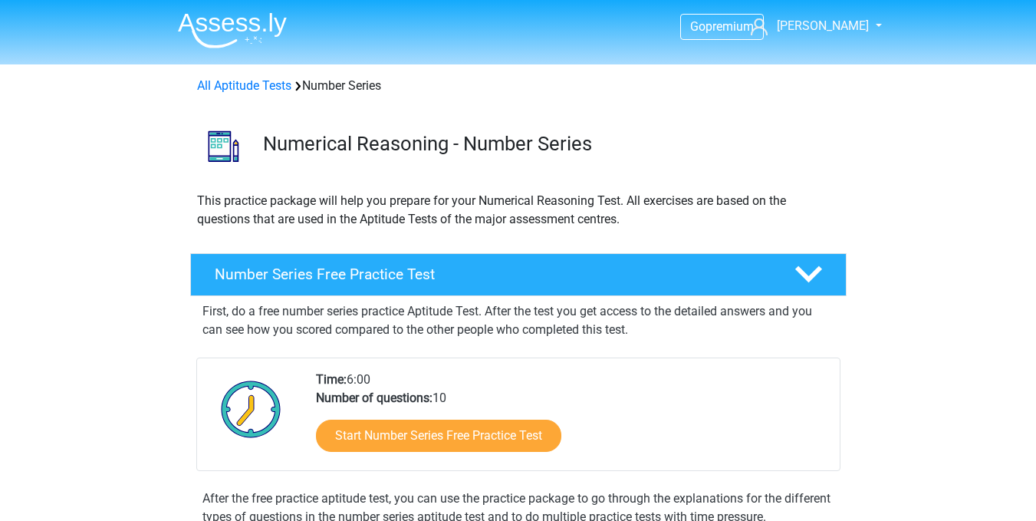
scroll to position [77, 0]
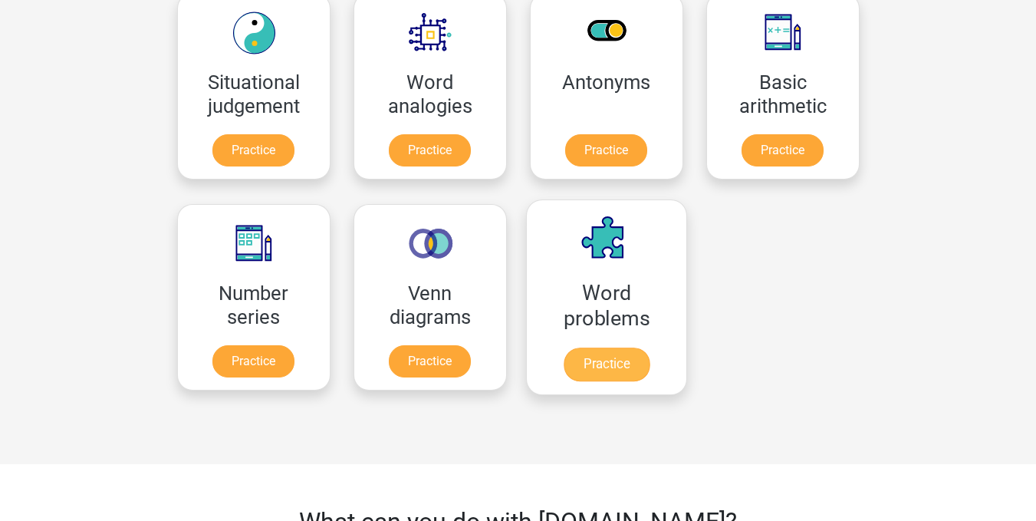
scroll to position [690, 0]
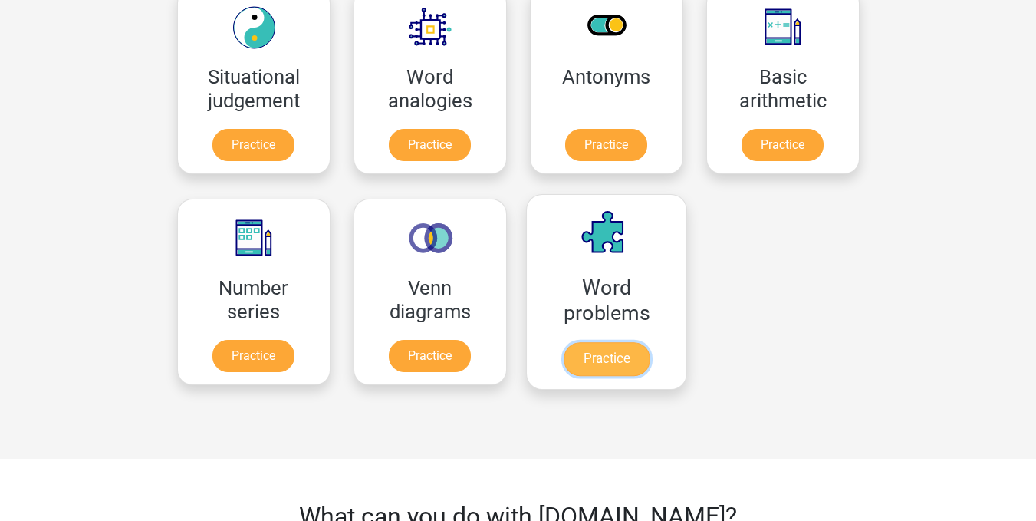
click at [597, 353] on link "Practice" at bounding box center [606, 359] width 86 height 34
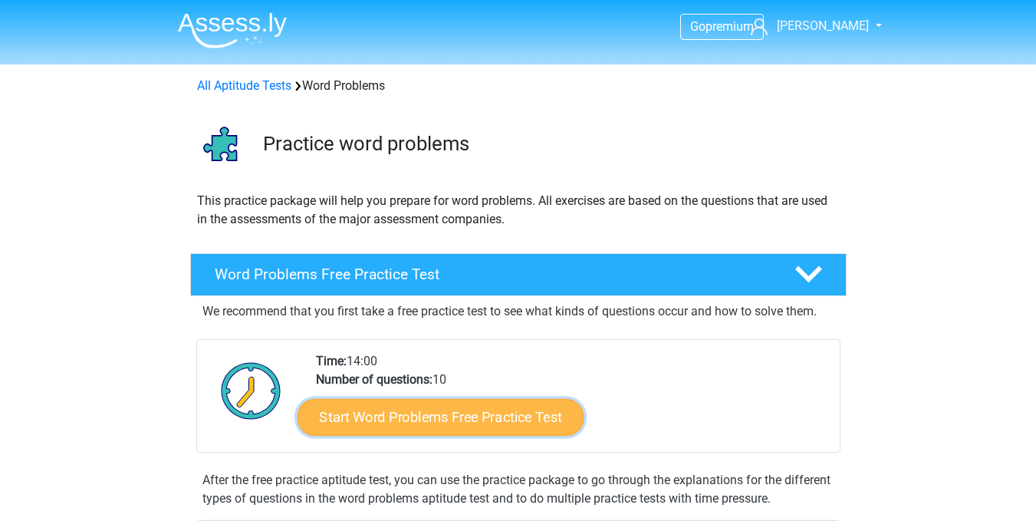
click at [453, 427] on link "Start Word Problems Free Practice Test" at bounding box center [440, 416] width 287 height 37
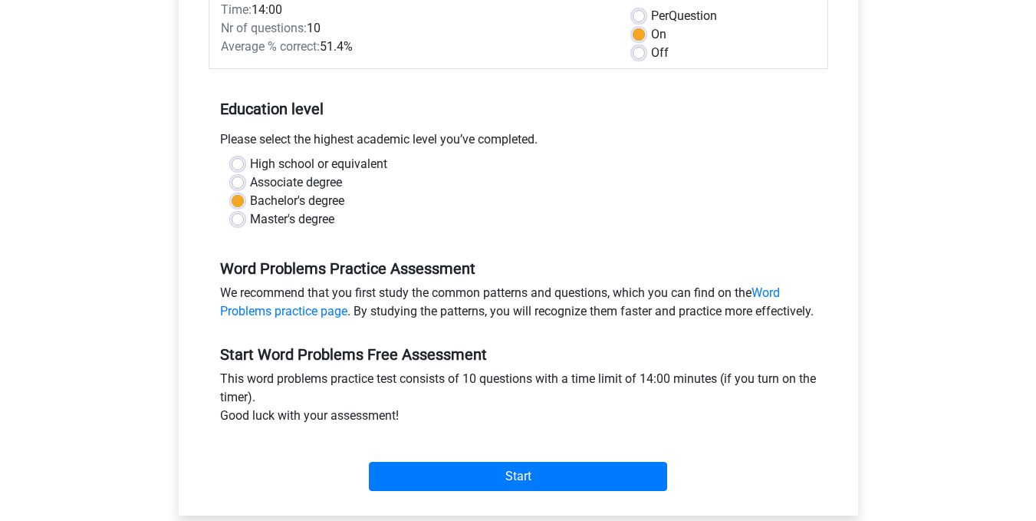
scroll to position [307, 0]
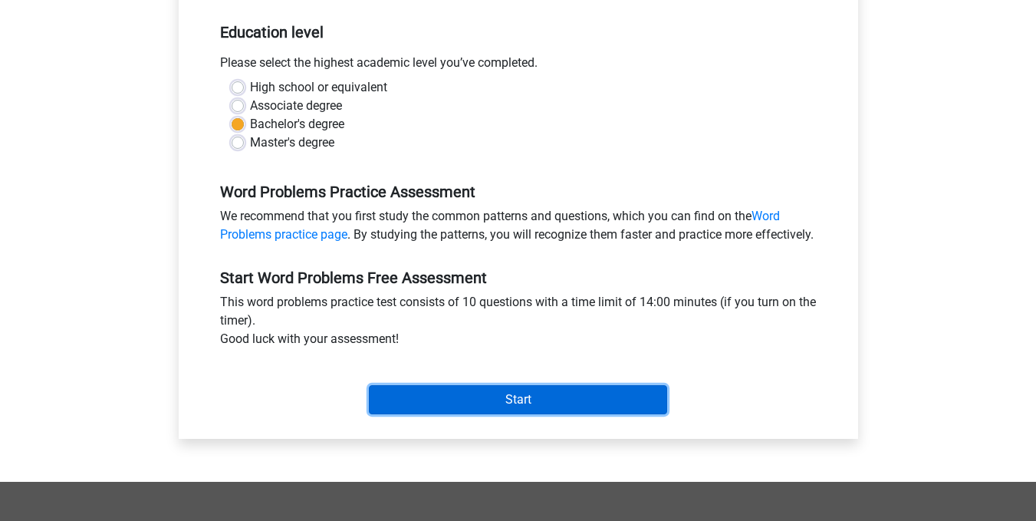
click at [423, 406] on input "Start" at bounding box center [518, 399] width 298 height 29
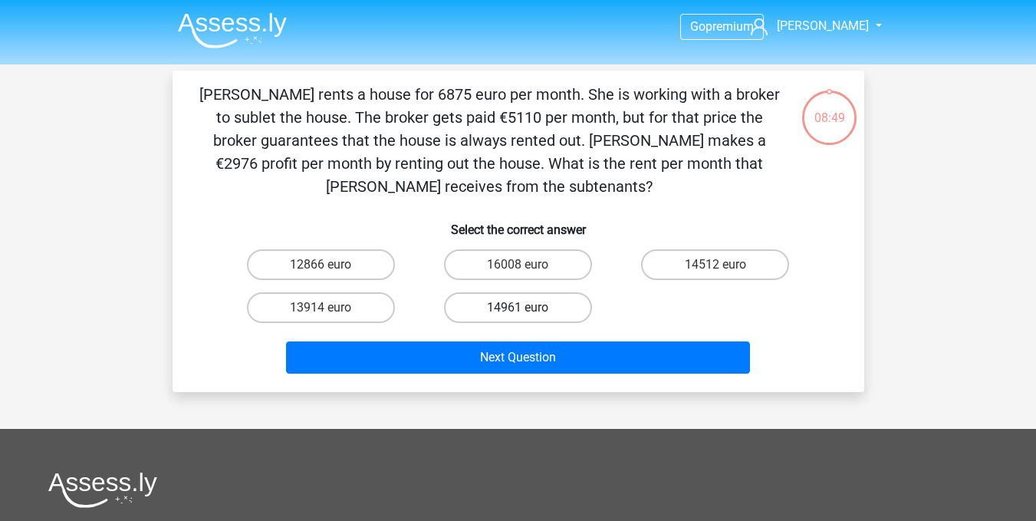
click at [532, 305] on label "14961 euro" at bounding box center [518, 307] width 148 height 31
click at [528, 308] on input "14961 euro" at bounding box center [523, 313] width 10 height 10
radio input "true"
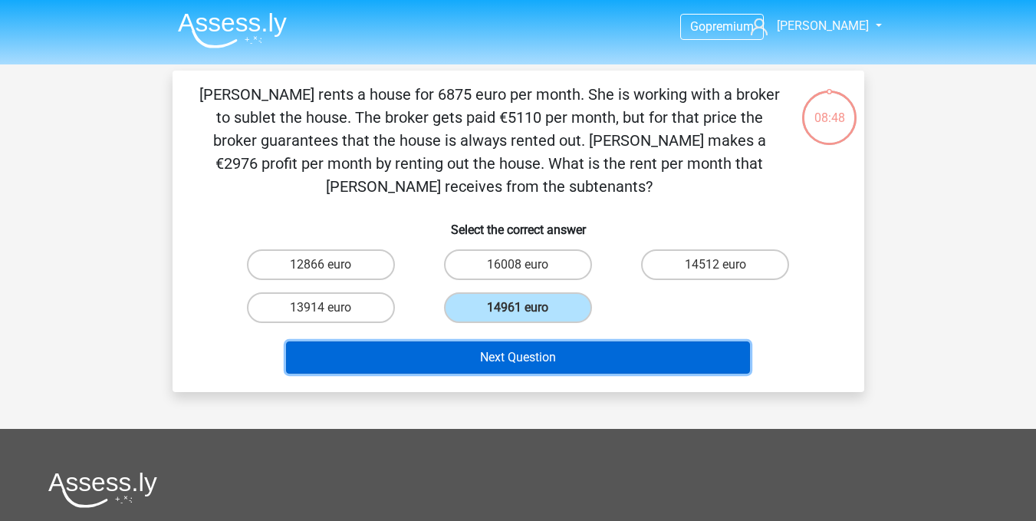
click at [537, 357] on button "Next Question" at bounding box center [518, 357] width 464 height 32
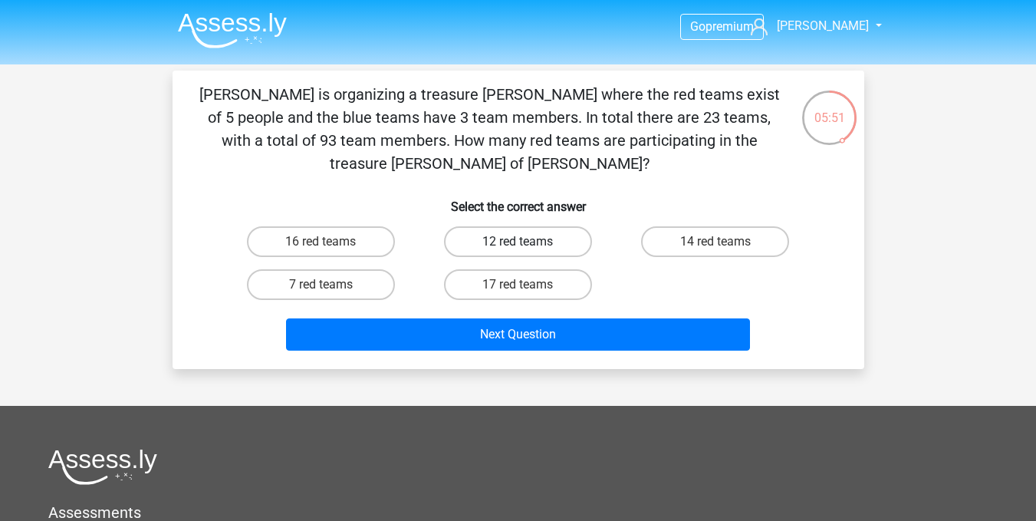
click at [547, 226] on label "12 red teams" at bounding box center [518, 241] width 148 height 31
click at [528, 242] on input "12 red teams" at bounding box center [523, 247] width 10 height 10
radio input "true"
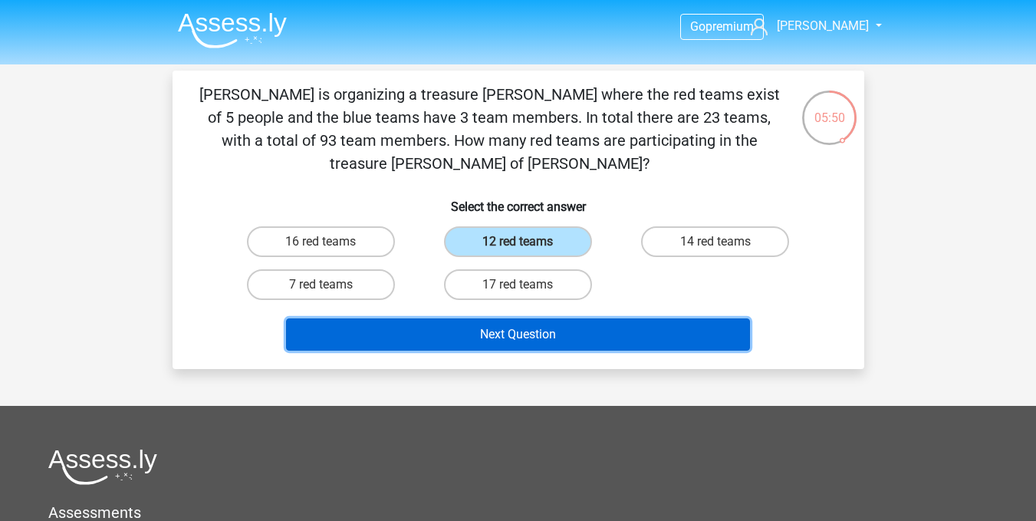
click at [568, 318] on button "Next Question" at bounding box center [518, 334] width 464 height 32
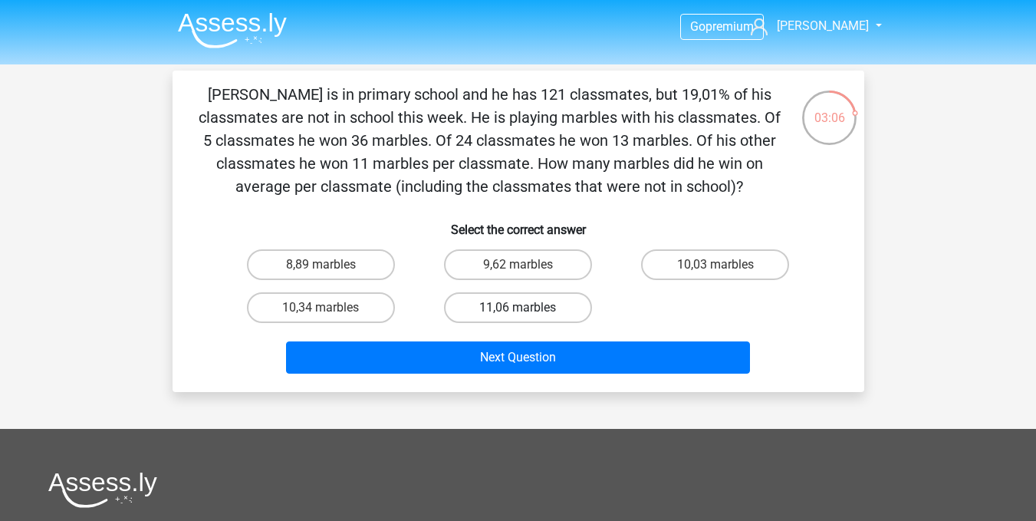
click at [493, 304] on label "11,06 marbles" at bounding box center [518, 307] width 148 height 31
click at [518, 308] on input "11,06 marbles" at bounding box center [523, 313] width 10 height 10
radio input "true"
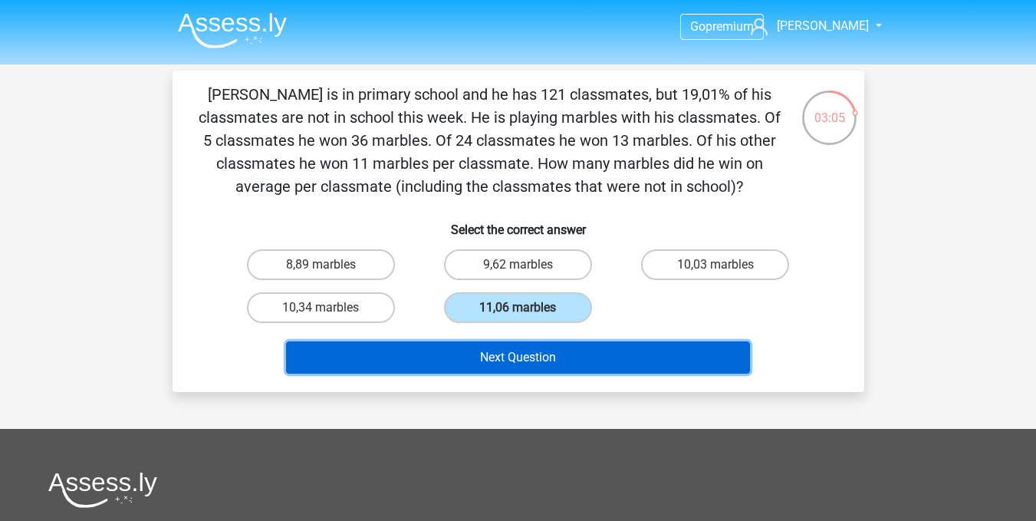
click at [495, 348] on button "Next Question" at bounding box center [518, 357] width 464 height 32
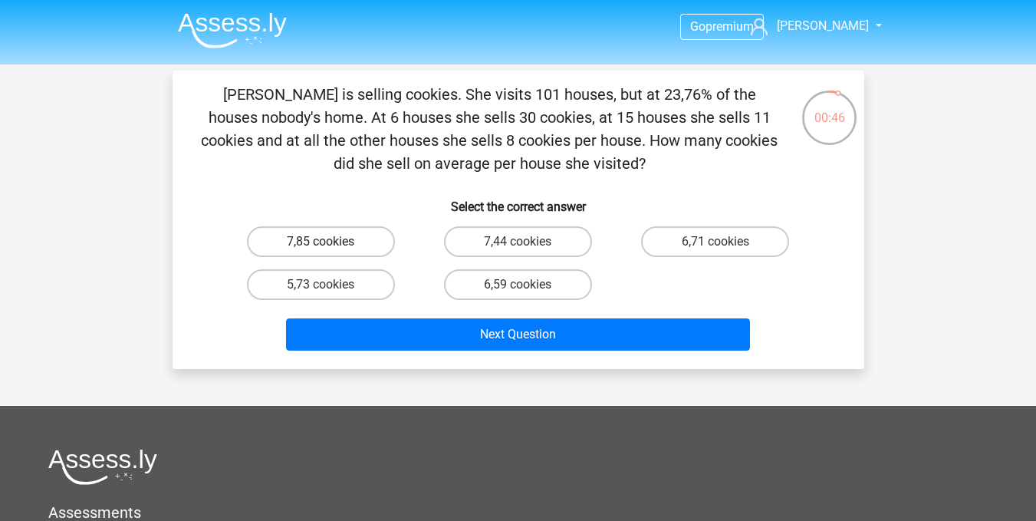
click at [344, 238] on label "7,85 cookies" at bounding box center [321, 241] width 148 height 31
click at [331, 242] on input "7,85 cookies" at bounding box center [326, 247] width 10 height 10
radio input "true"
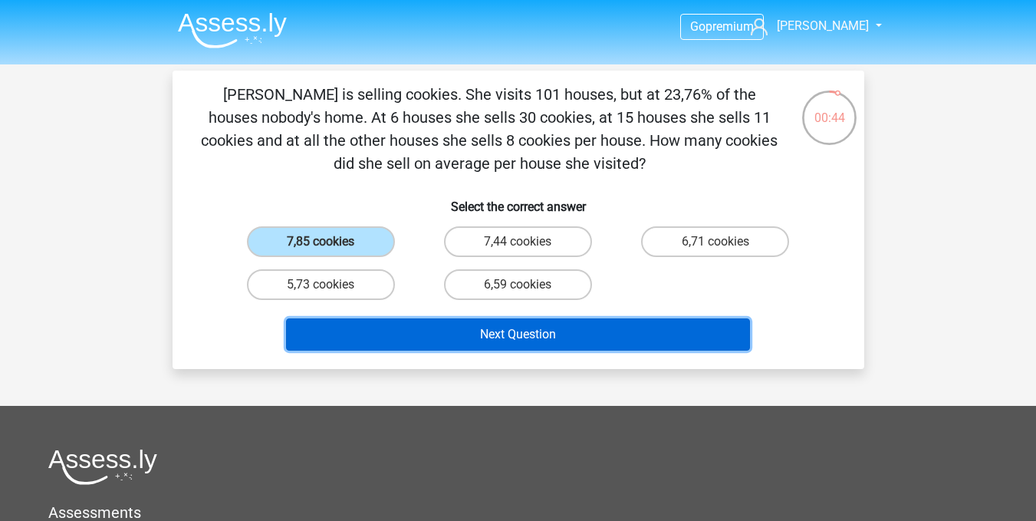
click at [442, 329] on button "Next Question" at bounding box center [518, 334] width 464 height 32
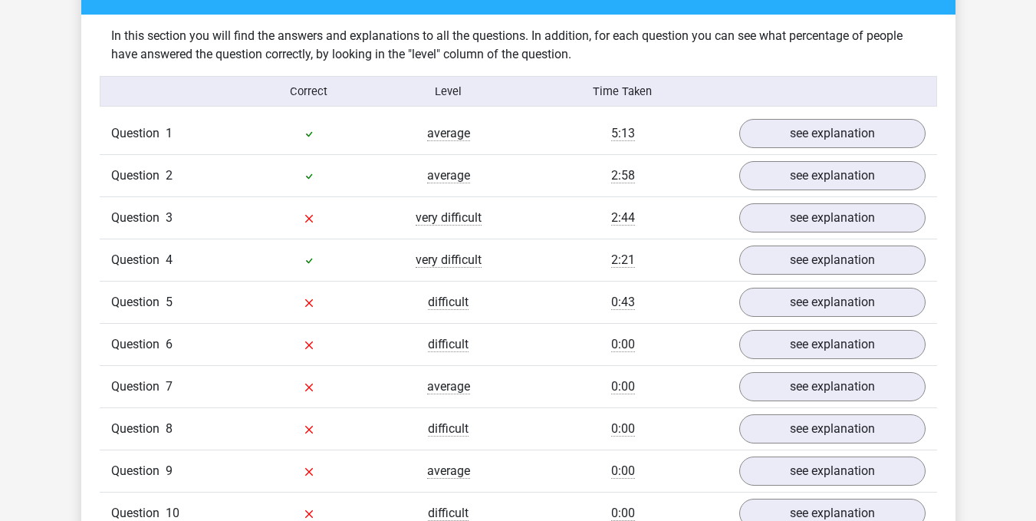
scroll to position [1150, 0]
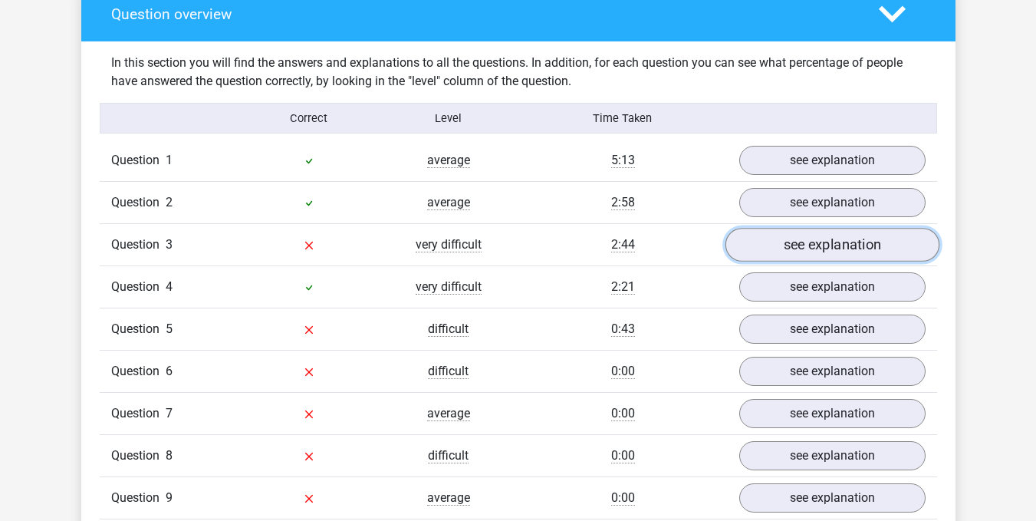
click at [775, 248] on link "see explanation" at bounding box center [832, 245] width 214 height 34
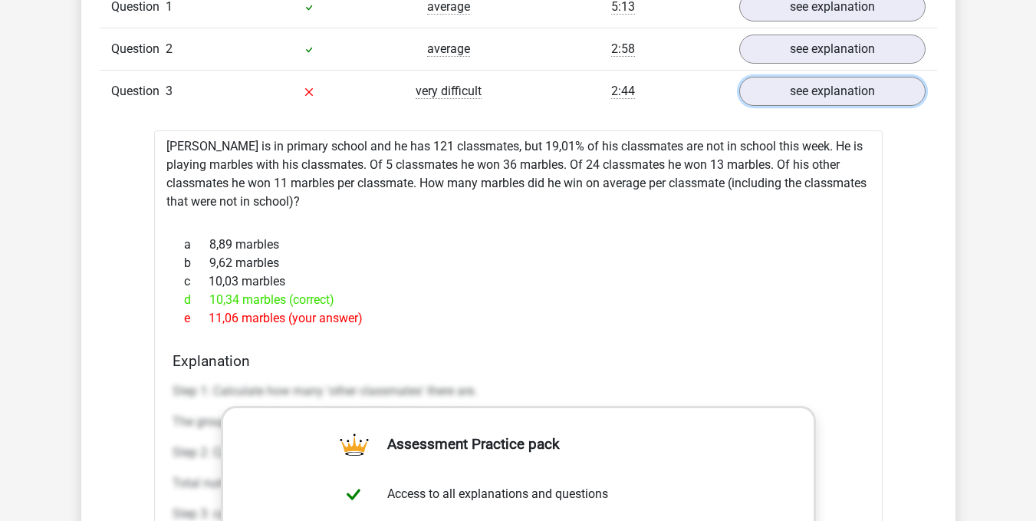
scroll to position [1227, 0]
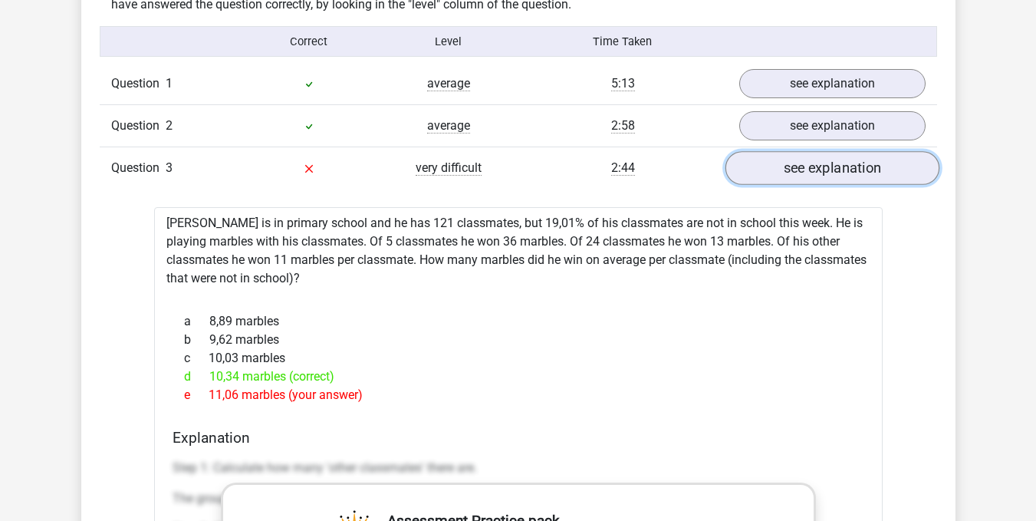
click at [768, 169] on link "see explanation" at bounding box center [832, 168] width 214 height 34
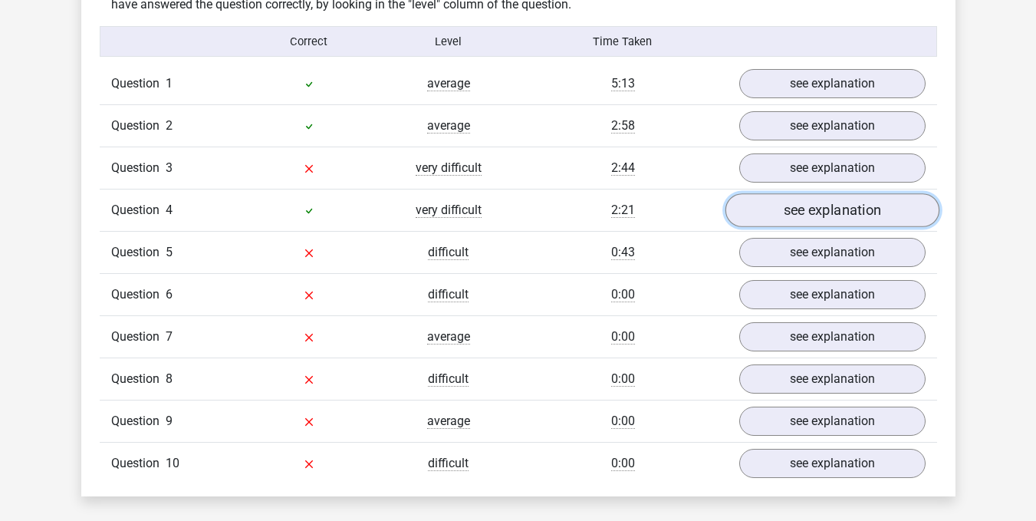
click at [793, 211] on link "see explanation" at bounding box center [832, 210] width 214 height 34
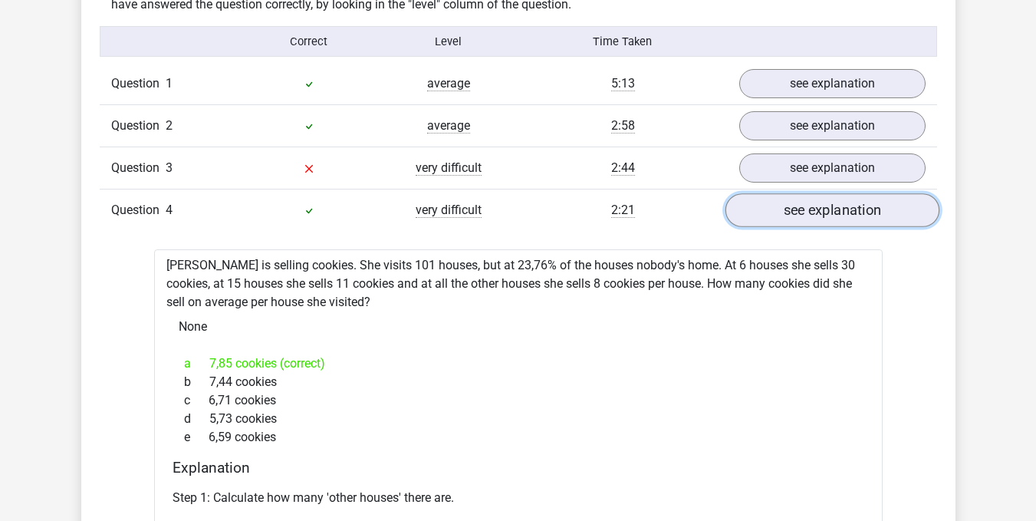
click at [811, 210] on link "see explanation" at bounding box center [832, 210] width 214 height 34
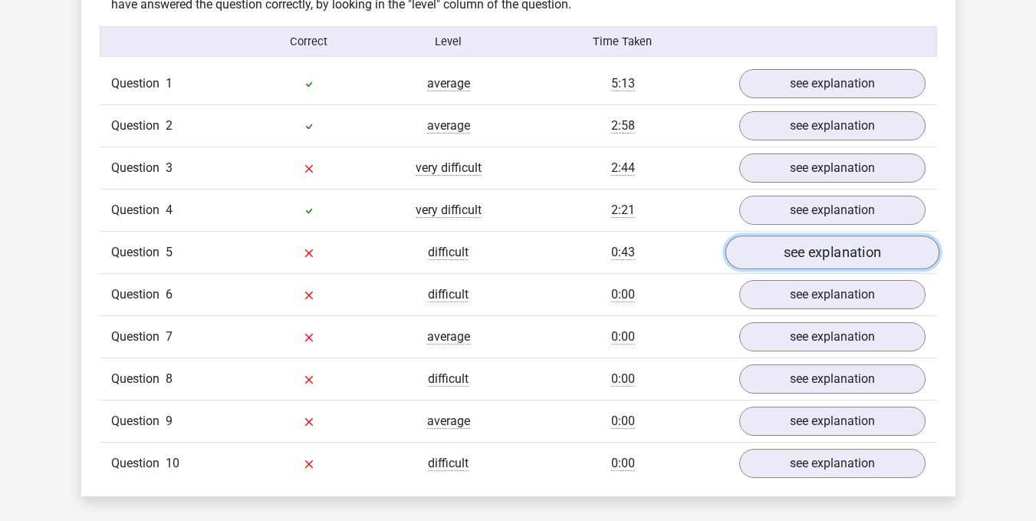
click at [785, 255] on link "see explanation" at bounding box center [832, 252] width 214 height 34
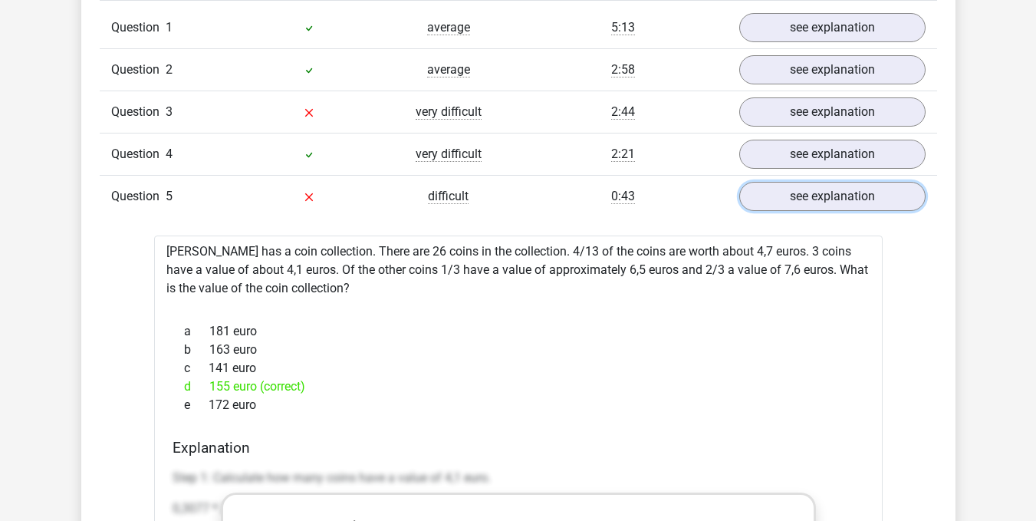
scroll to position [1284, 0]
drag, startPoint x: 321, startPoint y: 281, endPoint x: 161, endPoint y: 257, distance: 162.2
copy div "Celinde has a coin collection. There are 26 coins in the collection. 4/13 of th…"
click at [716, 301] on div at bounding box center [518, 303] width 704 height 12
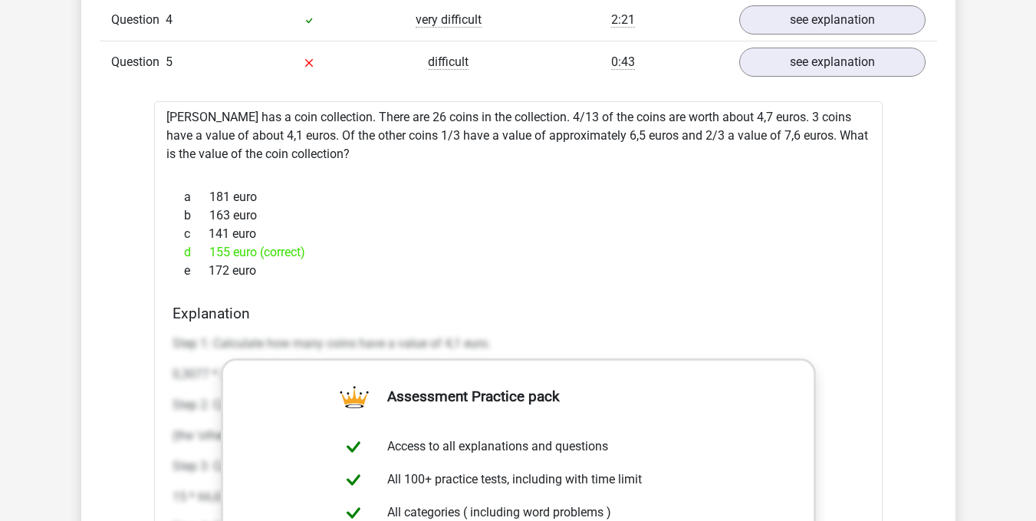
scroll to position [1361, 0]
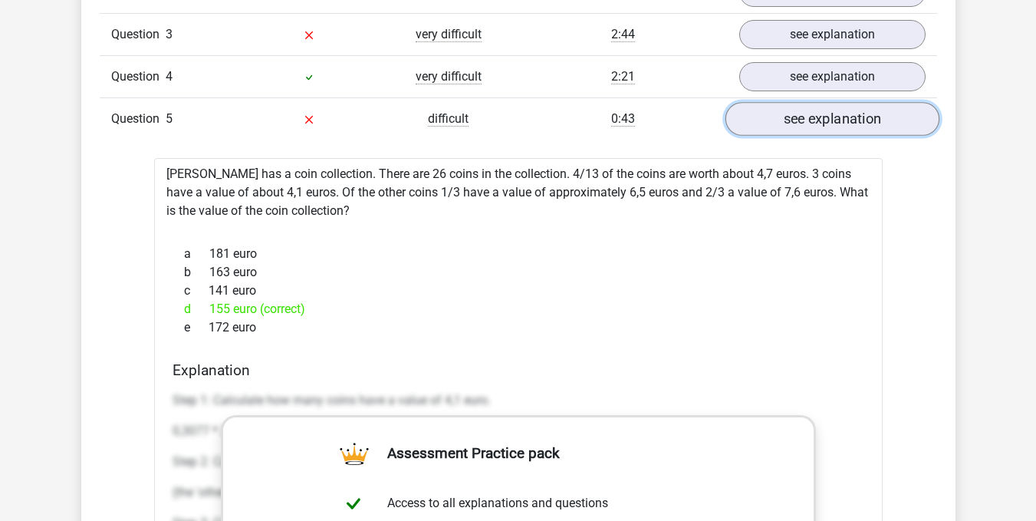
click at [784, 119] on link "see explanation" at bounding box center [832, 119] width 214 height 34
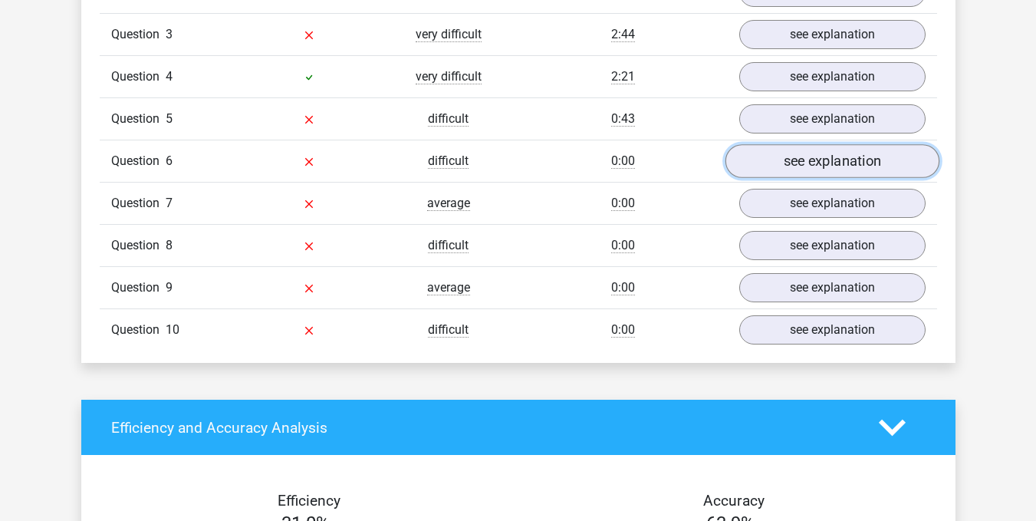
click at [782, 158] on link "see explanation" at bounding box center [832, 161] width 214 height 34
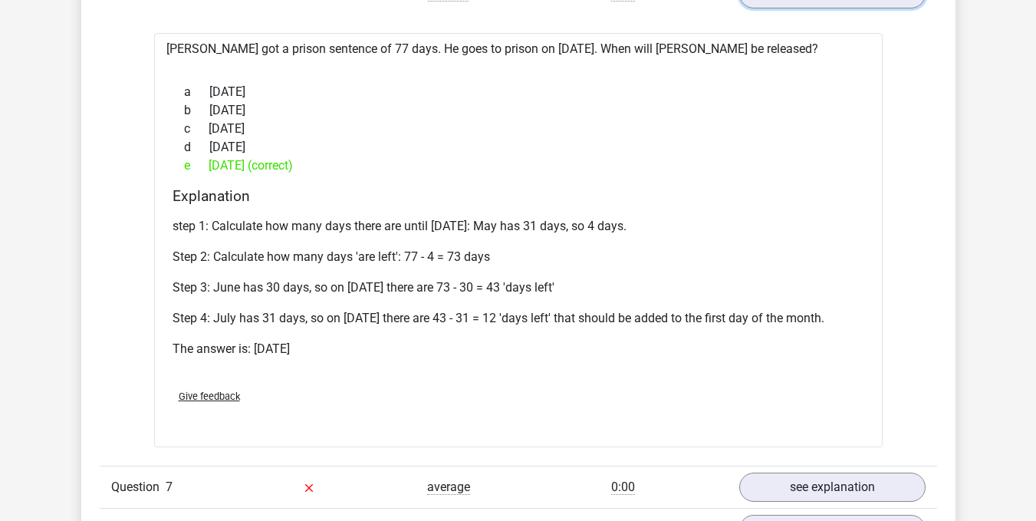
scroll to position [1514, 0]
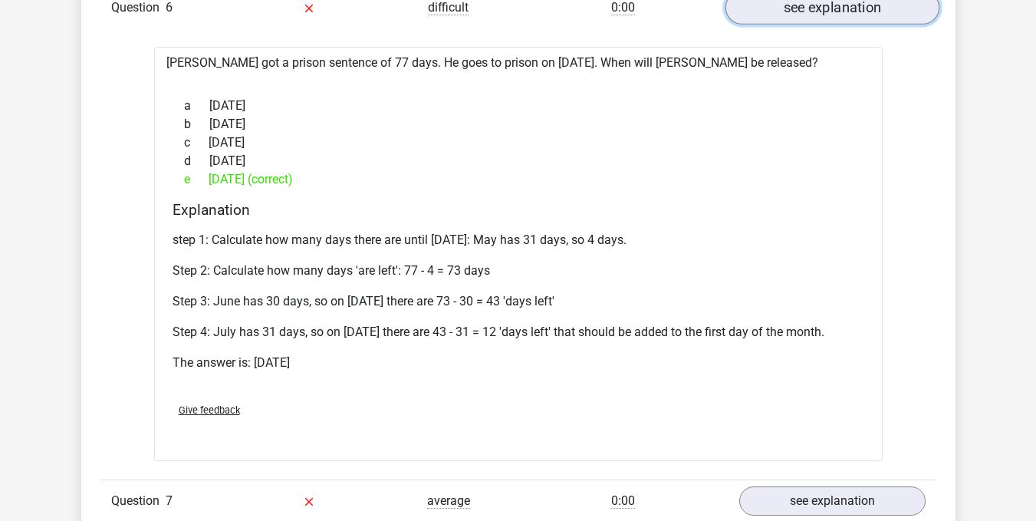
click at [855, 7] on link "see explanation" at bounding box center [832, 8] width 214 height 34
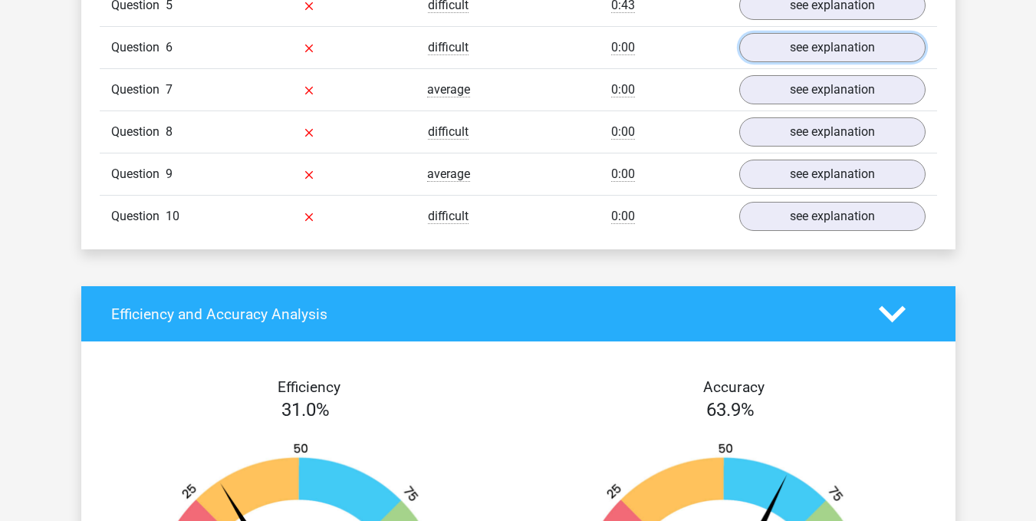
scroll to position [1437, 0]
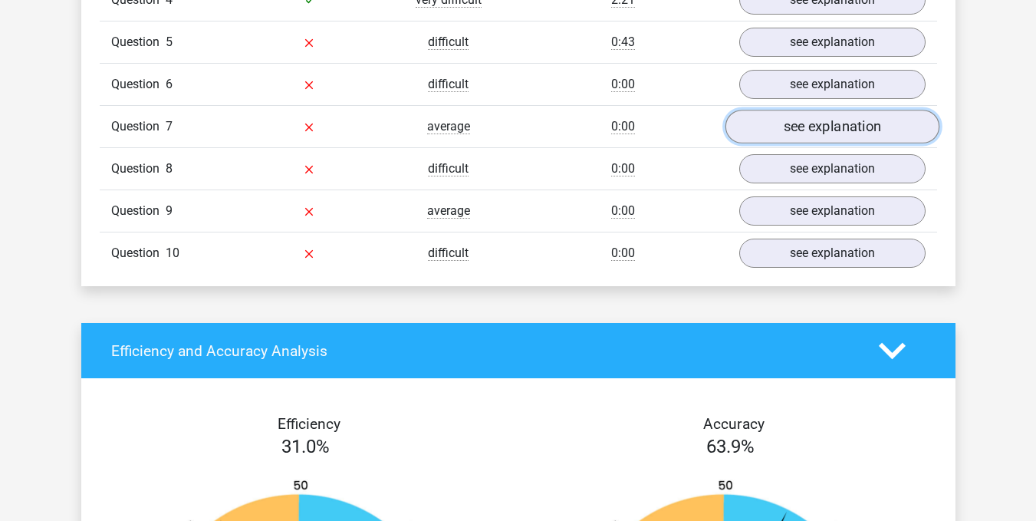
click at [818, 123] on link "see explanation" at bounding box center [832, 127] width 214 height 34
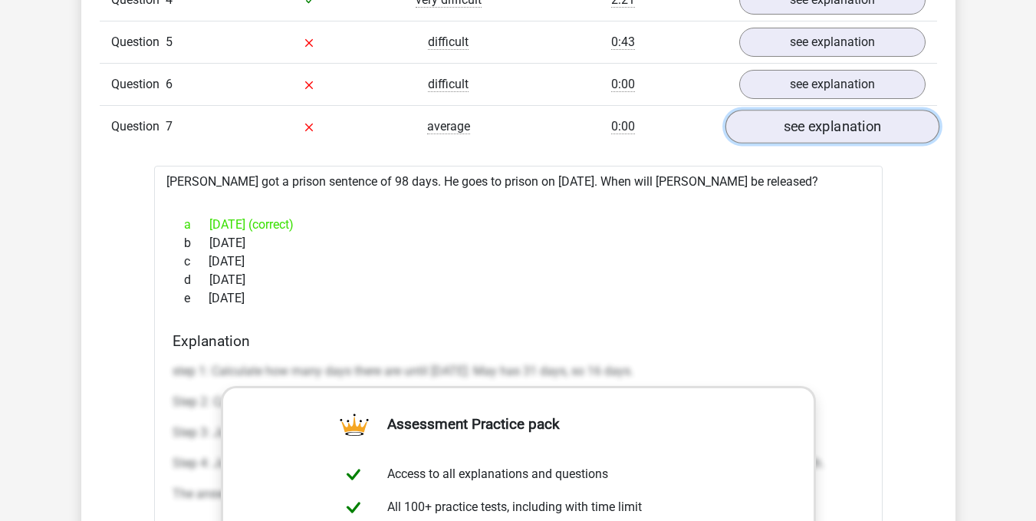
click at [837, 130] on link "see explanation" at bounding box center [832, 127] width 214 height 34
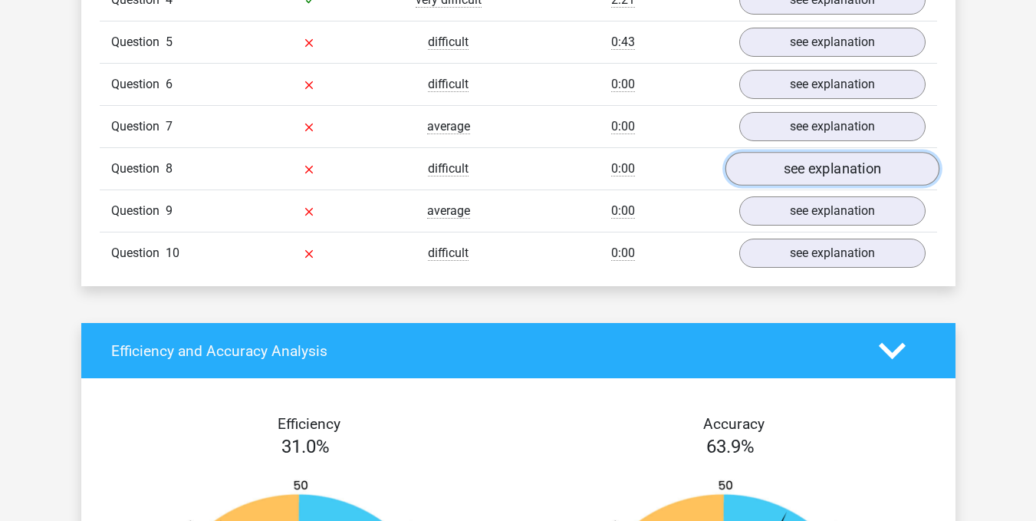
click at [815, 163] on link "see explanation" at bounding box center [832, 169] width 214 height 34
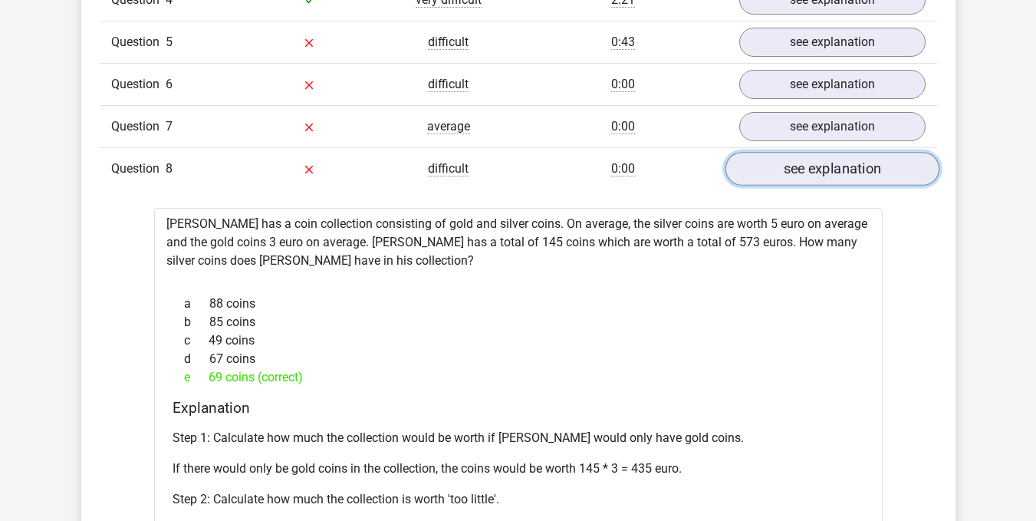
click at [784, 183] on link "see explanation" at bounding box center [832, 169] width 214 height 34
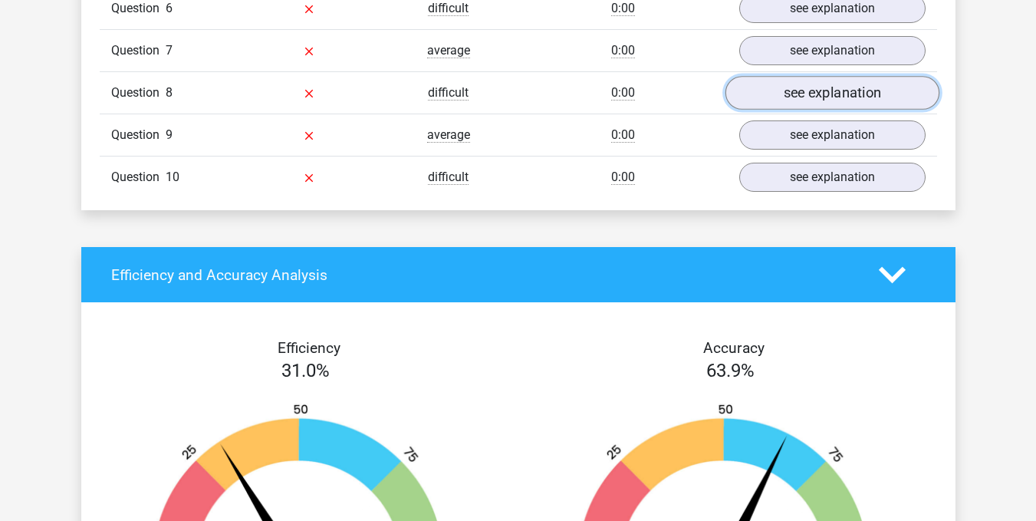
scroll to position [1514, 0]
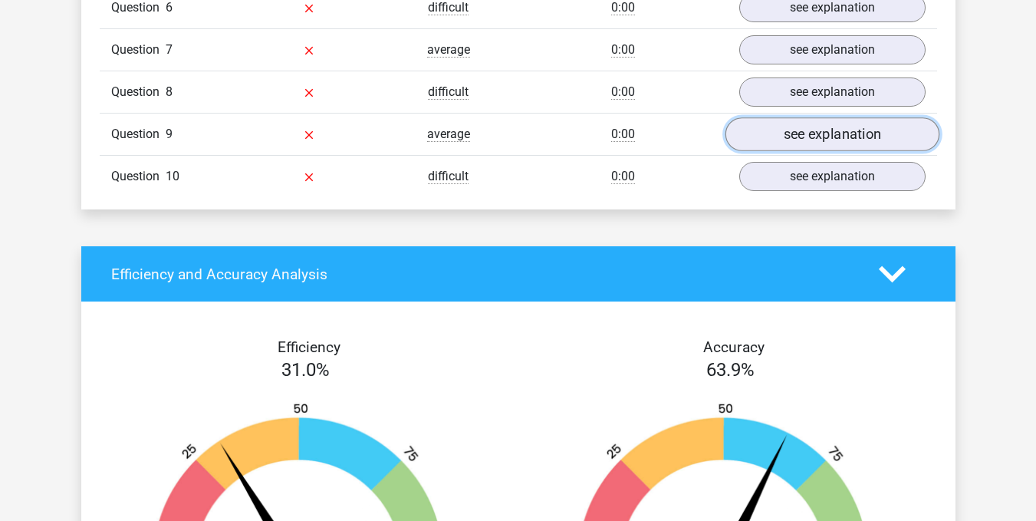
click at [811, 139] on link "see explanation" at bounding box center [832, 134] width 214 height 34
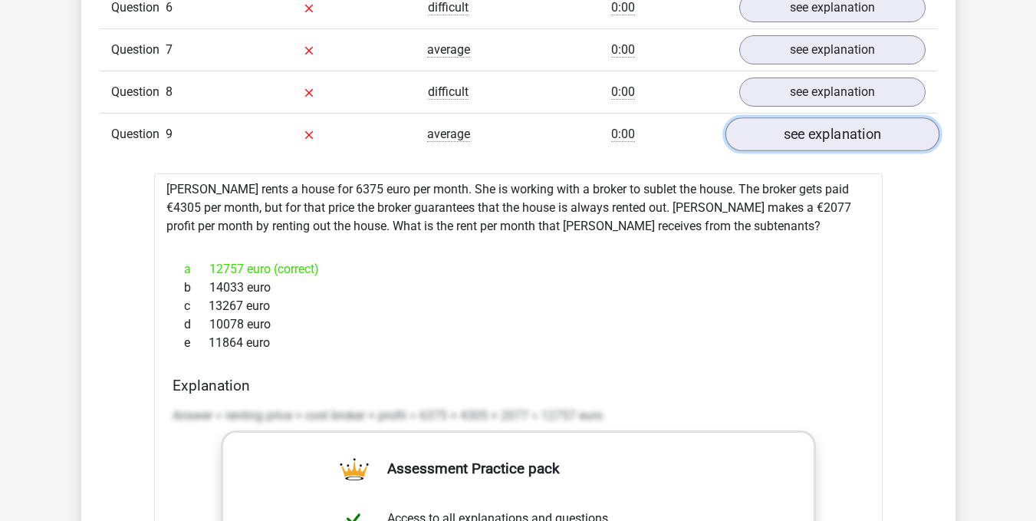
click at [844, 143] on link "see explanation" at bounding box center [832, 134] width 214 height 34
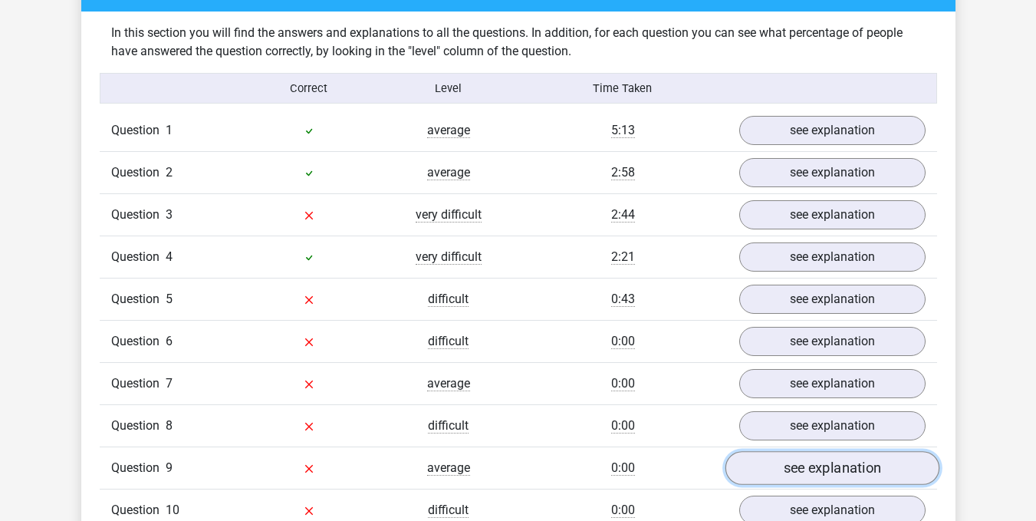
scroll to position [1130, 0]
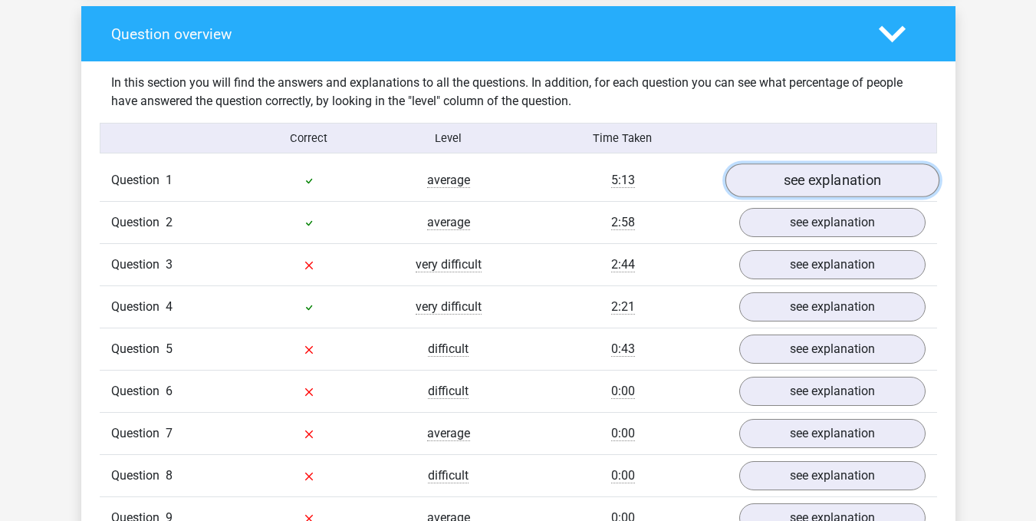
click at [849, 170] on link "see explanation" at bounding box center [832, 180] width 214 height 34
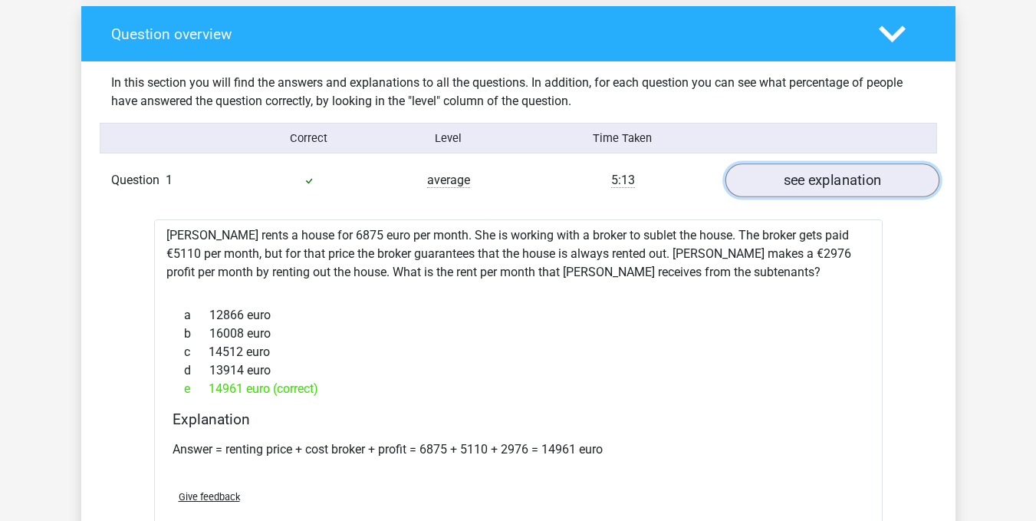
click at [849, 170] on link "see explanation" at bounding box center [832, 180] width 214 height 34
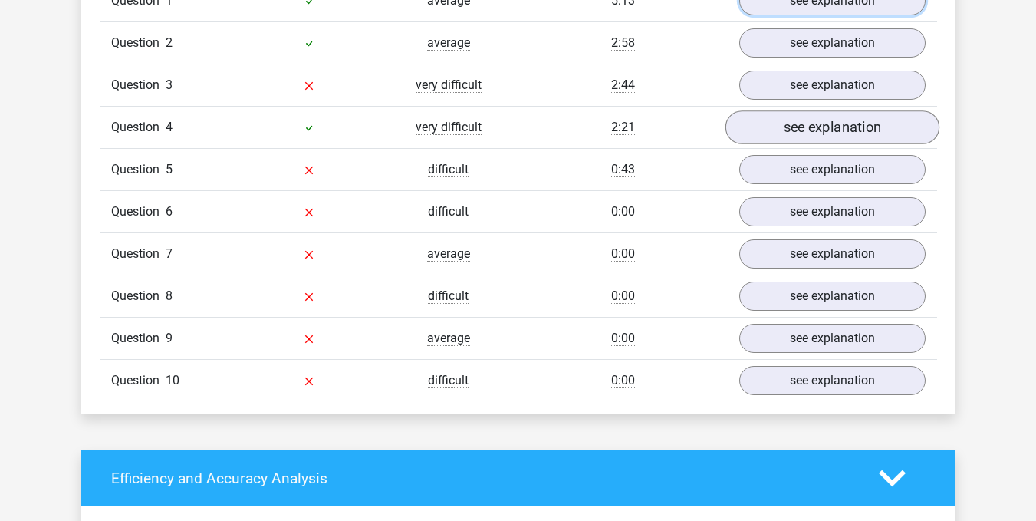
scroll to position [1361, 0]
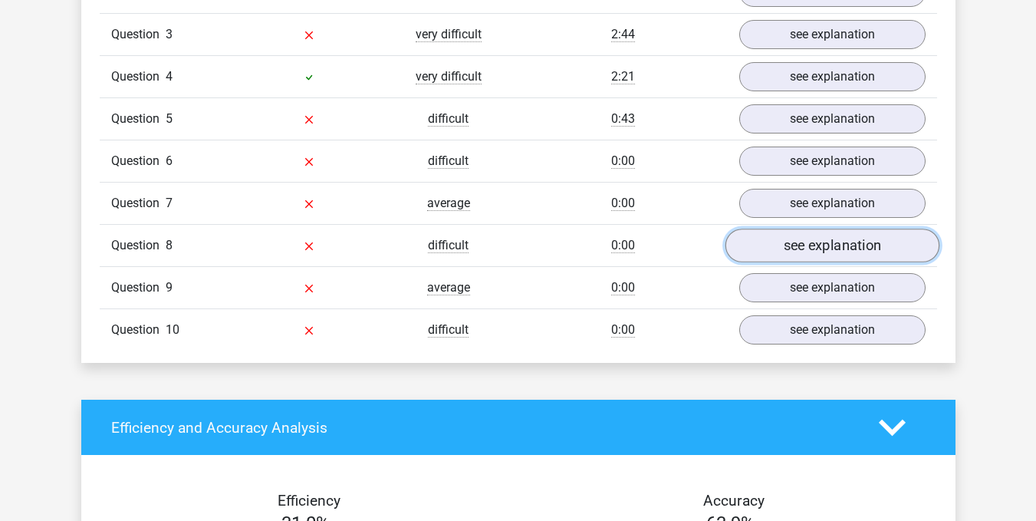
click at [846, 248] on link "see explanation" at bounding box center [832, 246] width 214 height 34
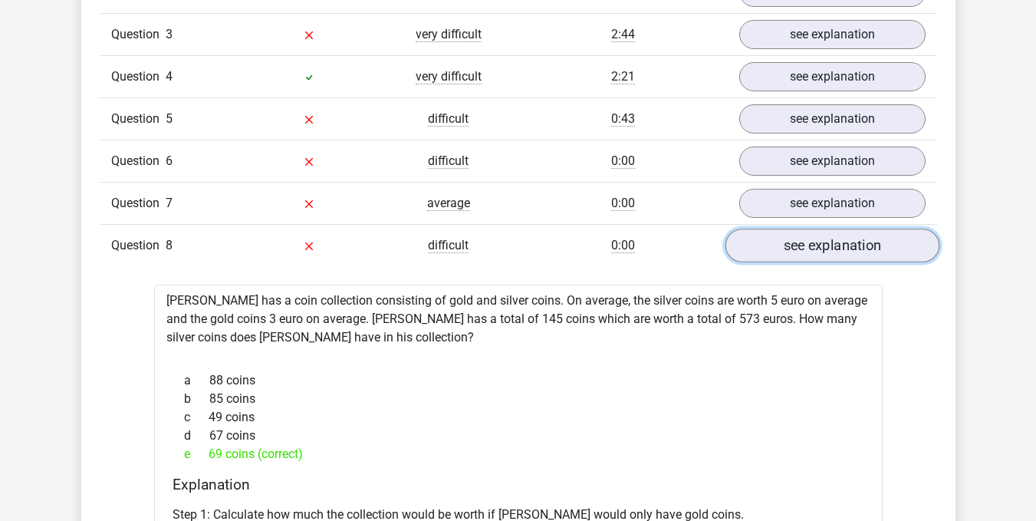
click at [846, 248] on link "see explanation" at bounding box center [832, 246] width 214 height 34
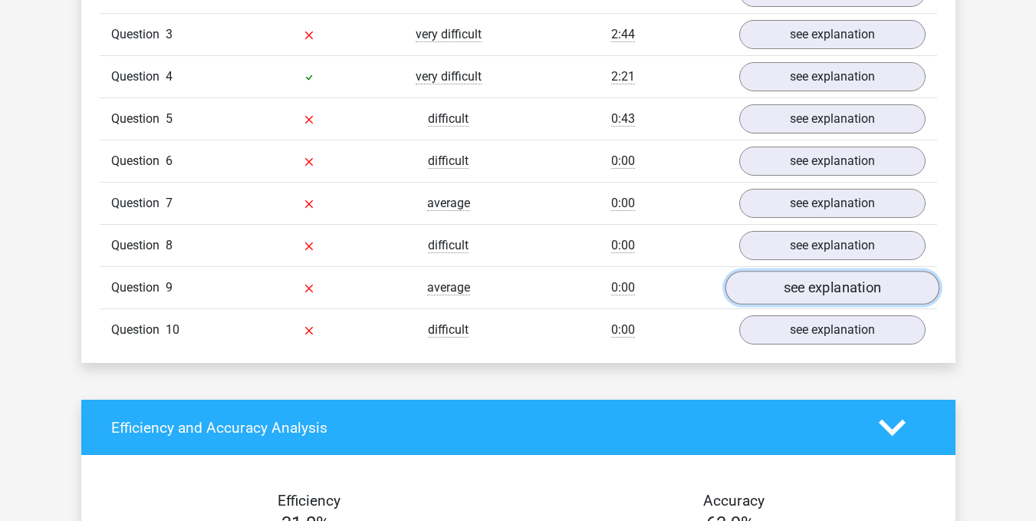
click at [825, 287] on link "see explanation" at bounding box center [832, 288] width 214 height 34
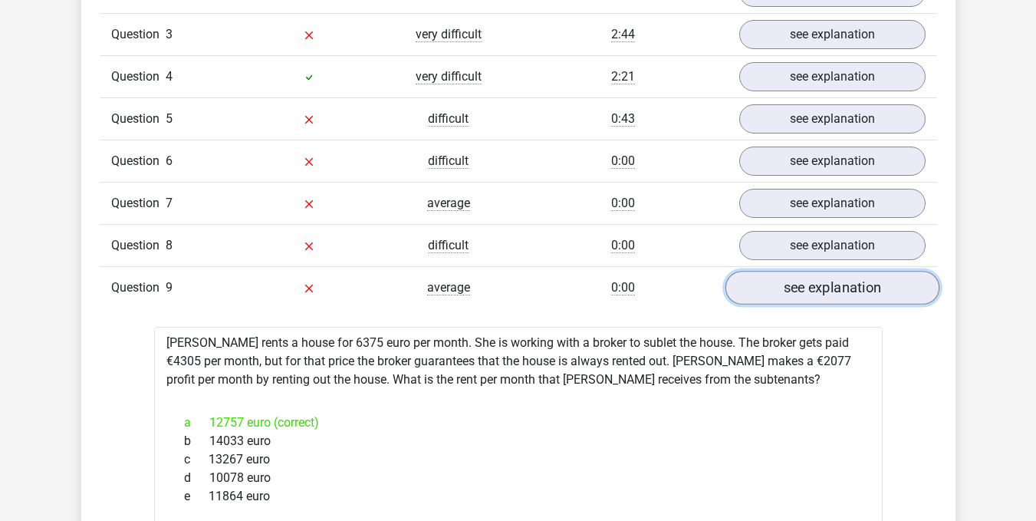
click at [834, 297] on link "see explanation" at bounding box center [832, 288] width 214 height 34
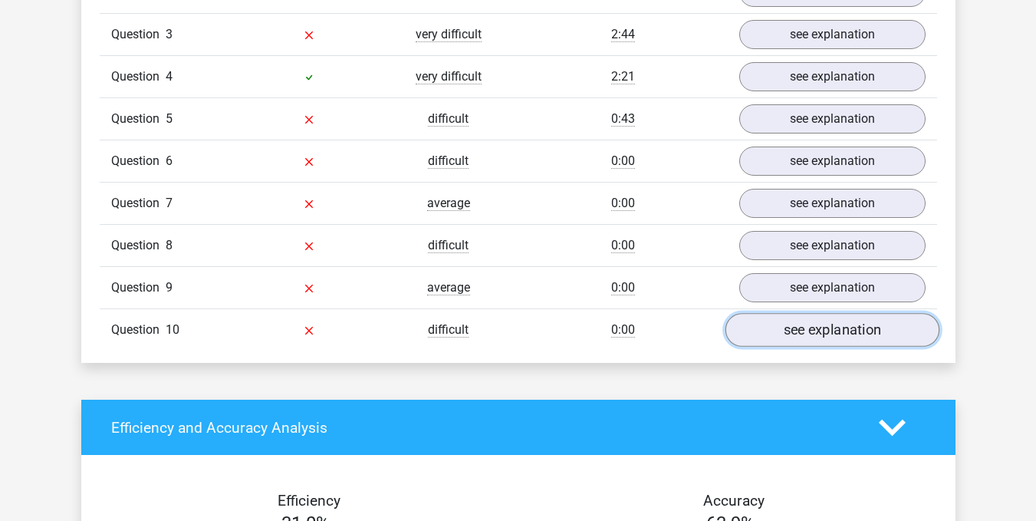
click at [831, 342] on link "see explanation" at bounding box center [832, 330] width 214 height 34
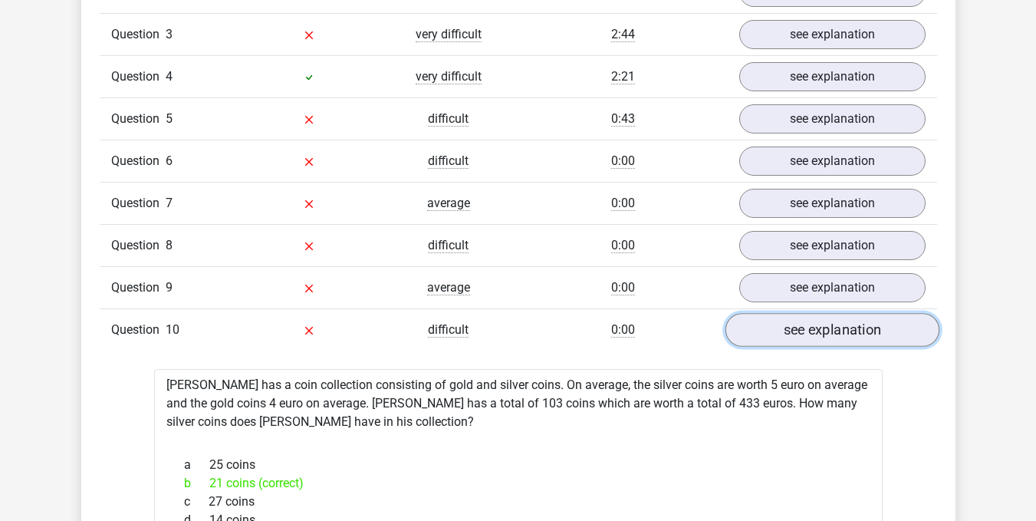
click at [809, 334] on link "see explanation" at bounding box center [832, 330] width 214 height 34
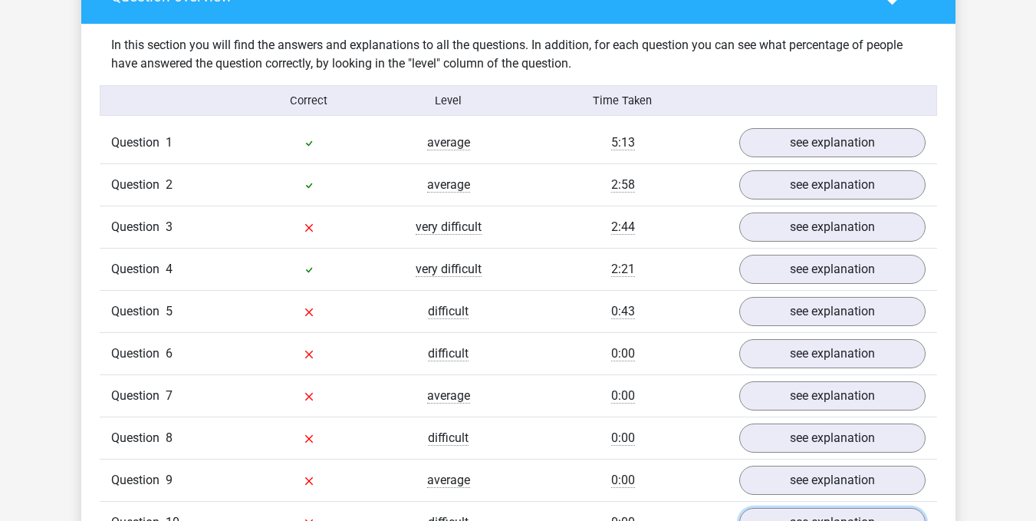
scroll to position [1130, 0]
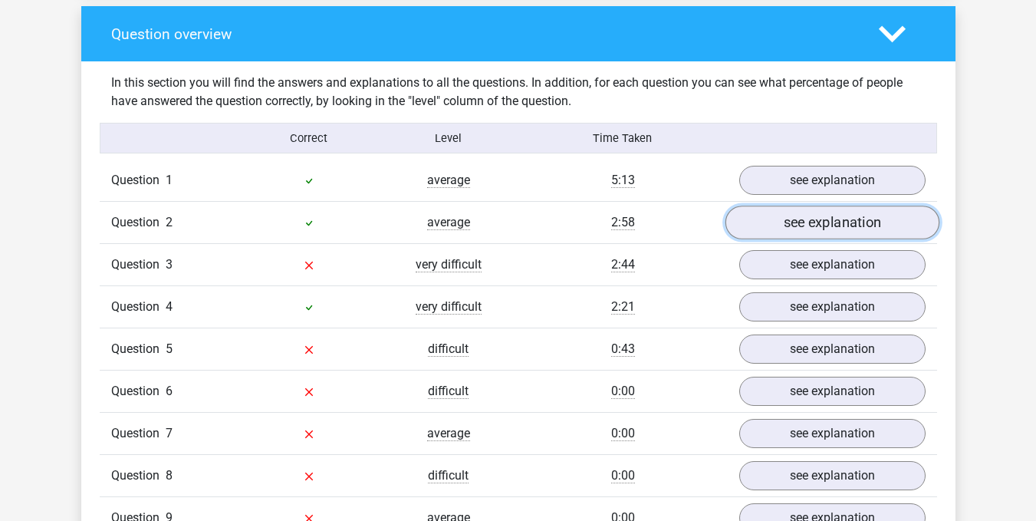
click at [837, 217] on link "see explanation" at bounding box center [832, 223] width 214 height 34
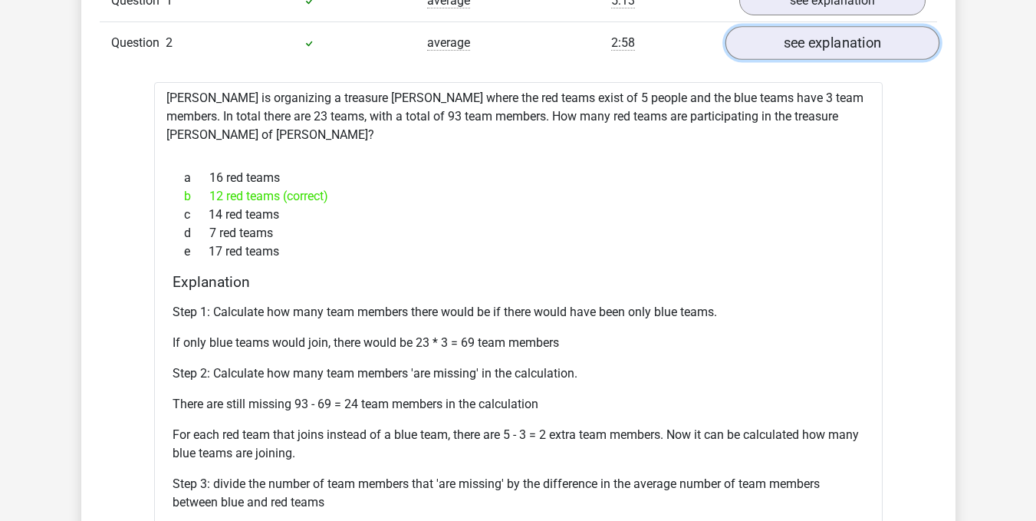
scroll to position [1284, 0]
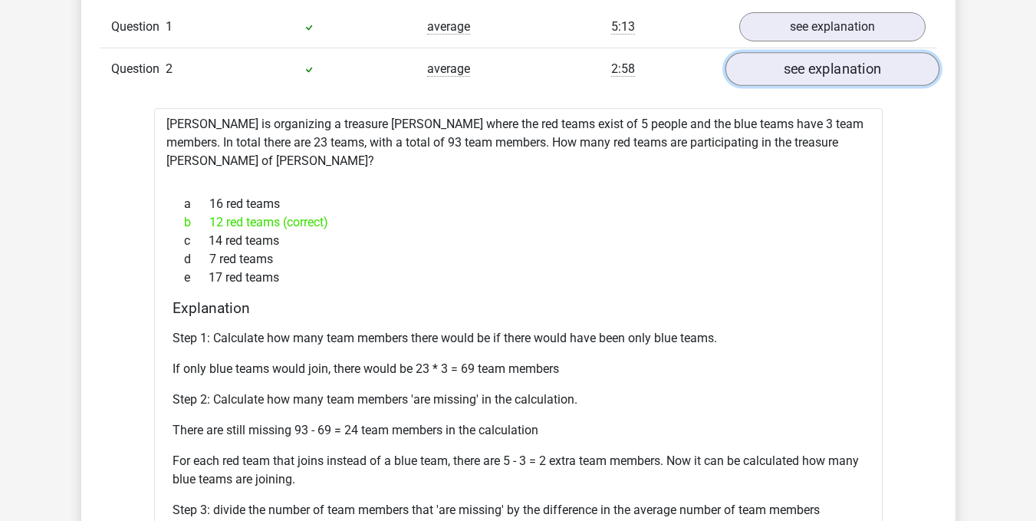
click at [884, 62] on link "see explanation" at bounding box center [832, 69] width 214 height 34
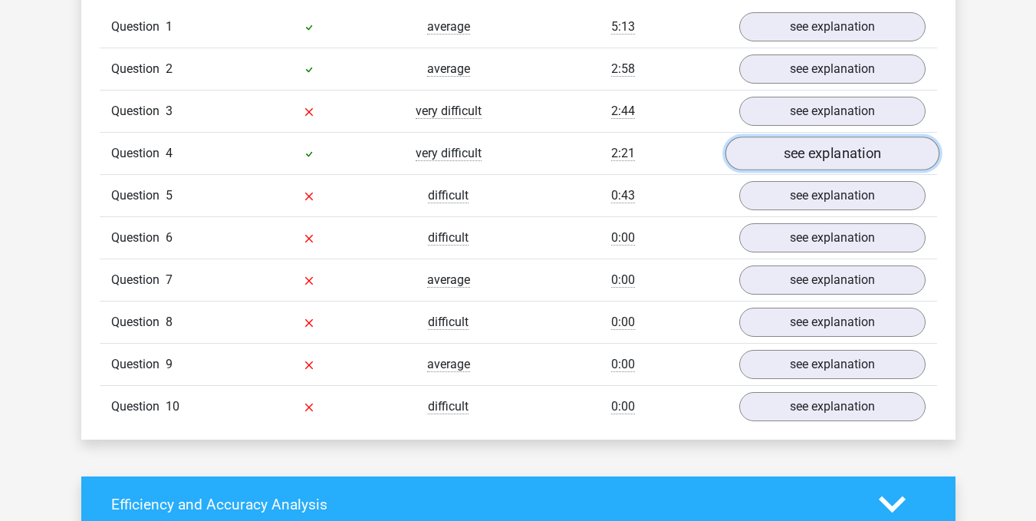
click at [844, 153] on link "see explanation" at bounding box center [832, 154] width 214 height 34
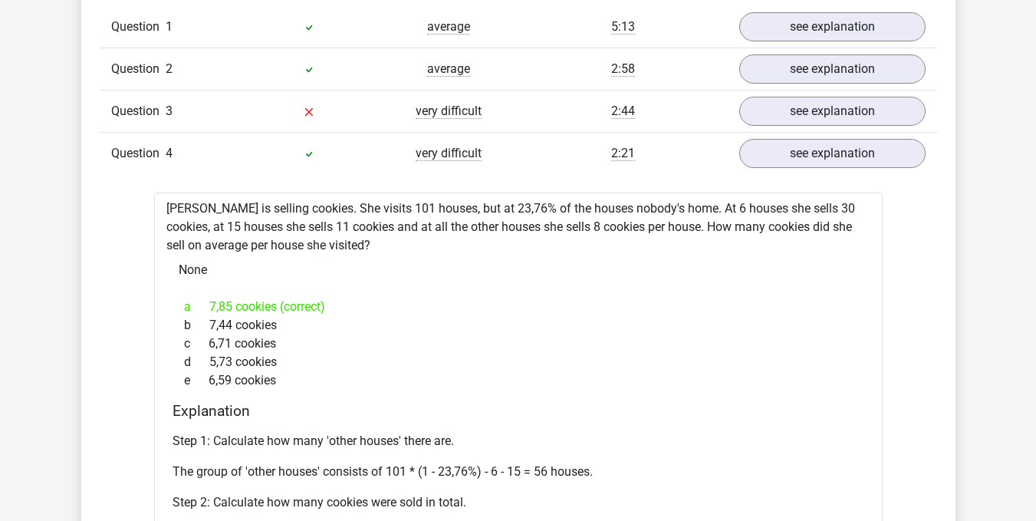
click at [827, 172] on div "Question 4 very difficult 2:21 see explanation" at bounding box center [518, 153] width 837 height 42
click at [838, 152] on link "see explanation" at bounding box center [832, 154] width 214 height 34
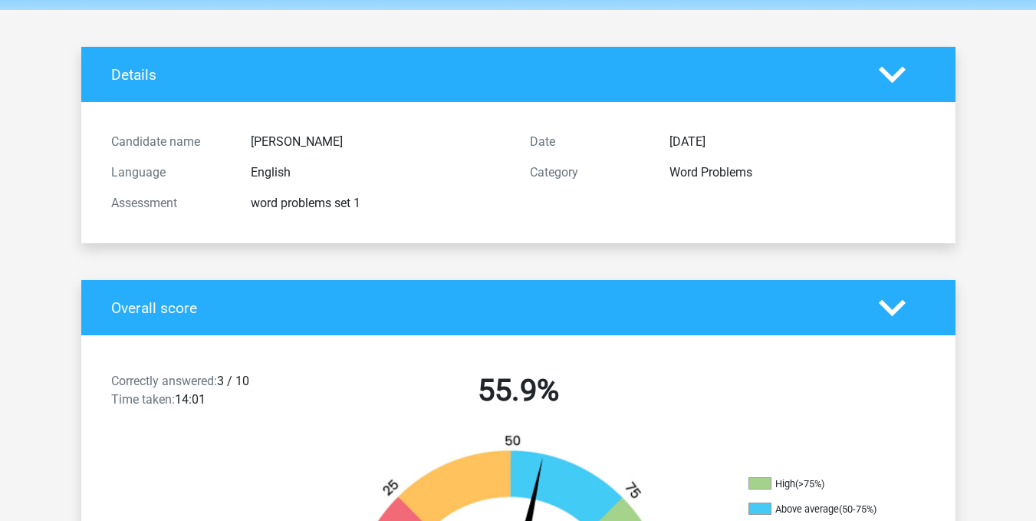
scroll to position [0, 0]
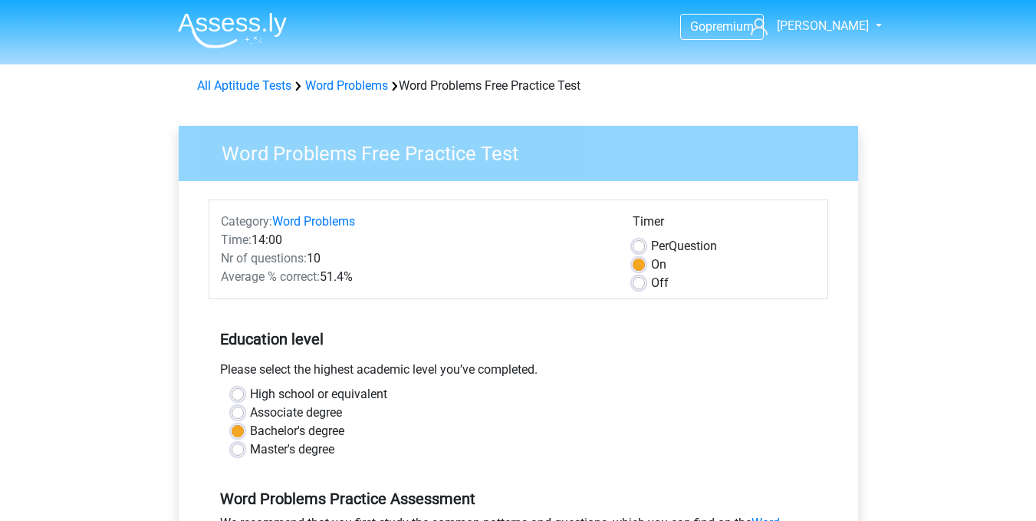
scroll to position [307, 0]
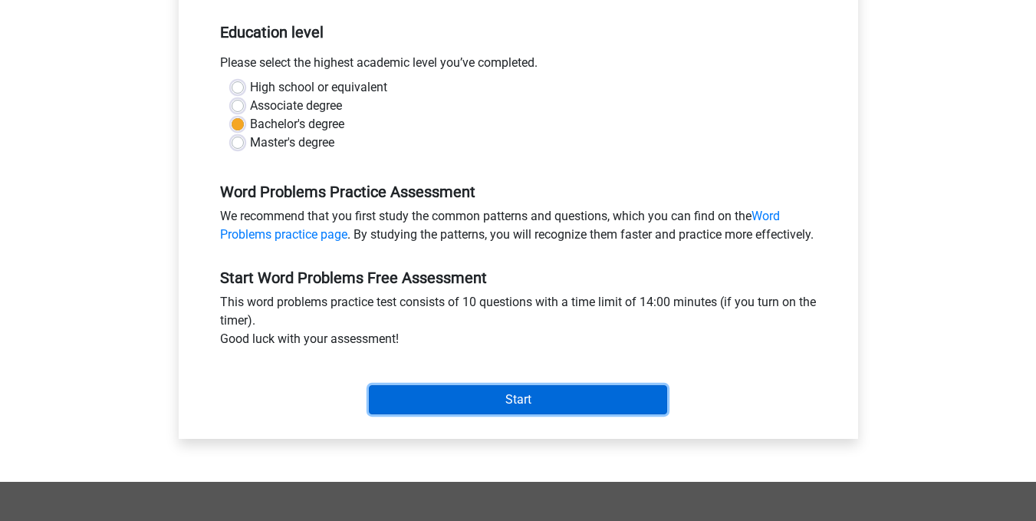
click at [496, 414] on input "Start" at bounding box center [518, 399] width 298 height 29
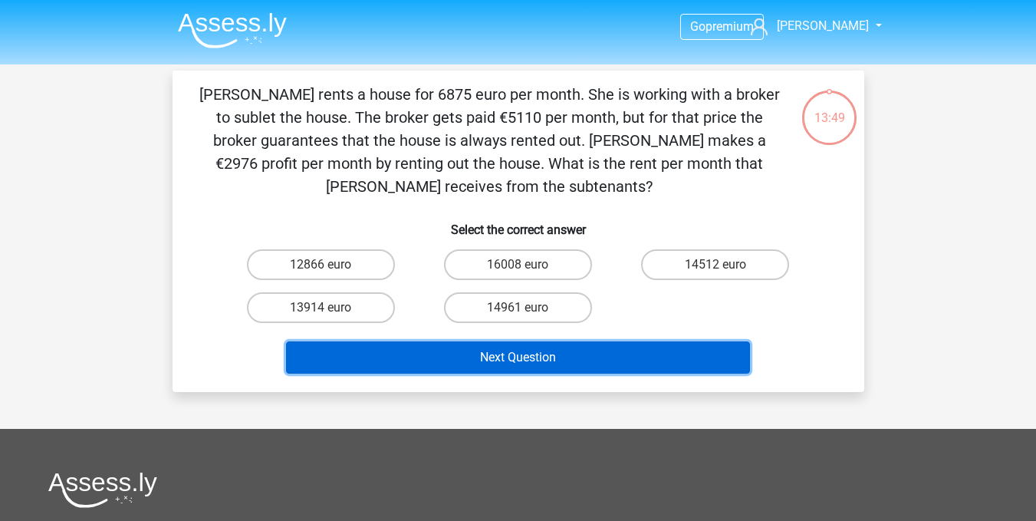
click at [505, 357] on button "Next Question" at bounding box center [518, 357] width 464 height 32
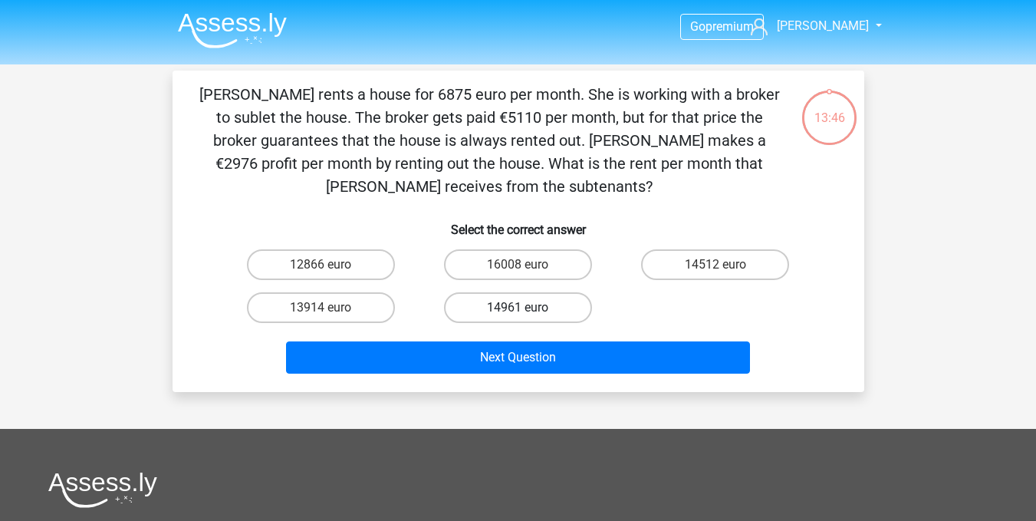
click at [475, 304] on label "14961 euro" at bounding box center [518, 307] width 148 height 31
click at [518, 308] on input "14961 euro" at bounding box center [523, 313] width 10 height 10
radio input "true"
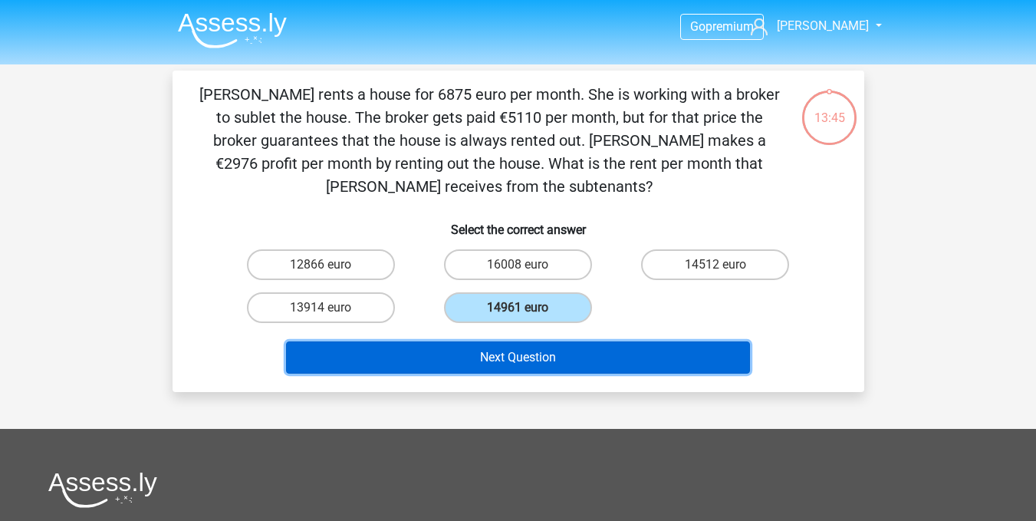
click at [473, 357] on button "Next Question" at bounding box center [518, 357] width 464 height 32
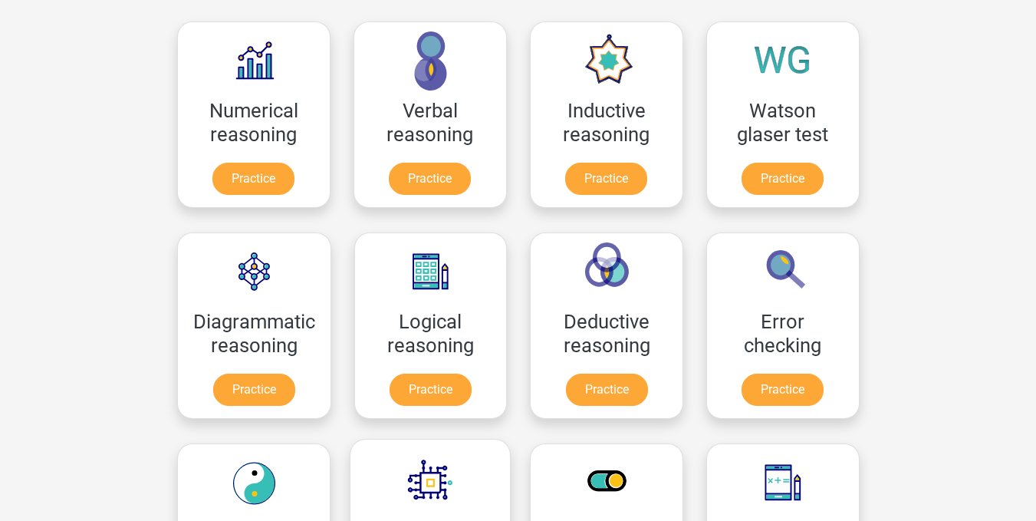
scroll to position [230, 0]
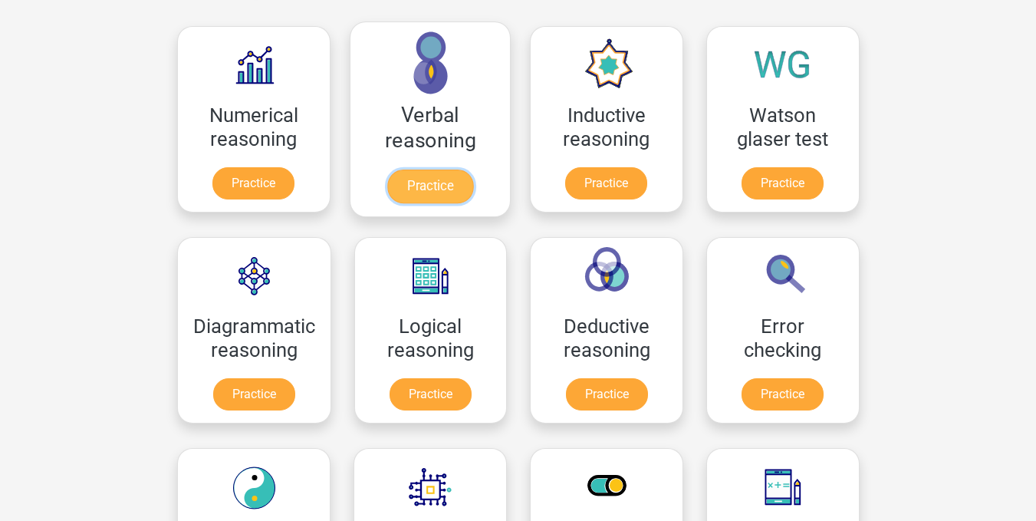
click at [430, 180] on link "Practice" at bounding box center [430, 186] width 86 height 34
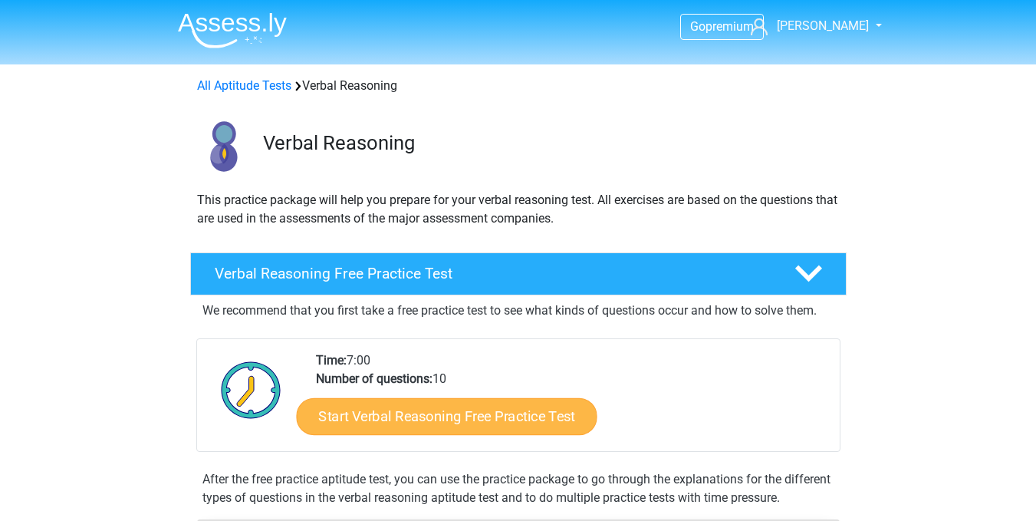
scroll to position [77, 0]
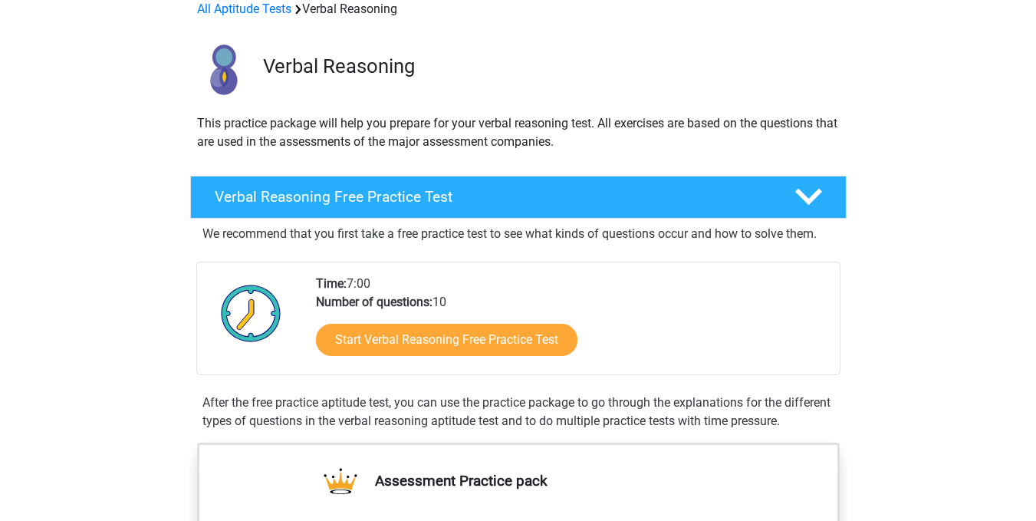
click at [401, 358] on div "Start Verbal Reasoning Free Practice Test" at bounding box center [572, 342] width 512 height 63
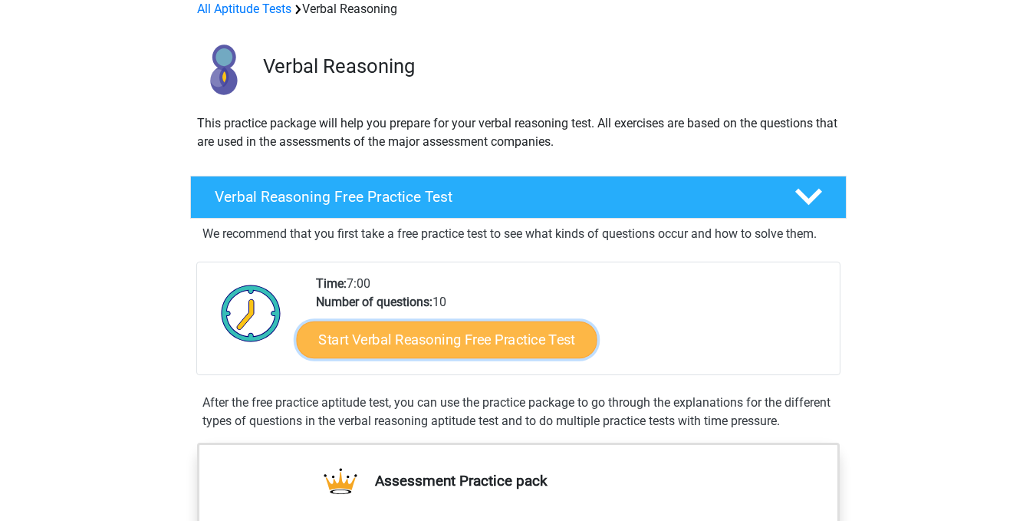
click at [403, 337] on link "Start Verbal Reasoning Free Practice Test" at bounding box center [446, 339] width 301 height 37
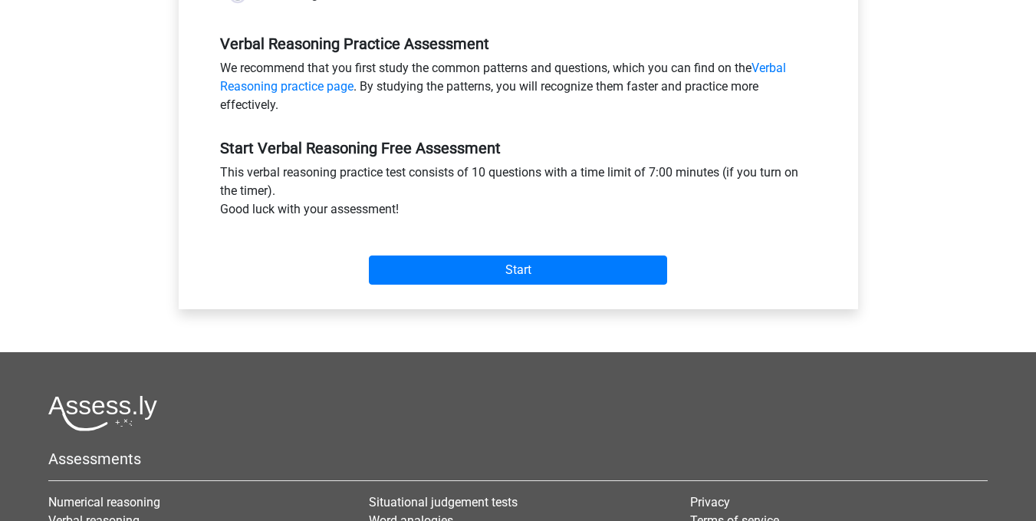
scroll to position [460, 0]
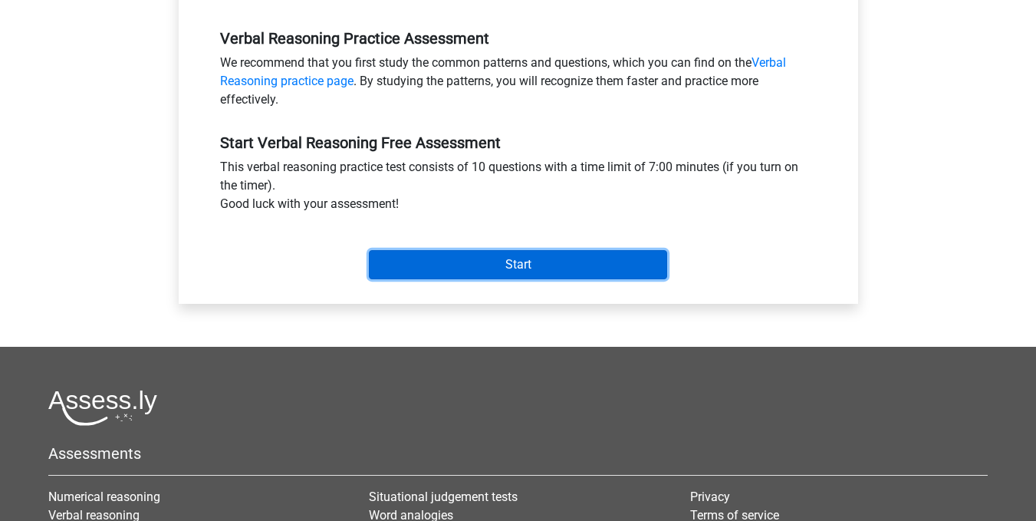
click at [443, 265] on input "Start" at bounding box center [518, 264] width 298 height 29
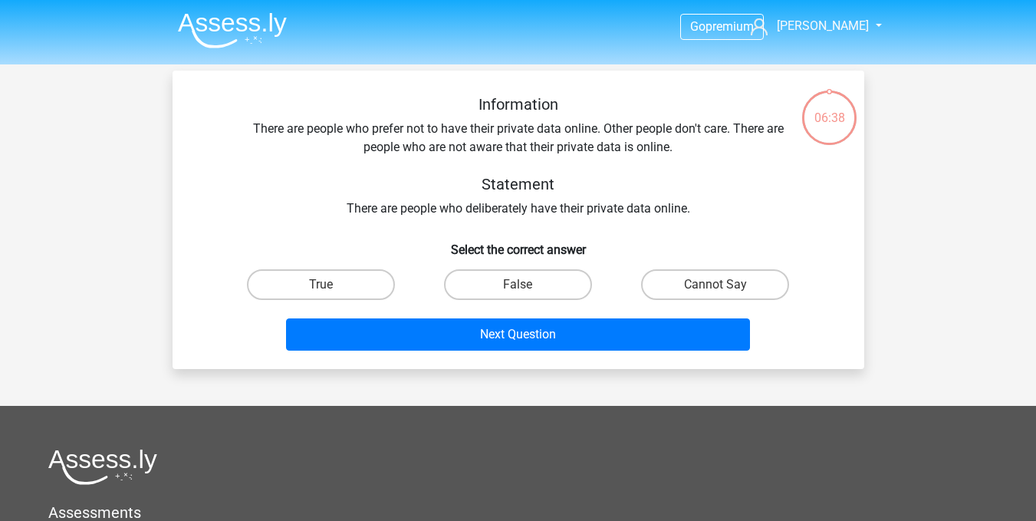
click at [524, 288] on input "False" at bounding box center [523, 290] width 10 height 10
radio input "true"
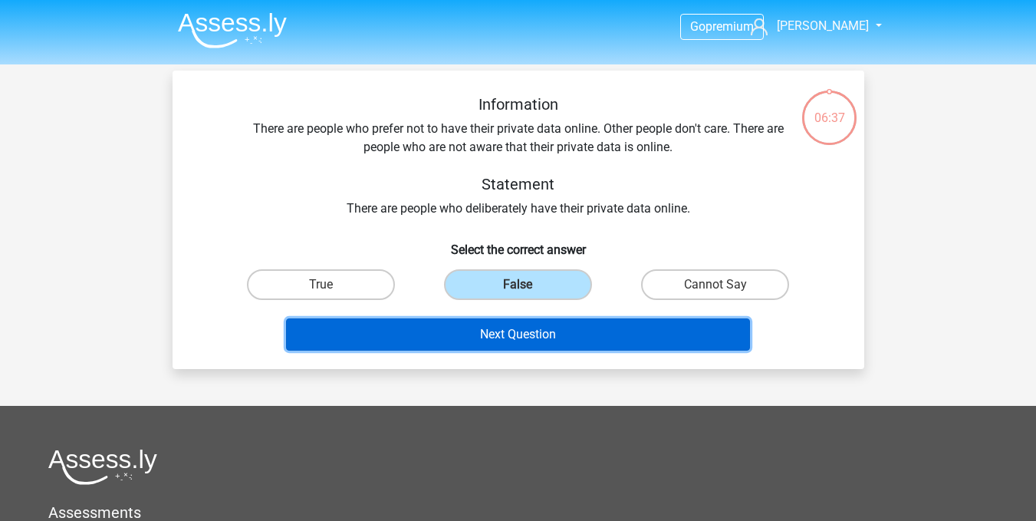
click at [526, 341] on button "Next Question" at bounding box center [518, 334] width 464 height 32
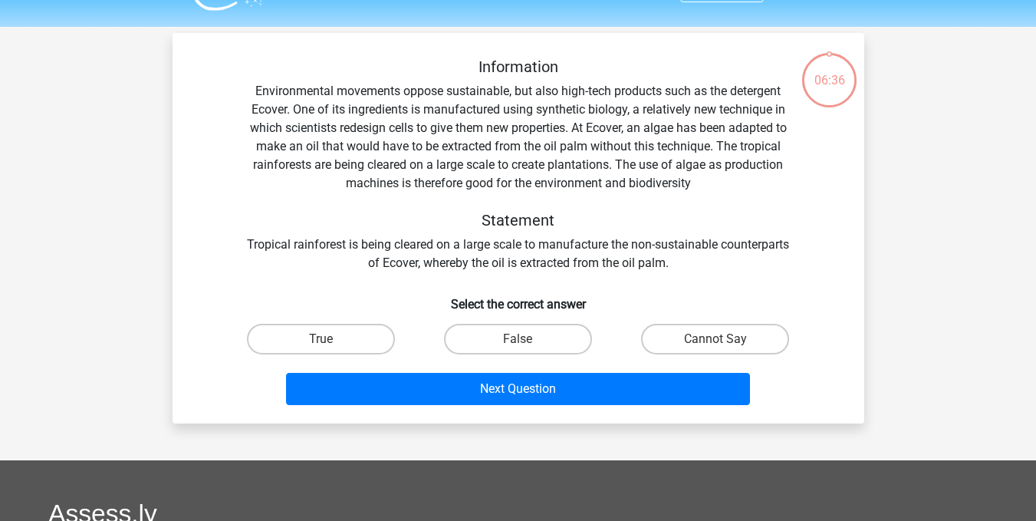
scroll to position [71, 0]
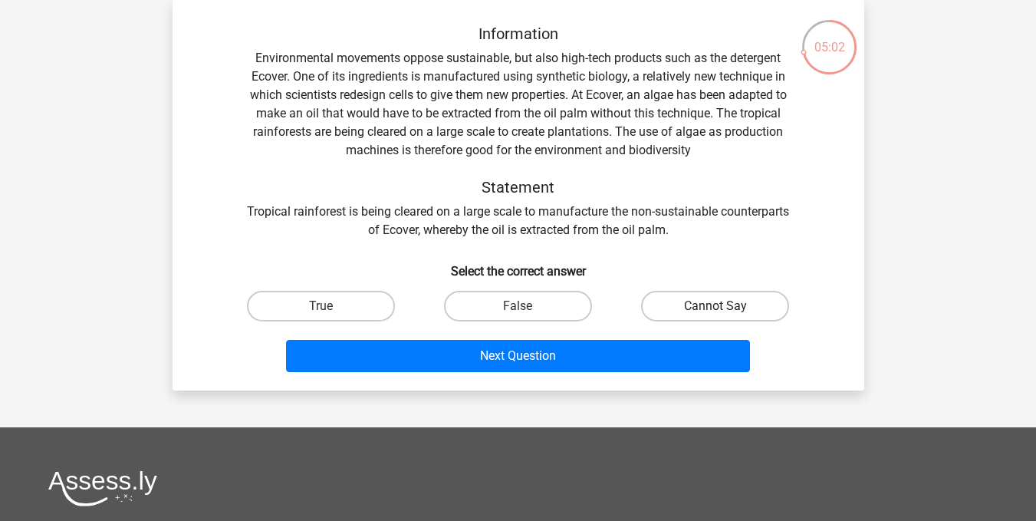
click at [698, 306] on label "Cannot Say" at bounding box center [715, 306] width 148 height 31
click at [716, 306] on input "Cannot Say" at bounding box center [721, 311] width 10 height 10
radio input "true"
click at [548, 308] on label "False" at bounding box center [518, 306] width 148 height 31
click at [528, 308] on input "False" at bounding box center [523, 311] width 10 height 10
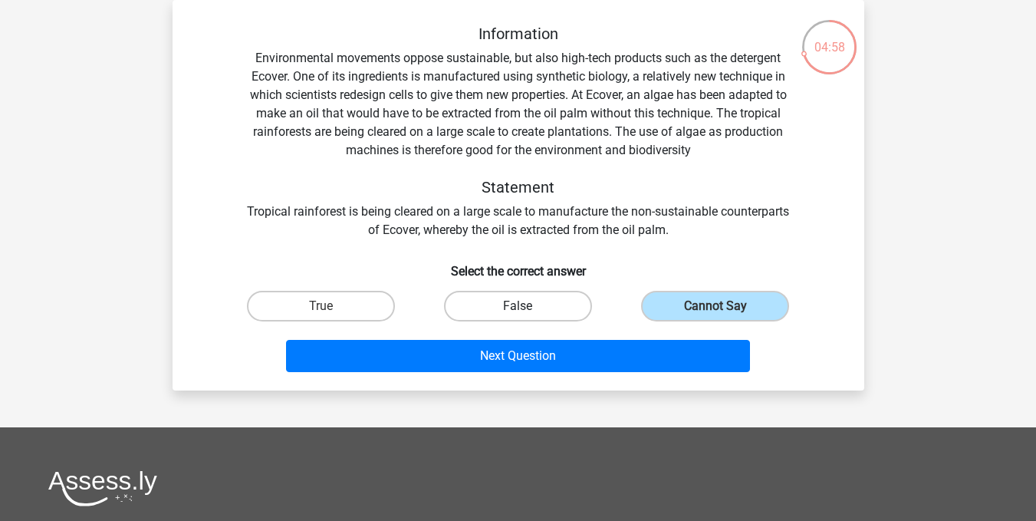
radio input "true"
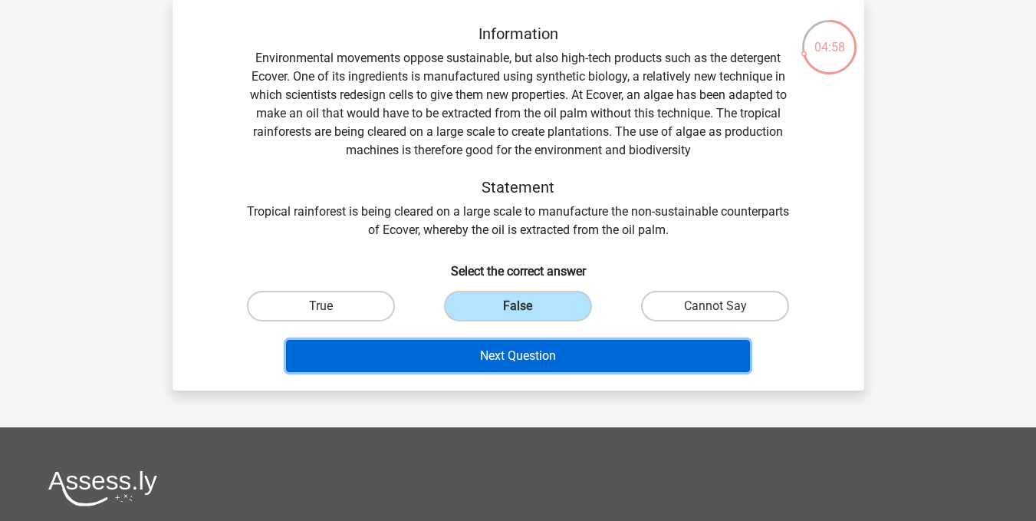
click at [559, 357] on button "Next Question" at bounding box center [518, 356] width 464 height 32
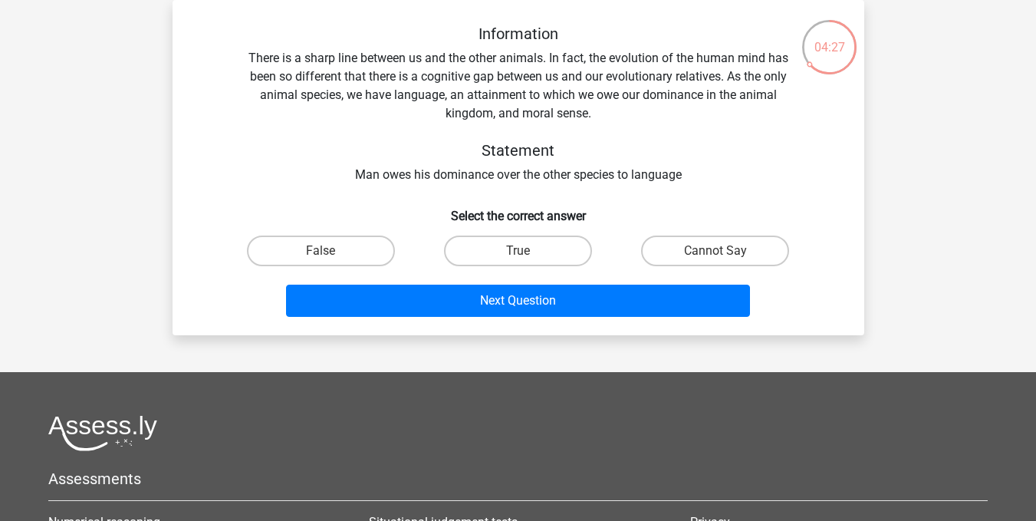
click at [481, 233] on div "True" at bounding box center [518, 250] width 197 height 43
click at [482, 246] on label "True" at bounding box center [518, 250] width 148 height 31
click at [518, 251] on input "True" at bounding box center [523, 256] width 10 height 10
radio input "true"
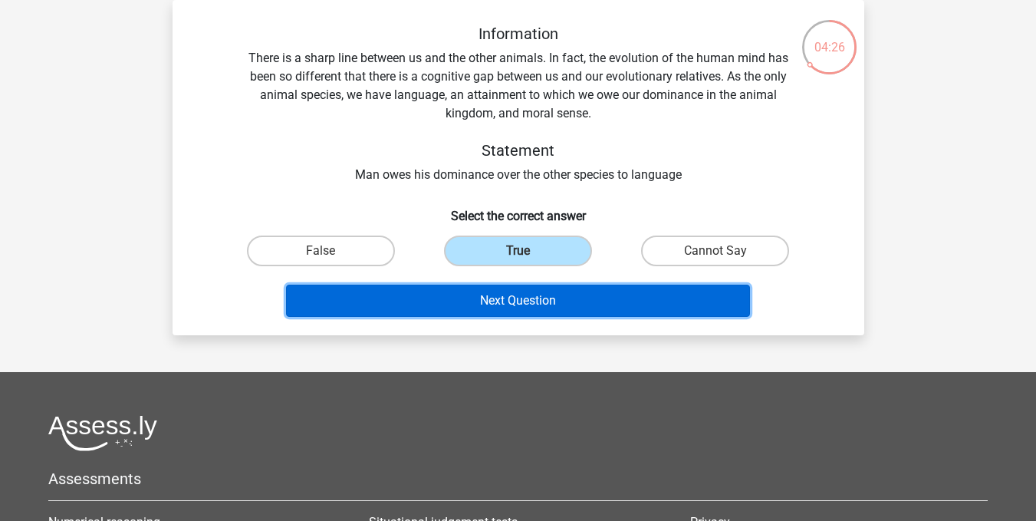
click at [485, 300] on button "Next Question" at bounding box center [518, 301] width 464 height 32
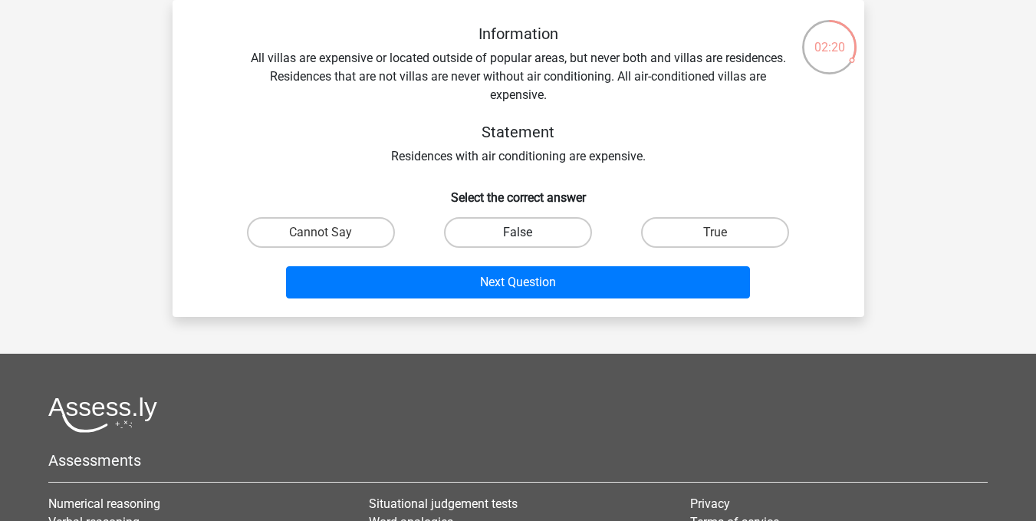
click at [534, 237] on label "False" at bounding box center [518, 232] width 148 height 31
click at [528, 237] on input "False" at bounding box center [523, 237] width 10 height 10
radio input "true"
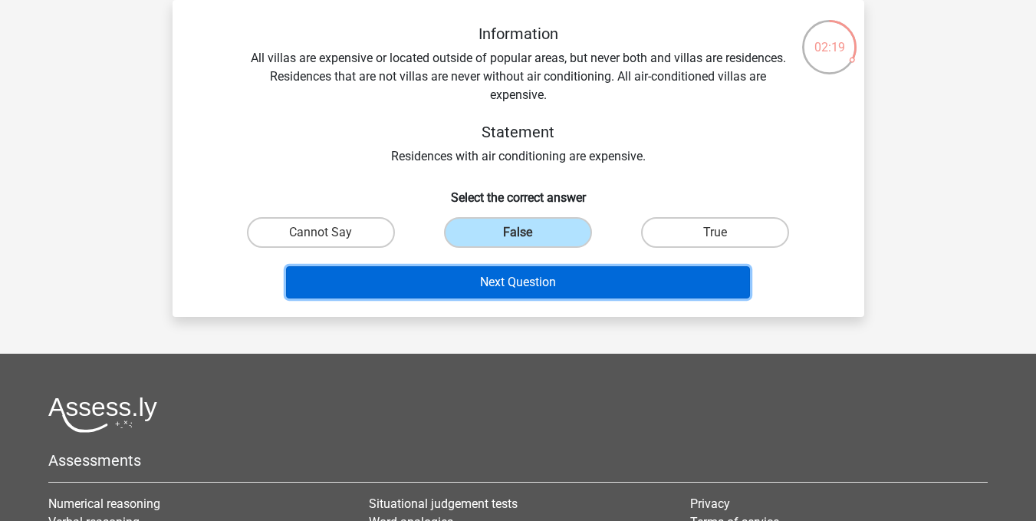
click at [535, 280] on button "Next Question" at bounding box center [518, 282] width 464 height 32
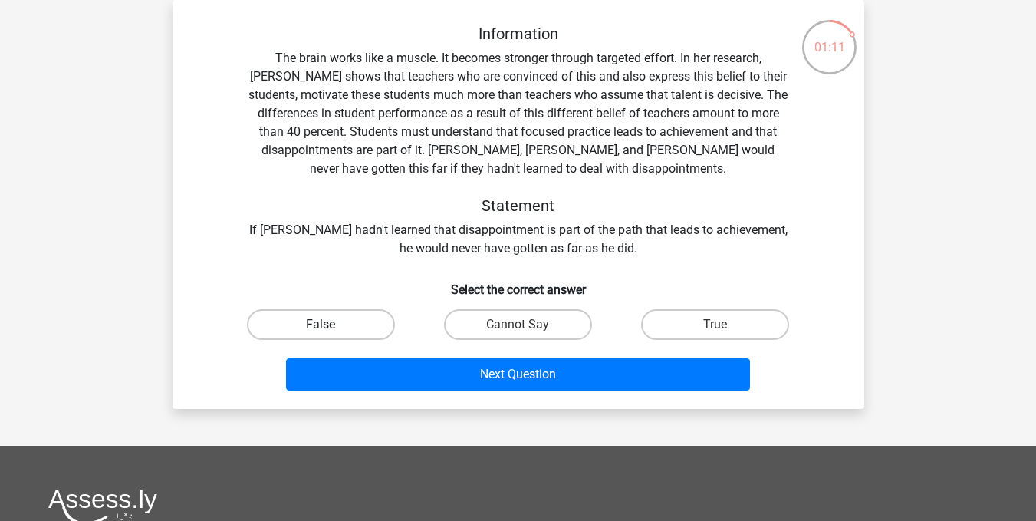
click at [351, 315] on label "False" at bounding box center [321, 324] width 148 height 31
click at [331, 324] on input "False" at bounding box center [326, 329] width 10 height 10
radio input "true"
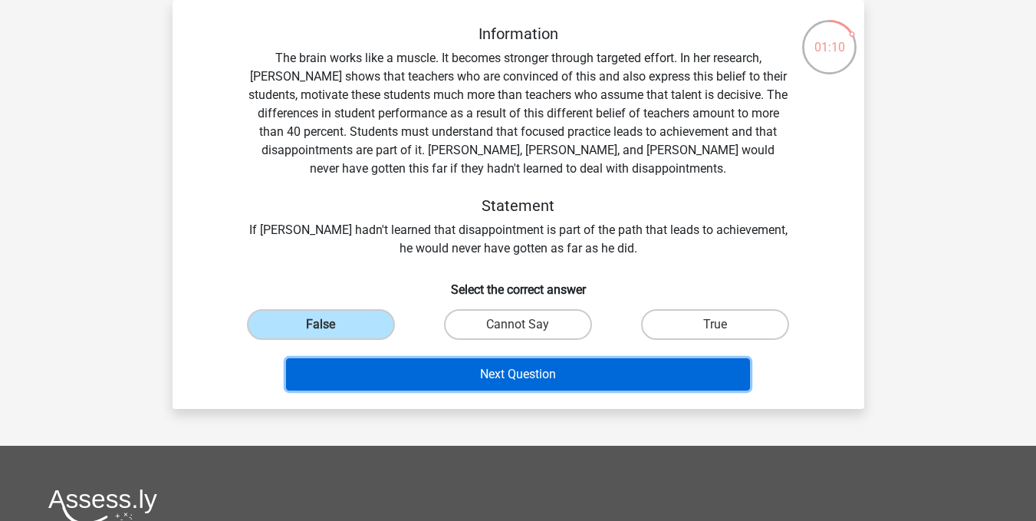
click at [418, 375] on button "Next Question" at bounding box center [518, 374] width 464 height 32
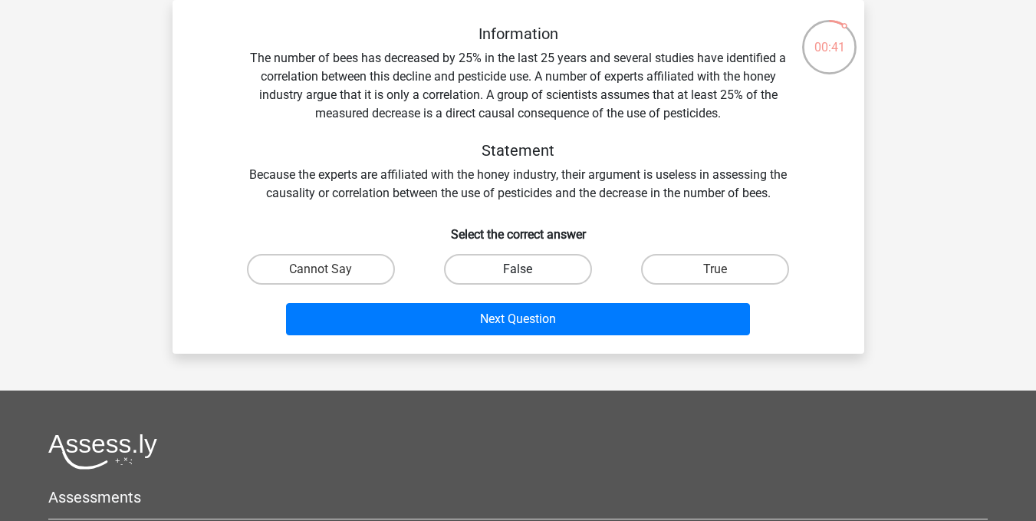
click at [535, 258] on label "False" at bounding box center [518, 269] width 148 height 31
click at [528, 269] on input "False" at bounding box center [523, 274] width 10 height 10
radio input "true"
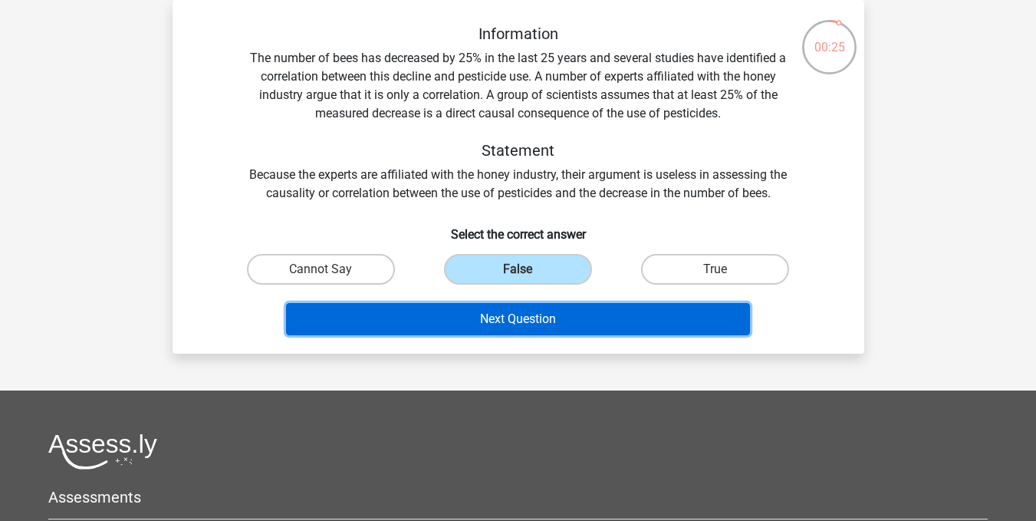
click at [569, 314] on button "Next Question" at bounding box center [518, 319] width 464 height 32
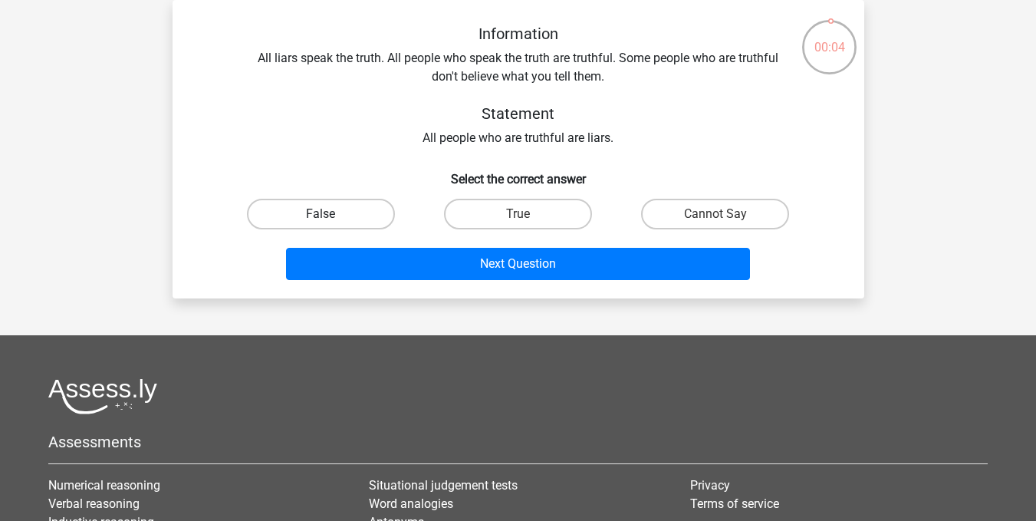
click at [338, 218] on label "False" at bounding box center [321, 214] width 148 height 31
click at [331, 218] on input "False" at bounding box center [326, 219] width 10 height 10
radio input "true"
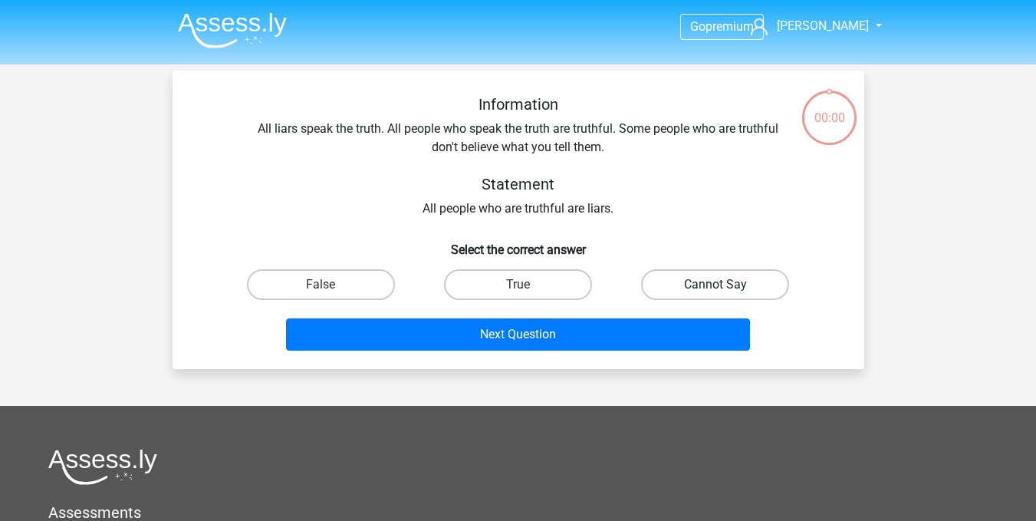
scroll to position [71, 0]
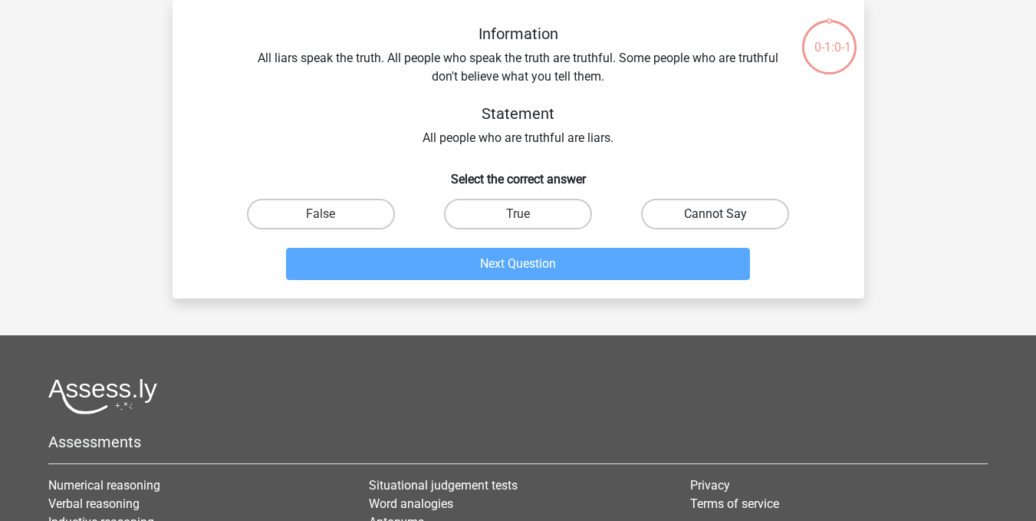
click at [697, 210] on label "Cannot Say" at bounding box center [715, 214] width 148 height 31
click at [716, 214] on input "Cannot Say" at bounding box center [721, 219] width 10 height 10
radio input "true"
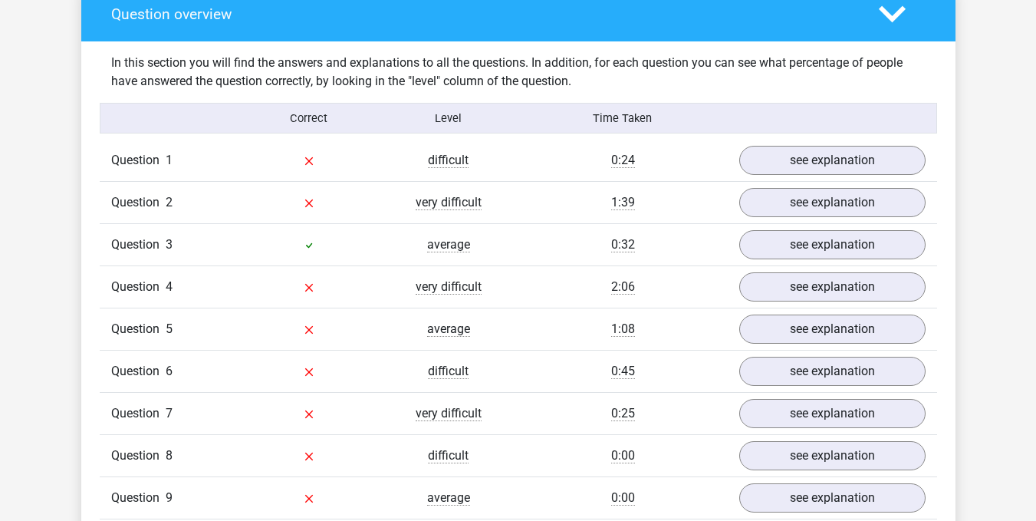
scroll to position [1074, 0]
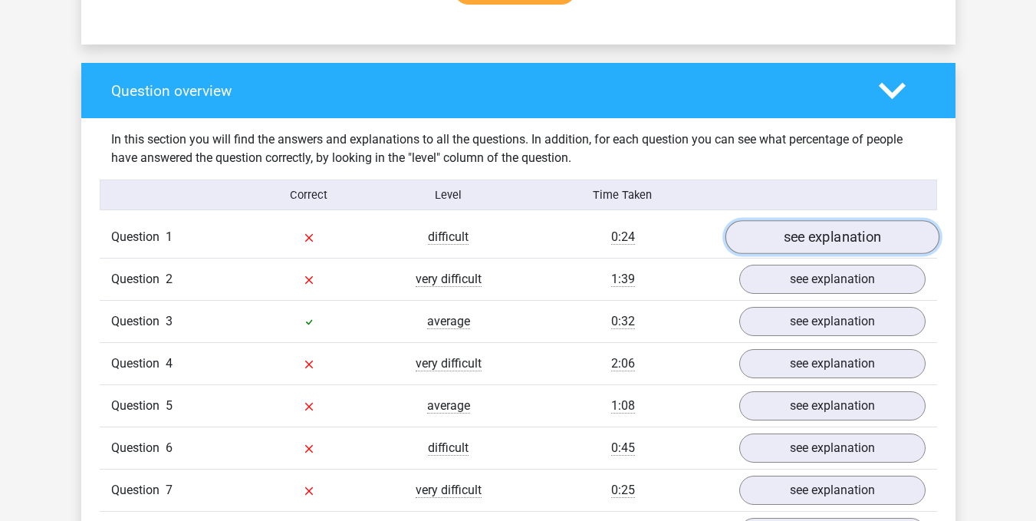
click at [800, 235] on link "see explanation" at bounding box center [832, 237] width 214 height 34
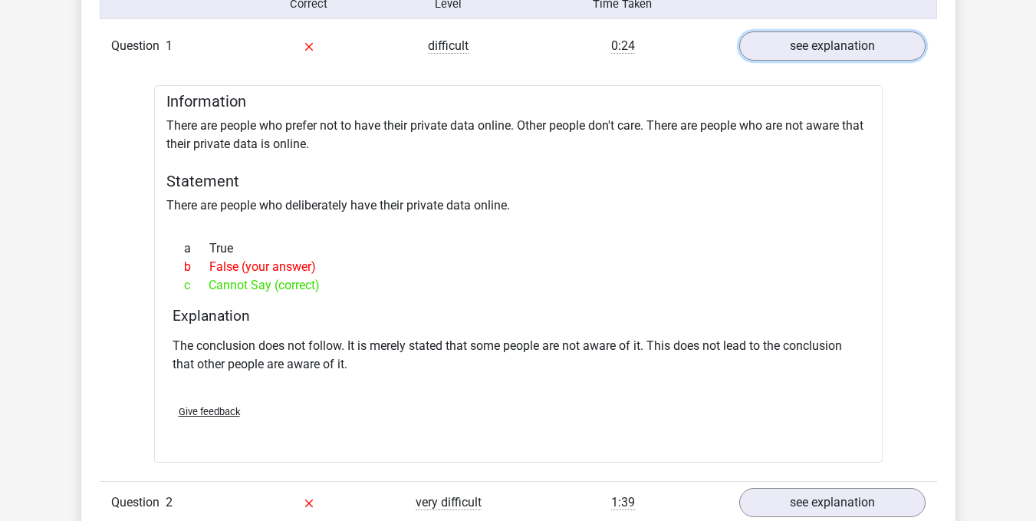
scroll to position [1227, 0]
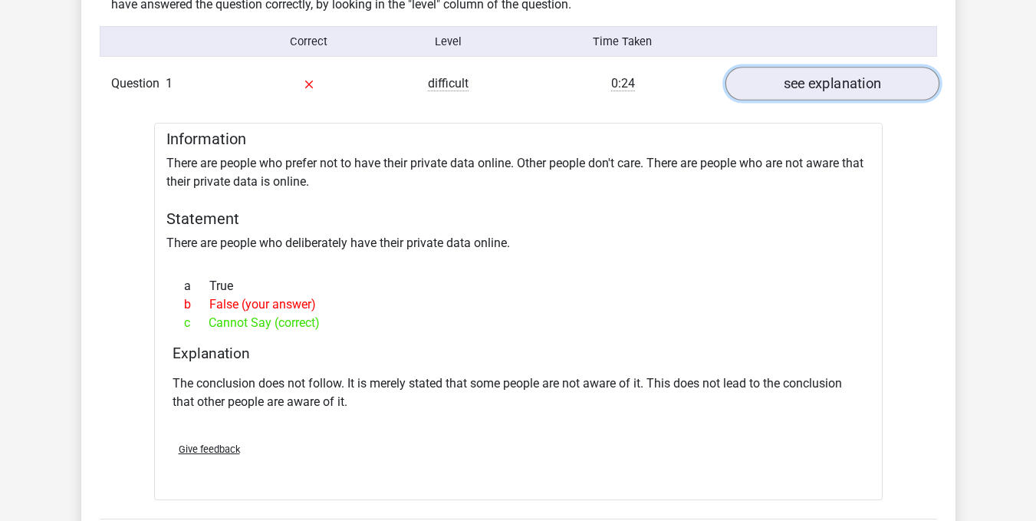
click at [765, 82] on link "see explanation" at bounding box center [832, 84] width 214 height 34
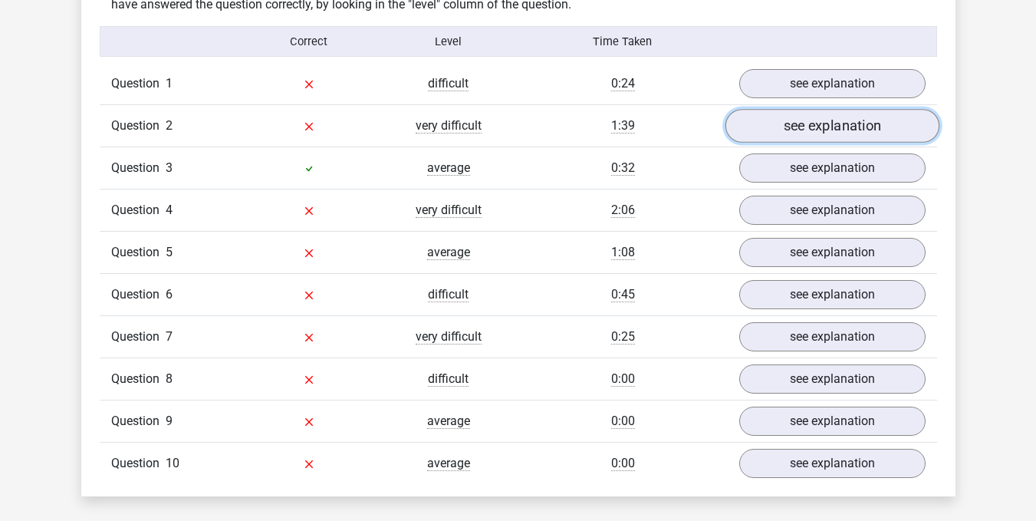
click at [795, 134] on link "see explanation" at bounding box center [832, 126] width 214 height 34
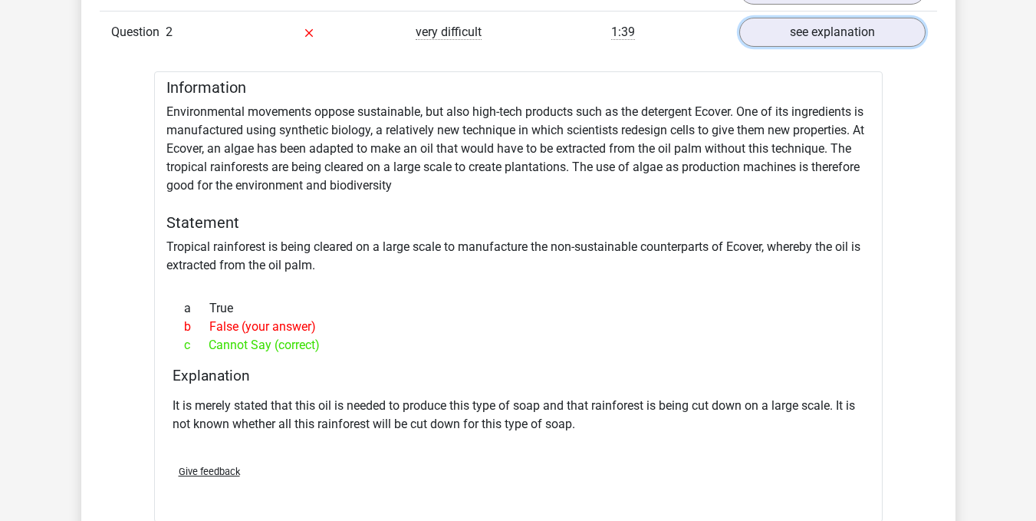
scroll to position [1304, 0]
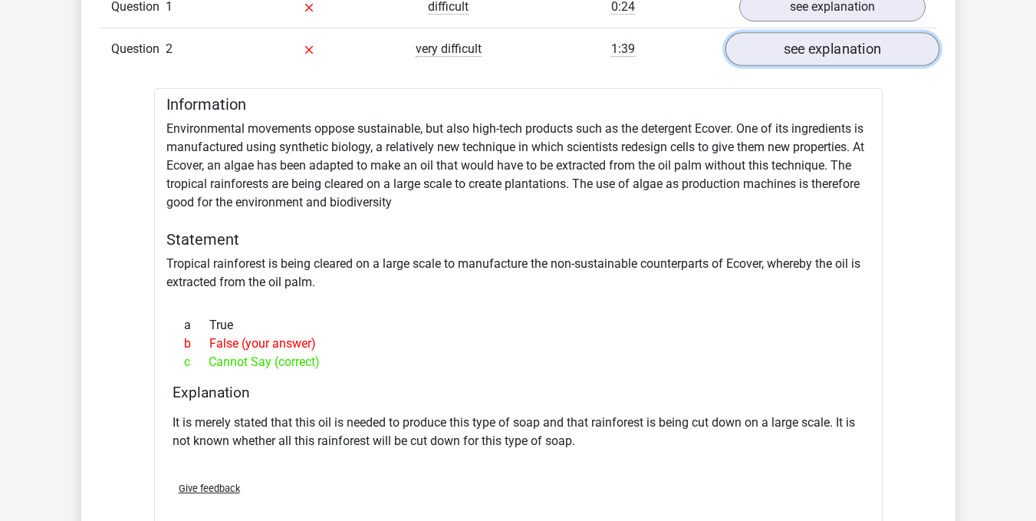
click at [844, 61] on link "see explanation" at bounding box center [832, 49] width 214 height 34
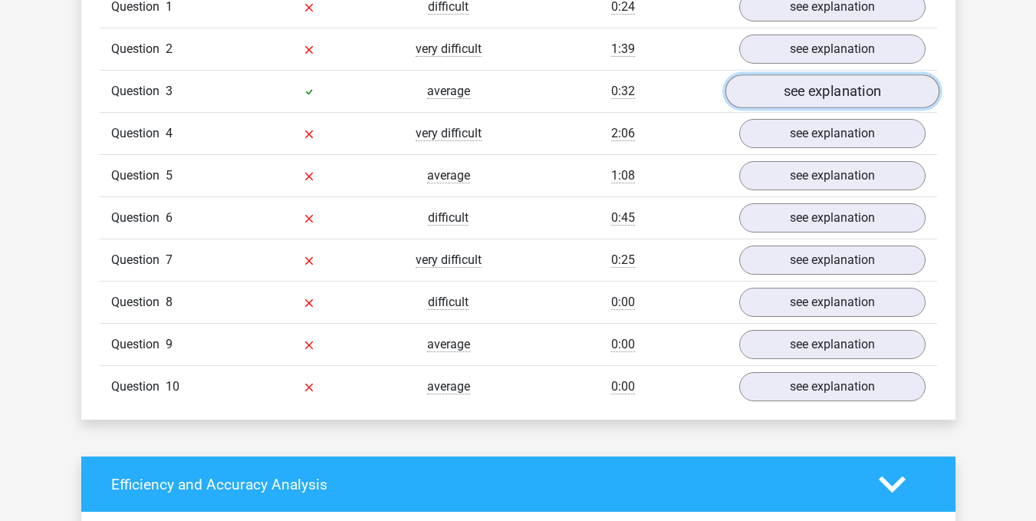
click at [842, 93] on link "see explanation" at bounding box center [832, 91] width 214 height 34
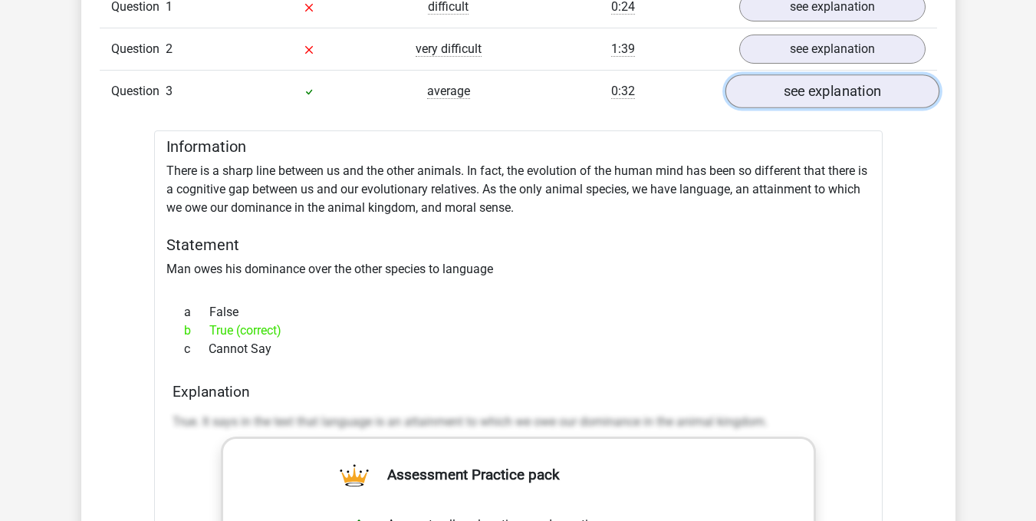
click at [791, 91] on link "see explanation" at bounding box center [832, 91] width 214 height 34
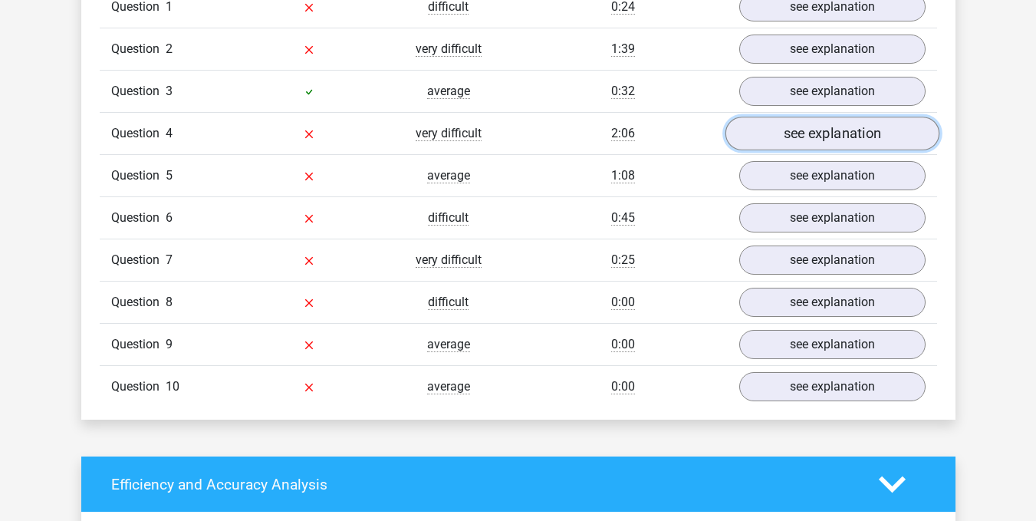
click at [814, 125] on link "see explanation" at bounding box center [832, 134] width 214 height 34
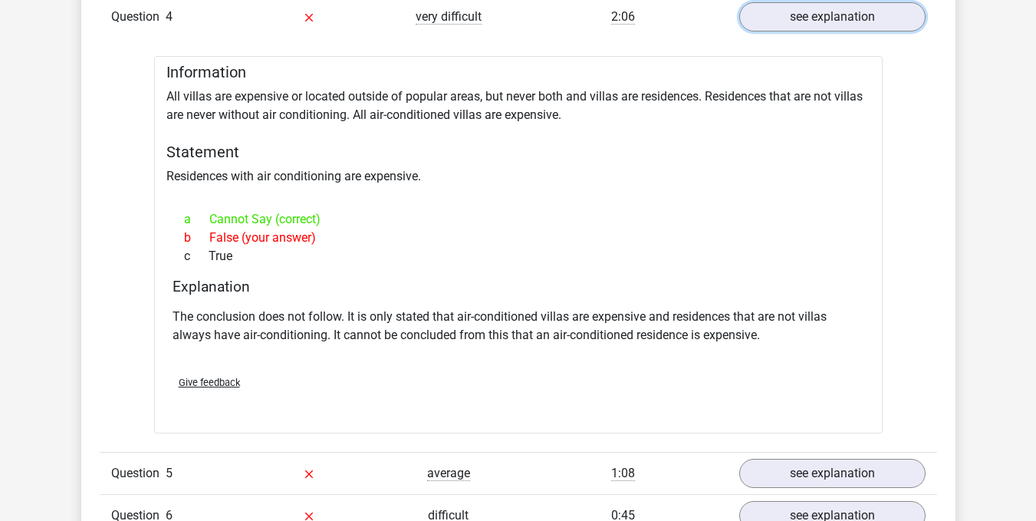
scroll to position [1457, 0]
